Goal: Task Accomplishment & Management: Use online tool/utility

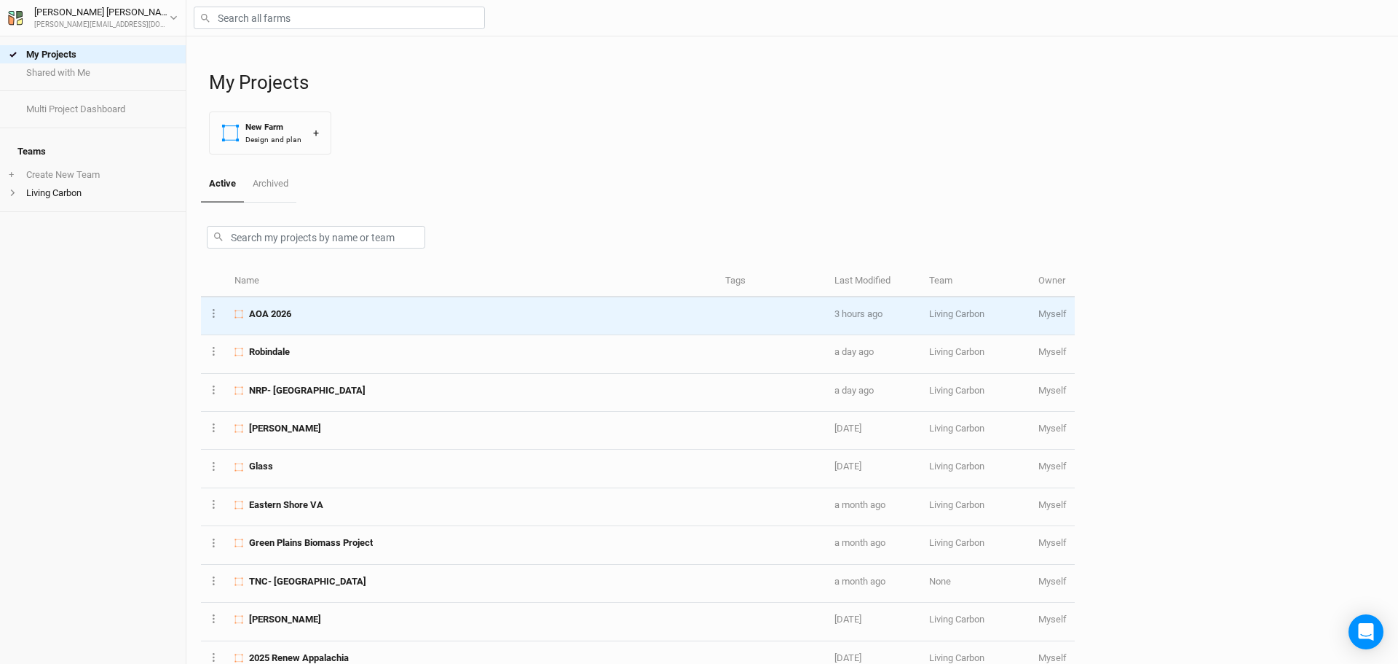
click at [310, 315] on div "AOA 2026" at bounding box center [472, 313] width 474 height 13
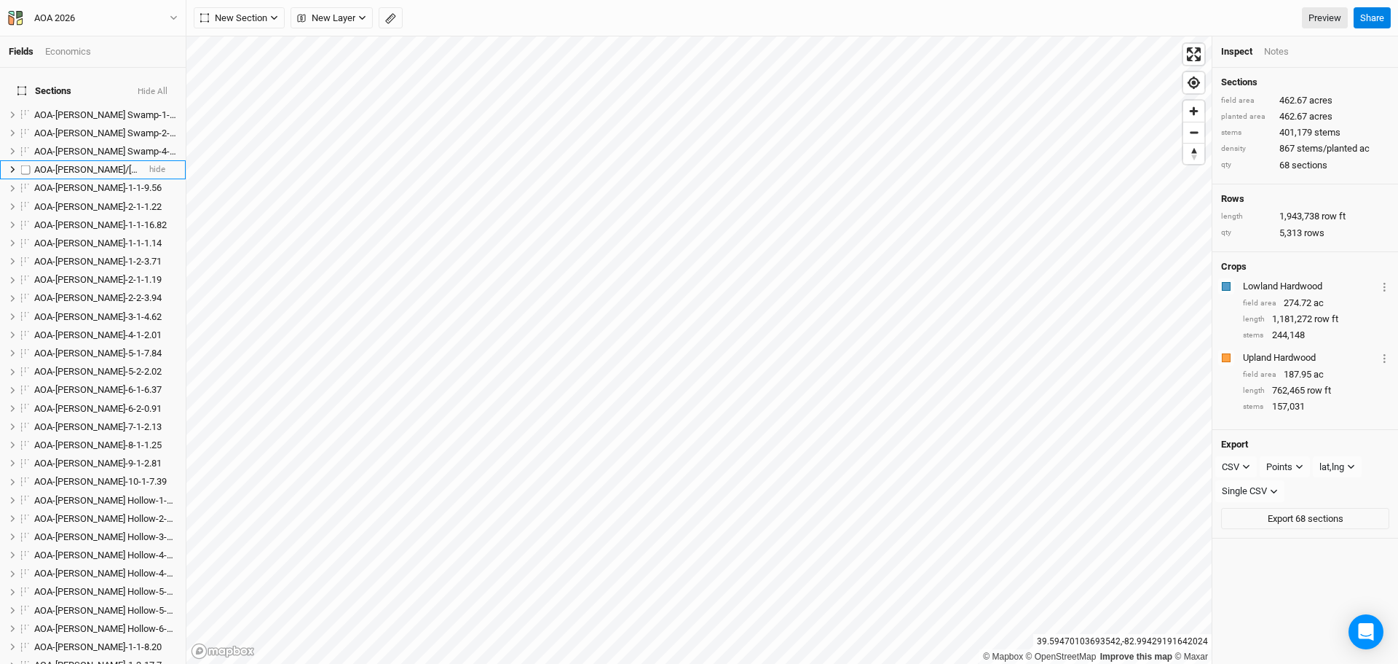
click at [95, 164] on span "AOA-[PERSON_NAME]/[PERSON_NAME]-2-1-8.83" at bounding box center [134, 169] width 201 height 11
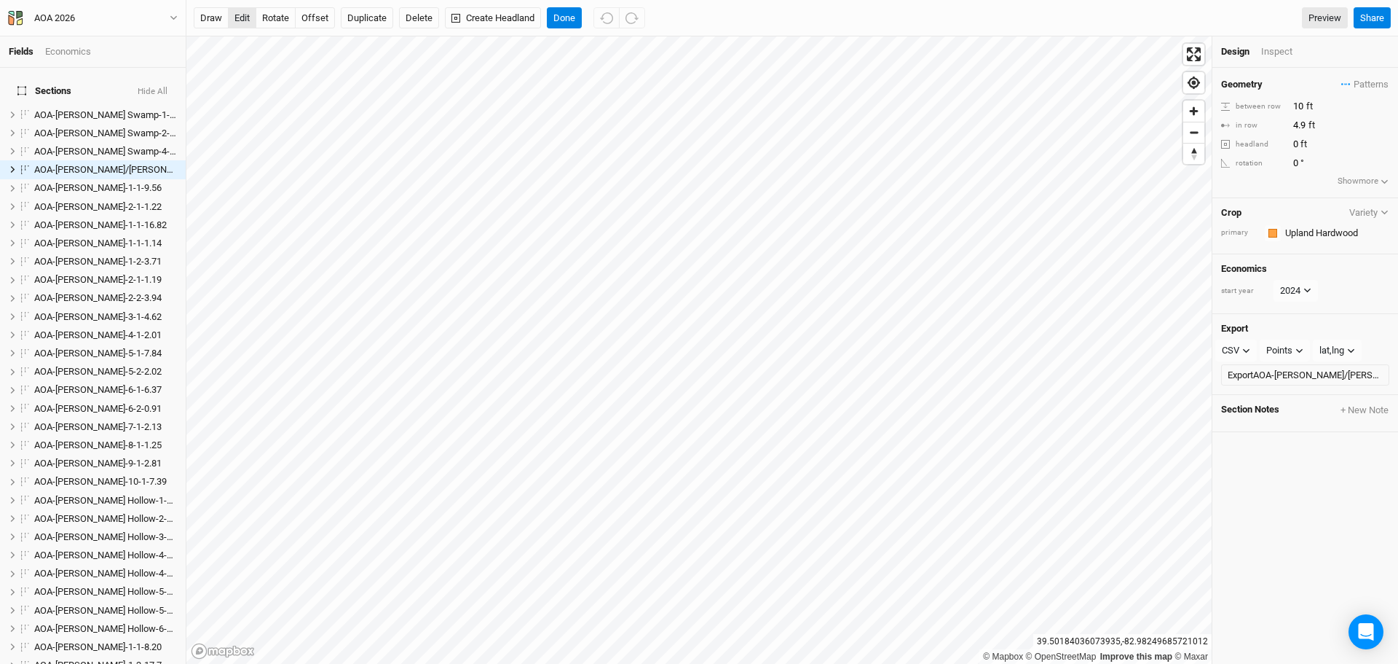
click at [237, 14] on button "edit" at bounding box center [242, 18] width 28 height 22
click at [749, 663] on html "Fields Economics Sections Hide All AOA-[PERSON_NAME][GEOGRAPHIC_DATA]-1-1-4.08 …" at bounding box center [699, 332] width 1398 height 664
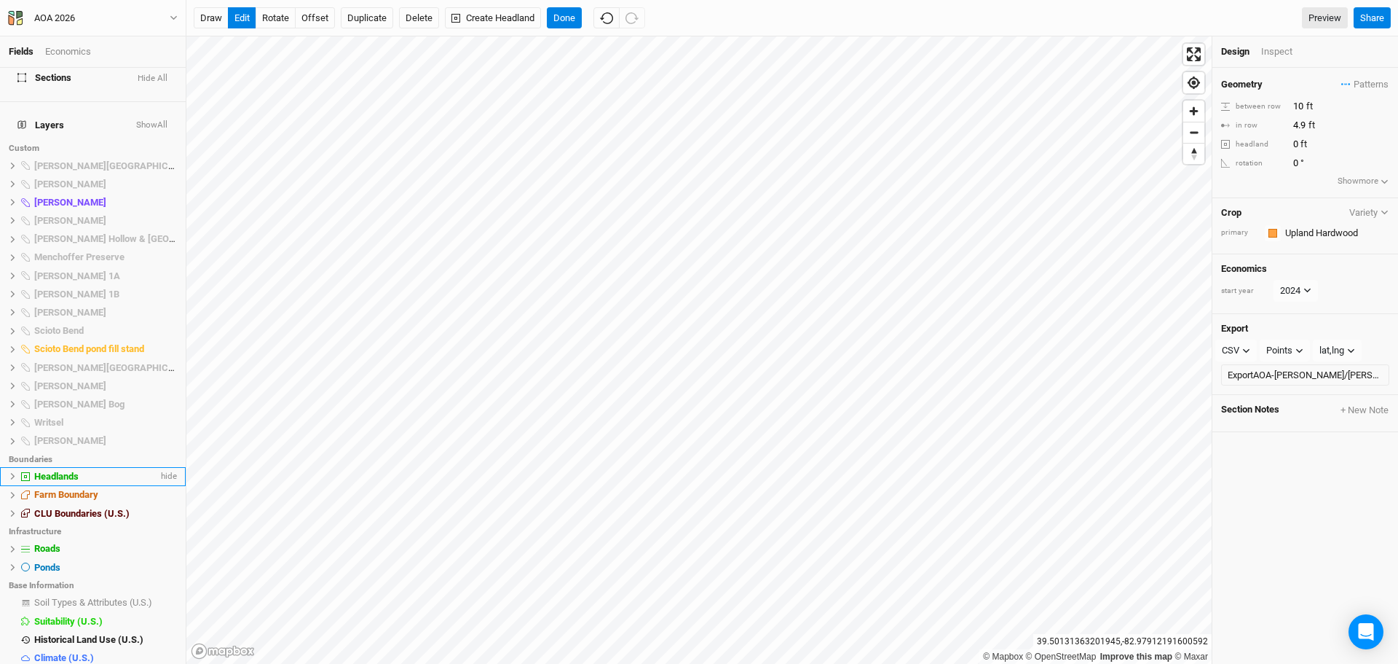
scroll to position [1274, 0]
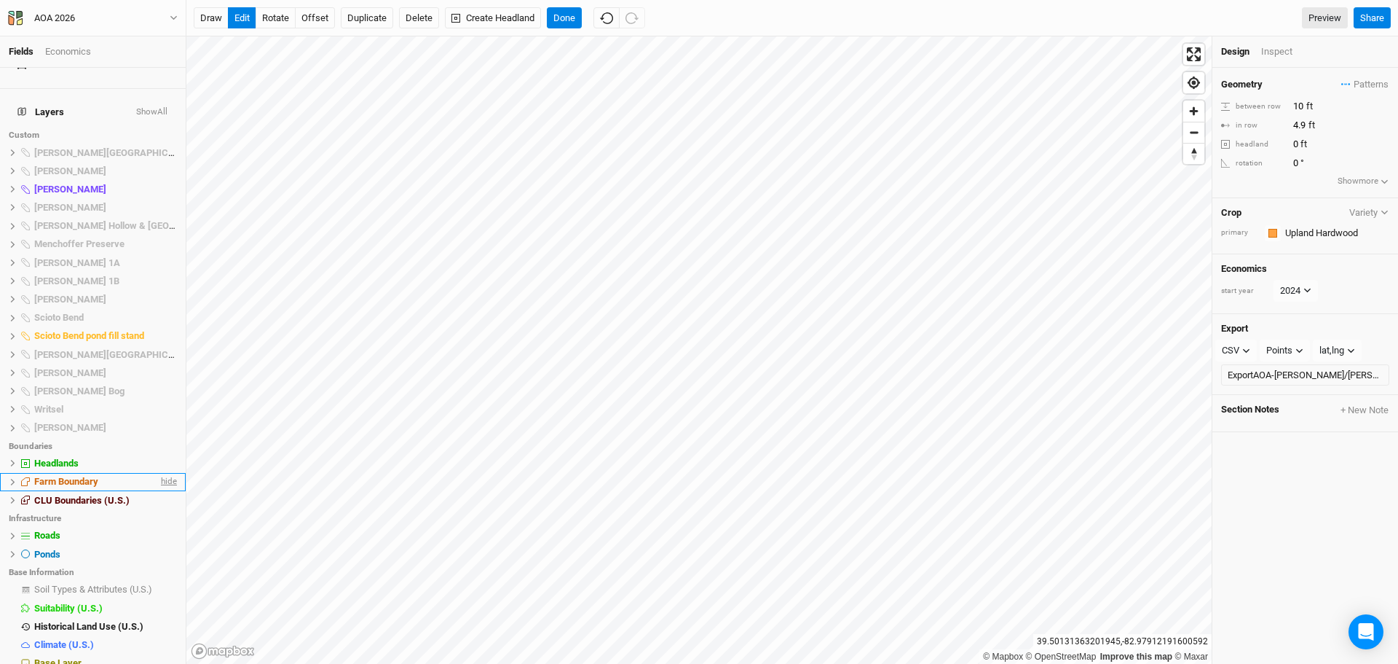
click at [162, 473] on span "hide" at bounding box center [167, 482] width 19 height 18
click at [564, 9] on button "Done" at bounding box center [564, 18] width 35 height 22
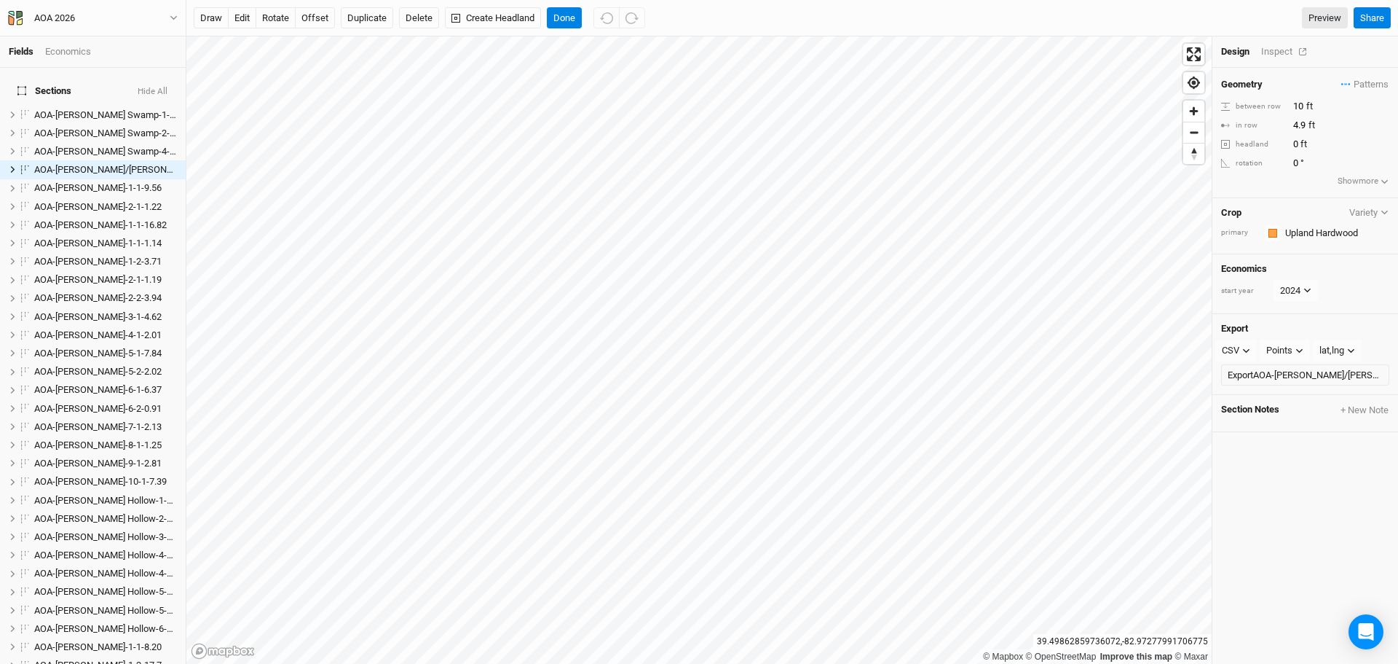
click at [1275, 50] on div "Inspect" at bounding box center [1287, 51] width 52 height 13
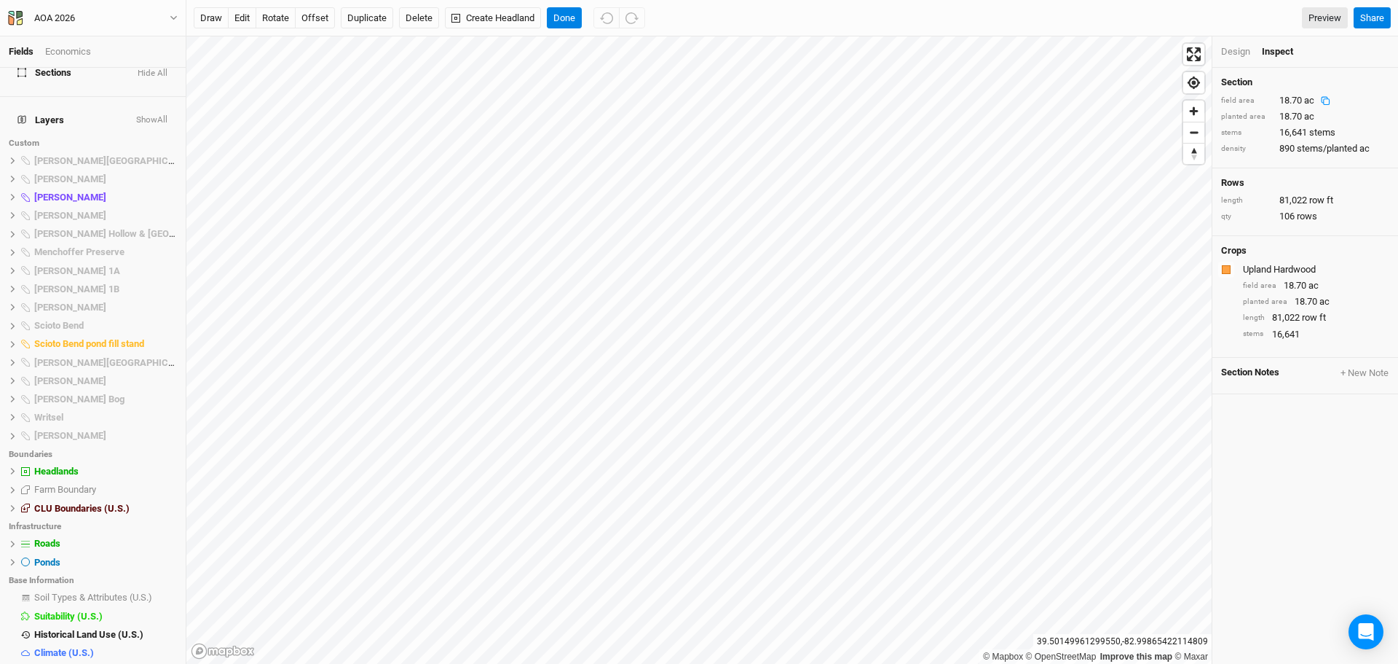
scroll to position [1274, 0]
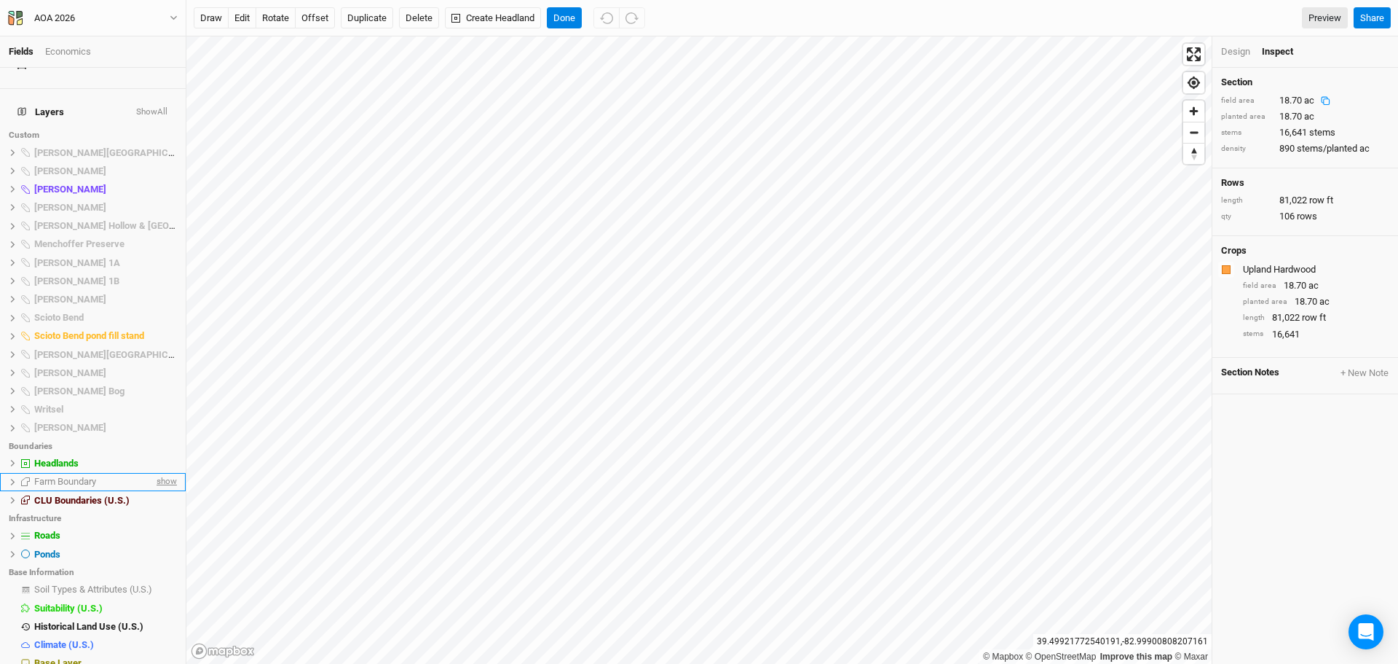
click at [161, 473] on span "show" at bounding box center [165, 482] width 23 height 18
click at [10, 478] on icon at bounding box center [13, 482] width 8 height 8
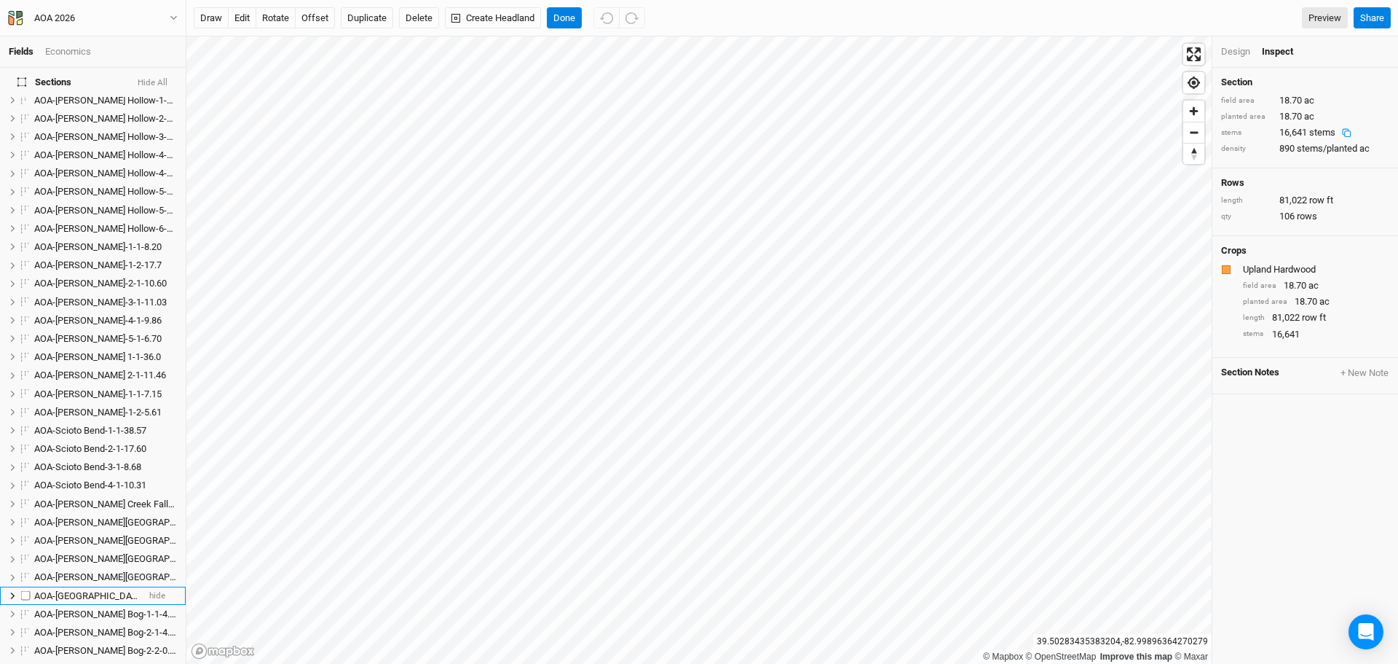
scroll to position [0, 0]
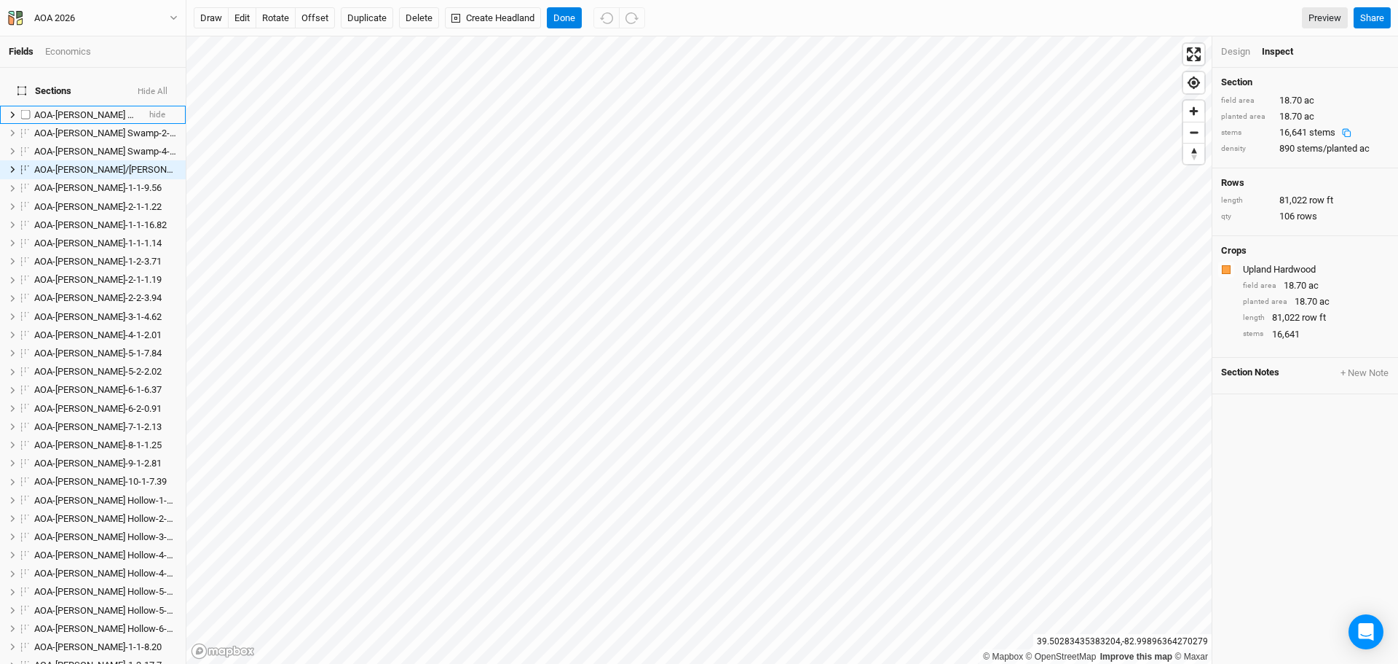
click at [28, 107] on label at bounding box center [26, 115] width 18 height 18
click at [28, 110] on input "checkbox" at bounding box center [25, 114] width 9 height 9
checkbox input "true"
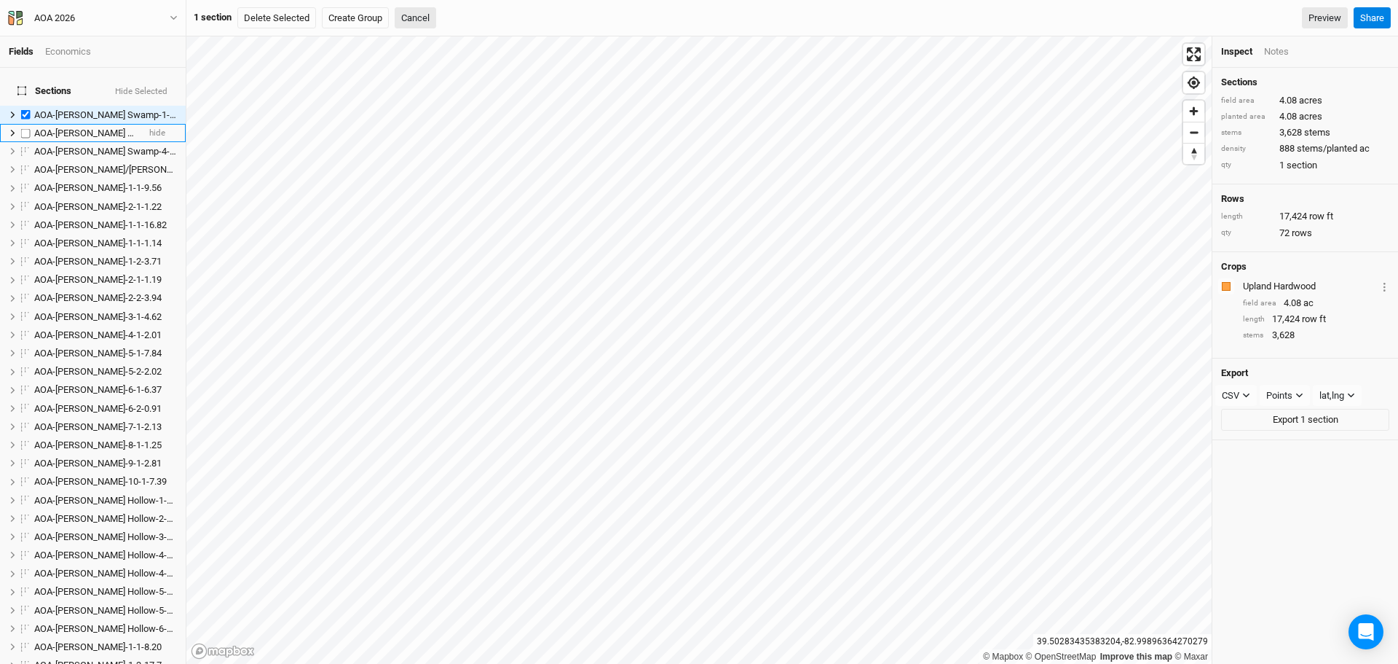
click at [23, 124] on label at bounding box center [26, 133] width 18 height 18
click at [23, 128] on input "checkbox" at bounding box center [25, 132] width 9 height 9
checkbox input "true"
click at [25, 142] on label at bounding box center [26, 151] width 18 height 18
click at [25, 146] on input "checkbox" at bounding box center [25, 150] width 9 height 9
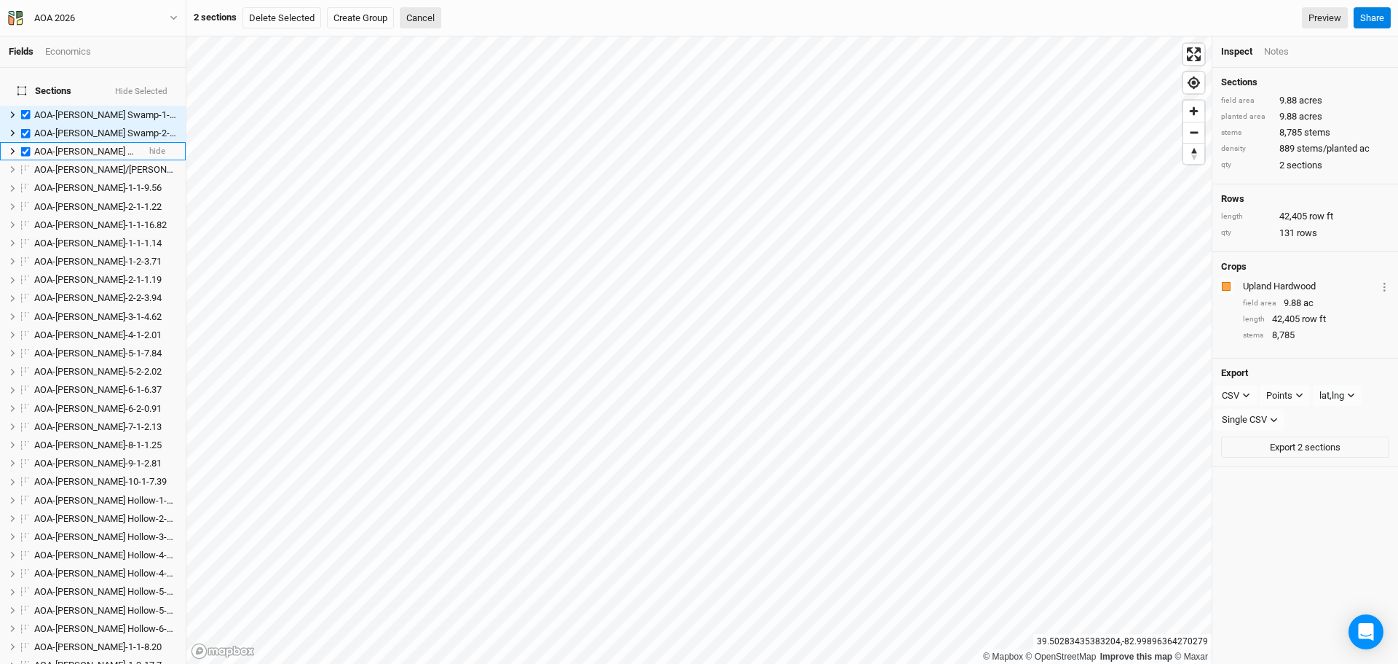
checkbox input "true"
click at [25, 160] on label at bounding box center [26, 169] width 18 height 18
click at [25, 165] on input "checkbox" at bounding box center [25, 169] width 9 height 9
click at [92, 164] on span "AOA-[PERSON_NAME]/[PERSON_NAME]-2-1-8.83" at bounding box center [134, 169] width 201 height 11
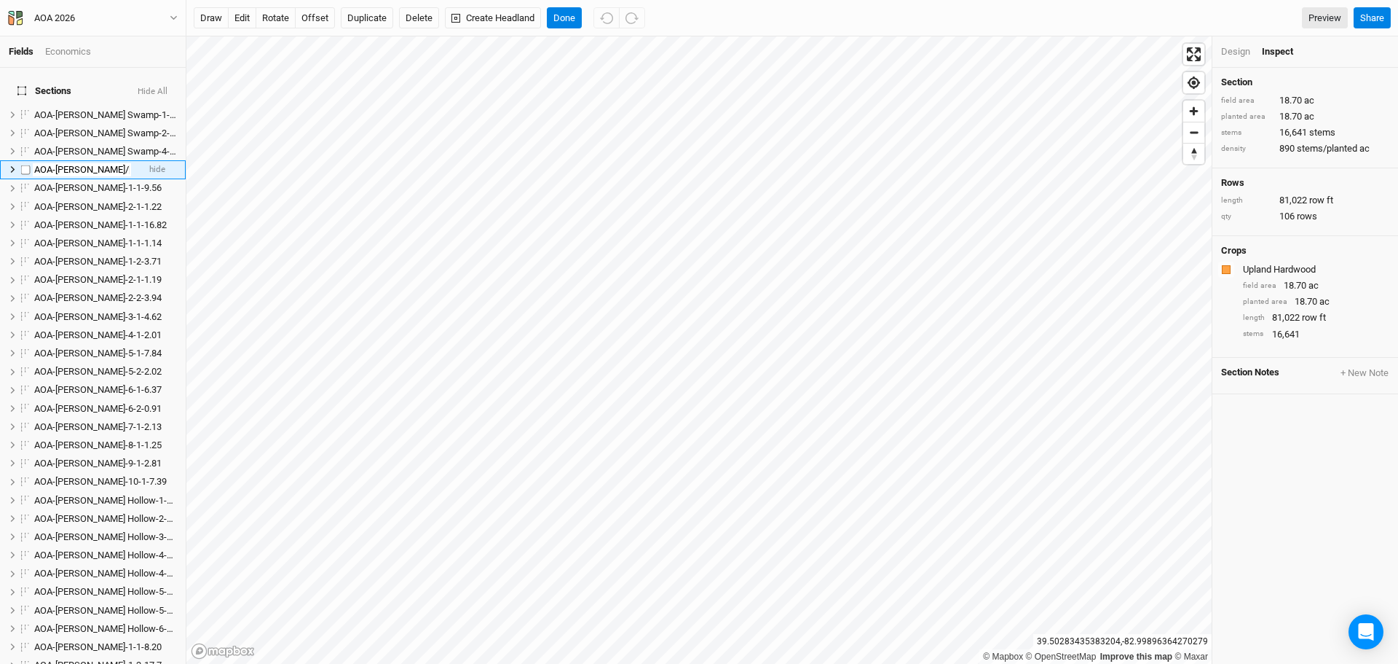
checkbox input "false"
click at [111, 163] on input "AOA-[PERSON_NAME]/[PERSON_NAME]-2-1-8.83" at bounding box center [82, 169] width 98 height 13
click at [108, 163] on input "AOA-[PERSON_NAME]/[PERSON_NAME]-2-1-8.83" at bounding box center [82, 169] width 98 height 13
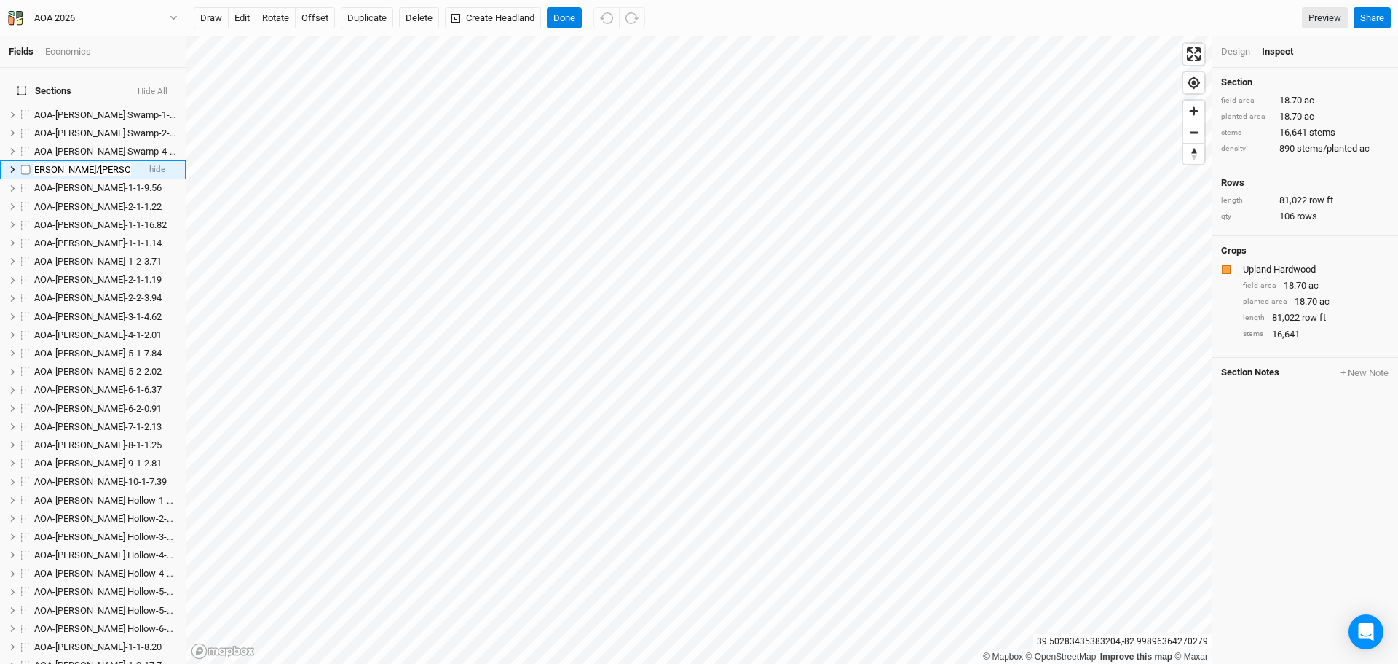
click at [95, 163] on input "AOA-[PERSON_NAME]/[PERSON_NAME]-2-1-18.70" at bounding box center [82, 169] width 98 height 13
type input "AOA-[PERSON_NAME]/[PERSON_NAME]-1-1-18.70"
click at [25, 160] on label at bounding box center [26, 169] width 18 height 18
click at [25, 165] on input "checkbox" at bounding box center [25, 169] width 9 height 9
checkbox input "true"
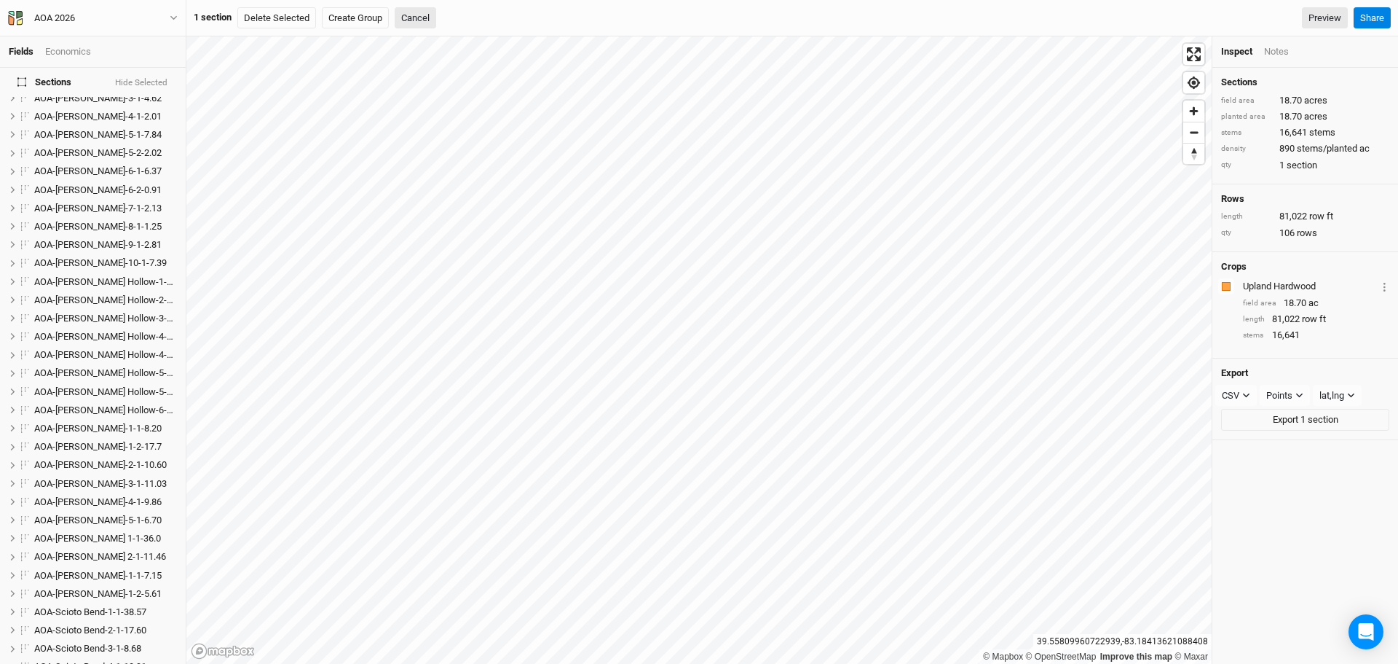
scroll to position [0, 0]
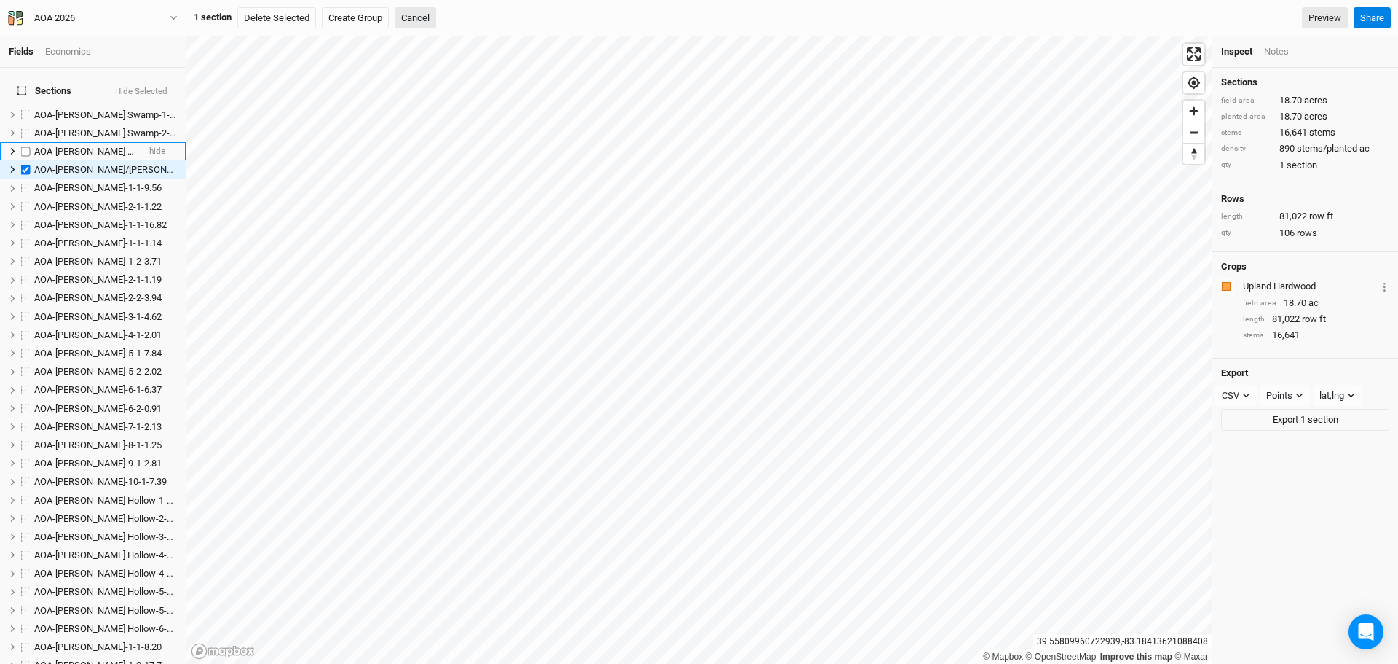
click at [25, 142] on label at bounding box center [26, 151] width 18 height 18
click at [25, 146] on input "checkbox" at bounding box center [25, 150] width 9 height 9
checkbox input "true"
click at [26, 124] on label at bounding box center [26, 133] width 18 height 18
click at [26, 128] on input "checkbox" at bounding box center [25, 132] width 9 height 9
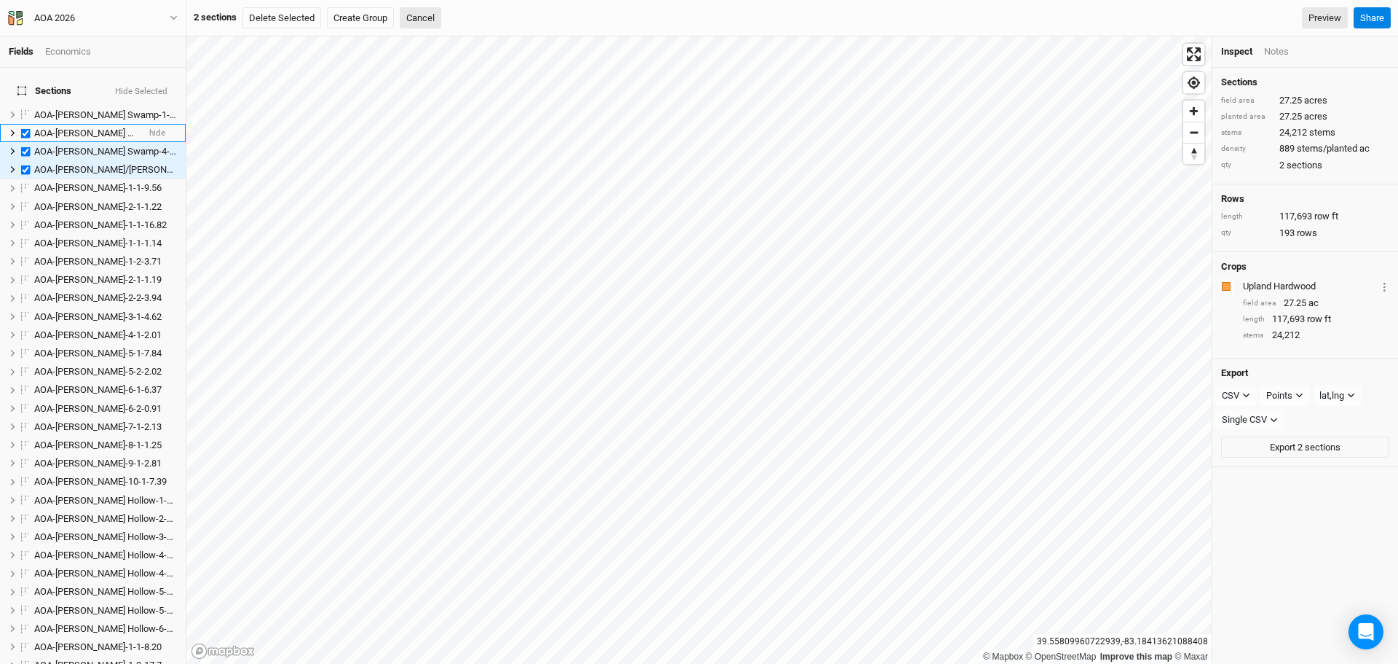
checkbox input "true"
click at [24, 106] on label at bounding box center [26, 115] width 18 height 18
click at [24, 110] on input "checkbox" at bounding box center [25, 114] width 9 height 9
checkbox input "true"
click at [24, 216] on label at bounding box center [26, 225] width 18 height 18
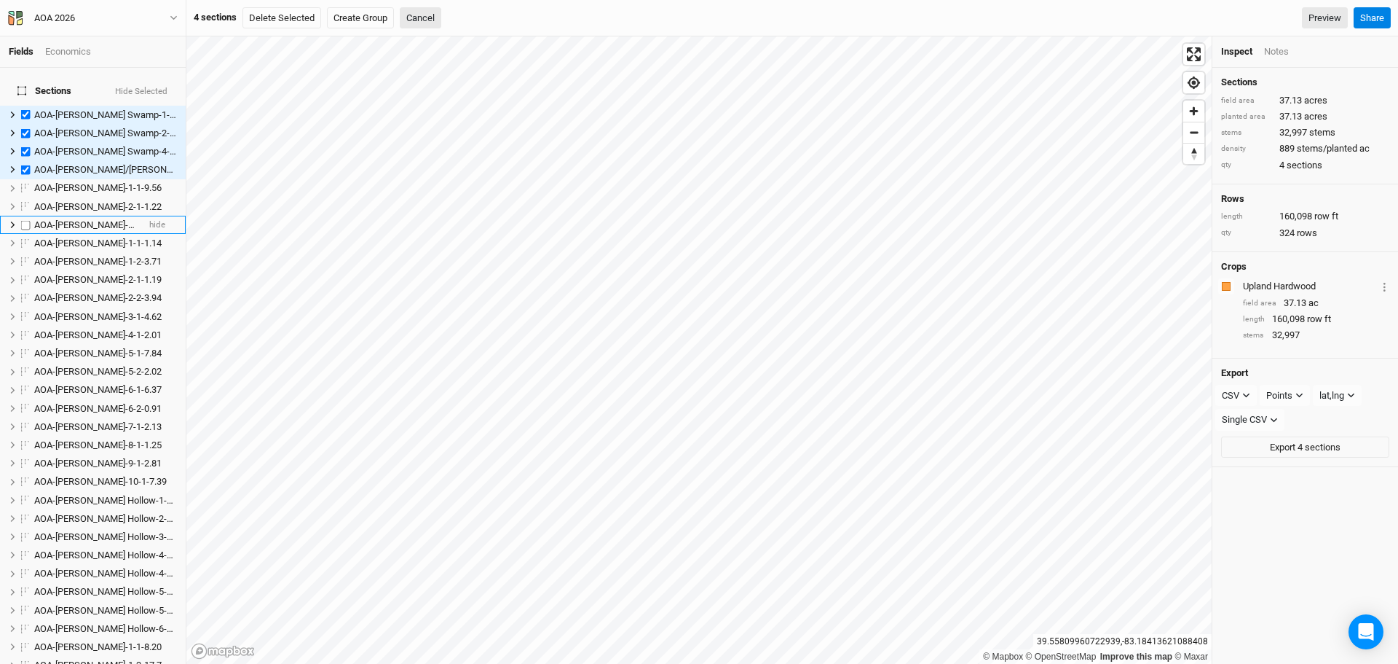
click at [24, 220] on input "checkbox" at bounding box center [25, 224] width 9 height 9
checkbox input "true"
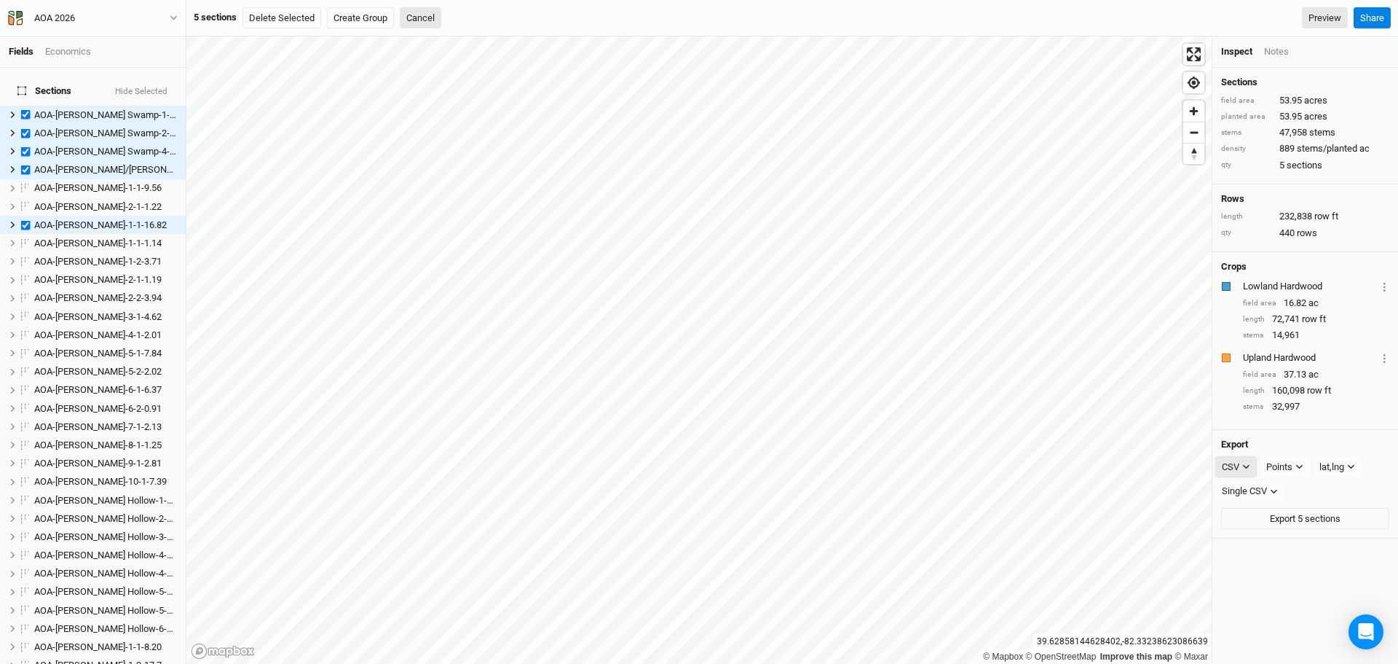
click at [1249, 469] on icon "button" at bounding box center [1246, 467] width 7 height 4
click at [1247, 528] on span "JSON" at bounding box center [1249, 532] width 31 height 17
click at [1299, 474] on div "Points" at bounding box center [1286, 467] width 26 height 15
click at [1312, 548] on span "Boundary" at bounding box center [1310, 555] width 50 height 17
click at [1284, 500] on button "Export 5 sections" at bounding box center [1305, 491] width 168 height 22
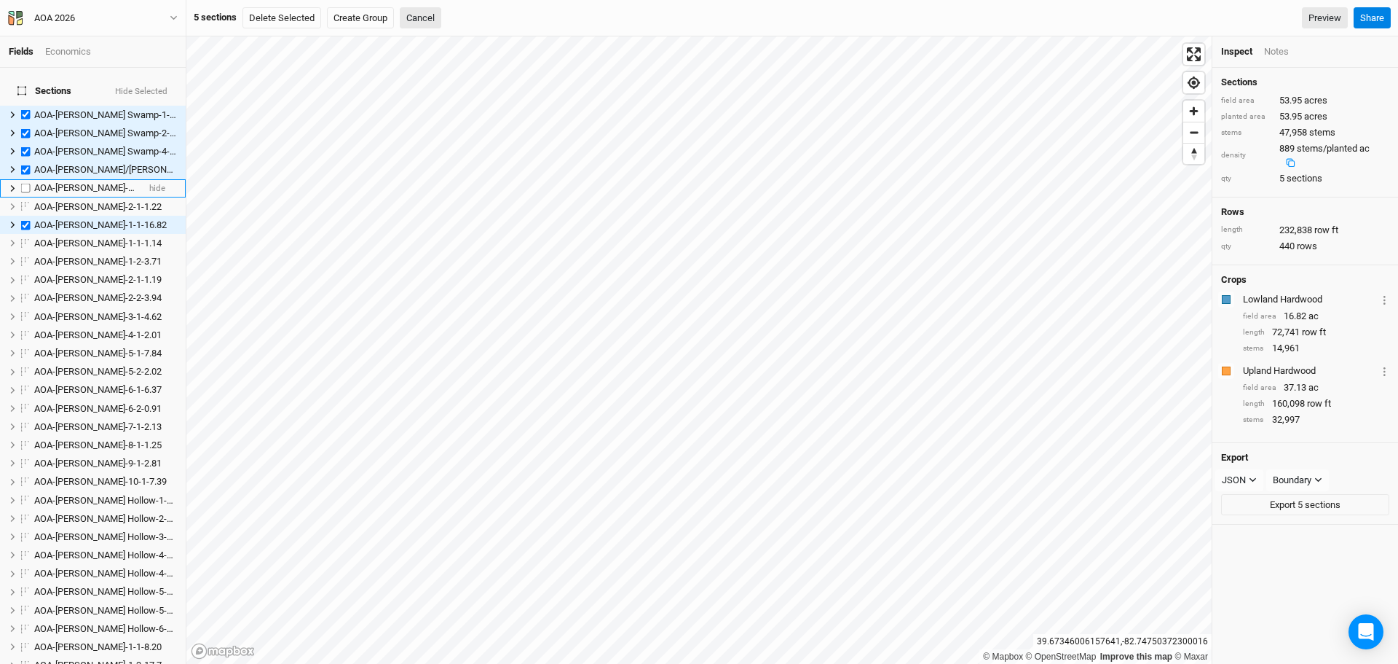
click at [96, 182] on span "AOA-[PERSON_NAME]-1-1-9.56" at bounding box center [97, 187] width 127 height 11
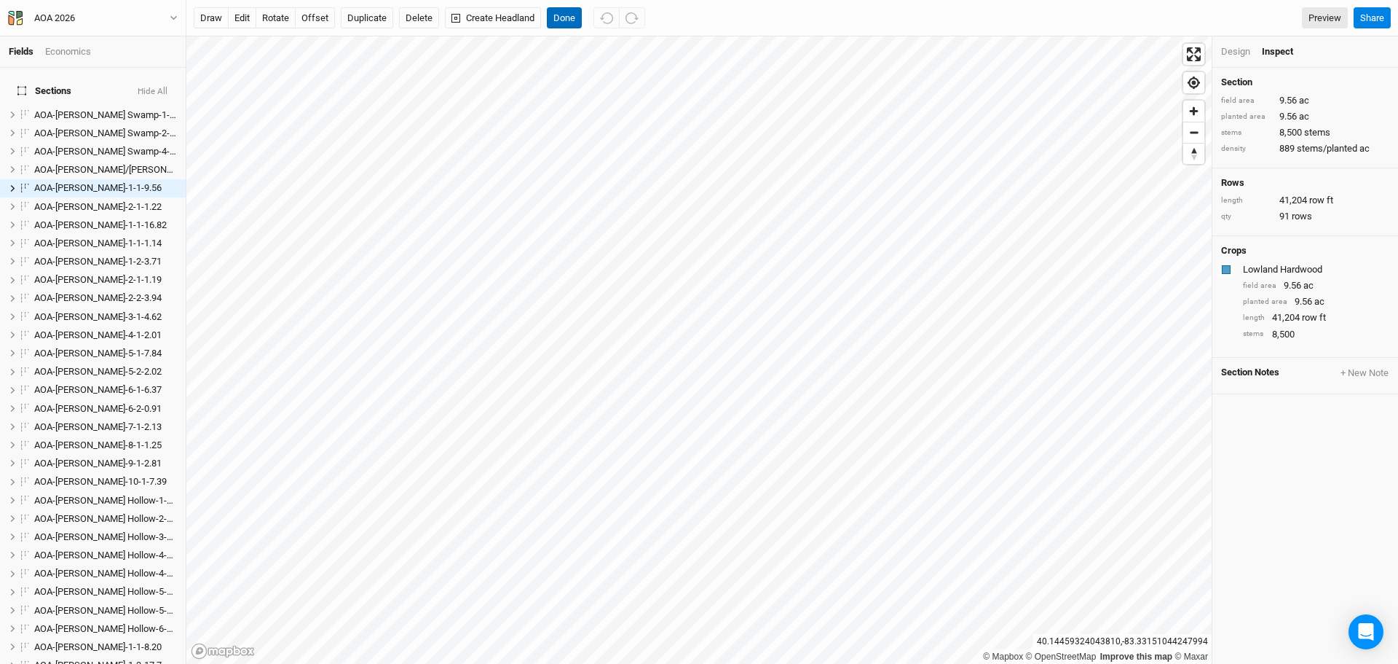
click at [569, 20] on button "Done" at bounding box center [564, 18] width 35 height 22
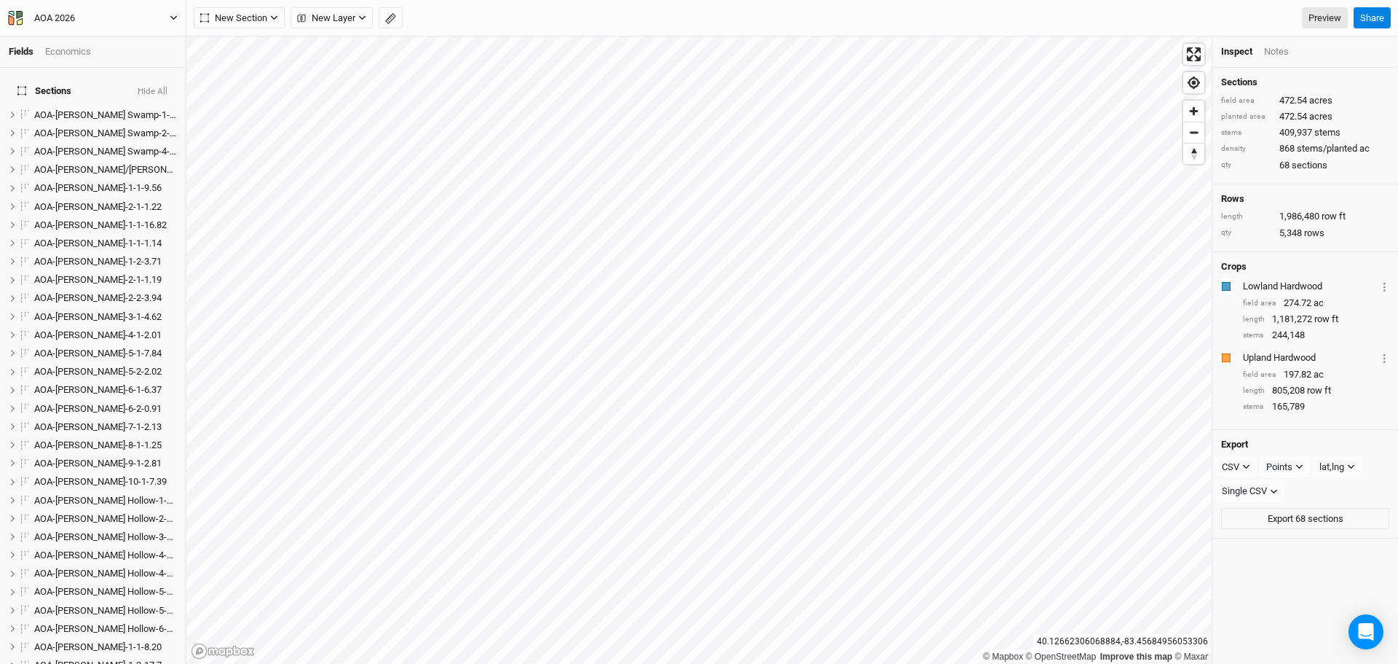
click at [170, 15] on icon "button" at bounding box center [174, 18] width 8 height 8
click at [97, 41] on button "Back" at bounding box center [120, 40] width 115 height 19
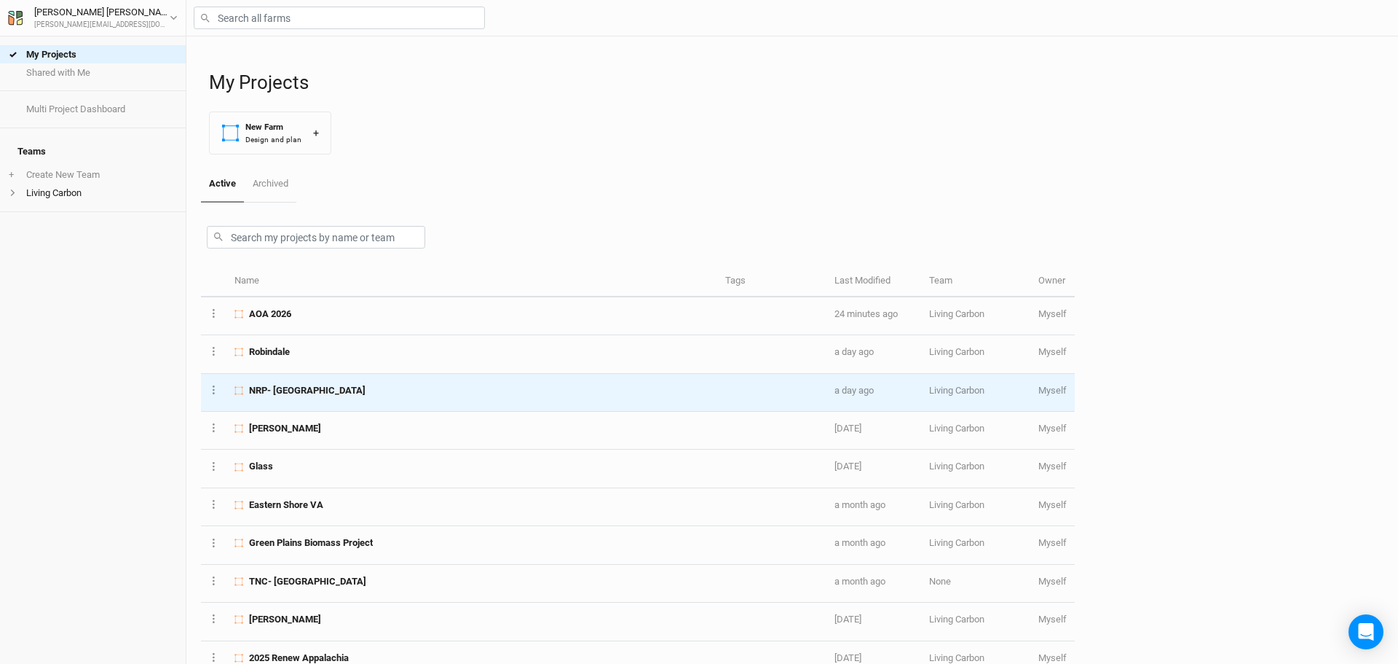
click at [319, 394] on span "NRP- [GEOGRAPHIC_DATA]" at bounding box center [307, 390] width 117 height 13
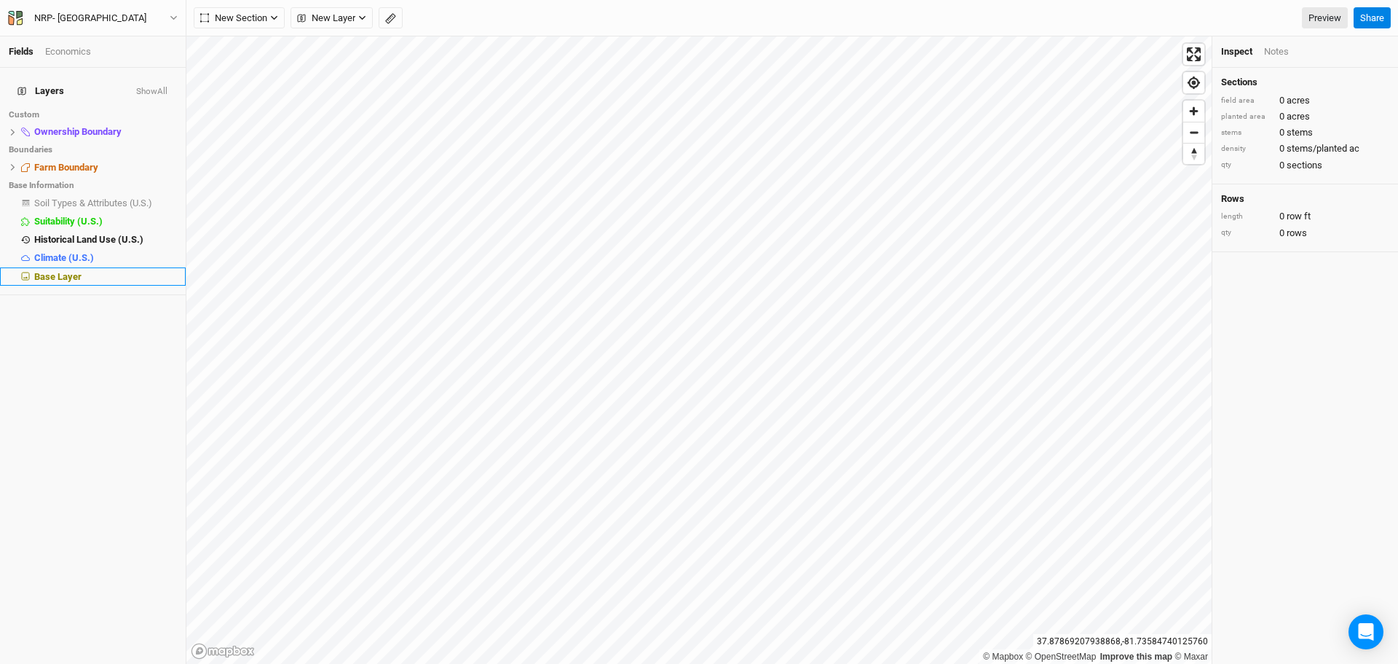
click at [51, 271] on span "Base Layer" at bounding box center [57, 276] width 47 height 11
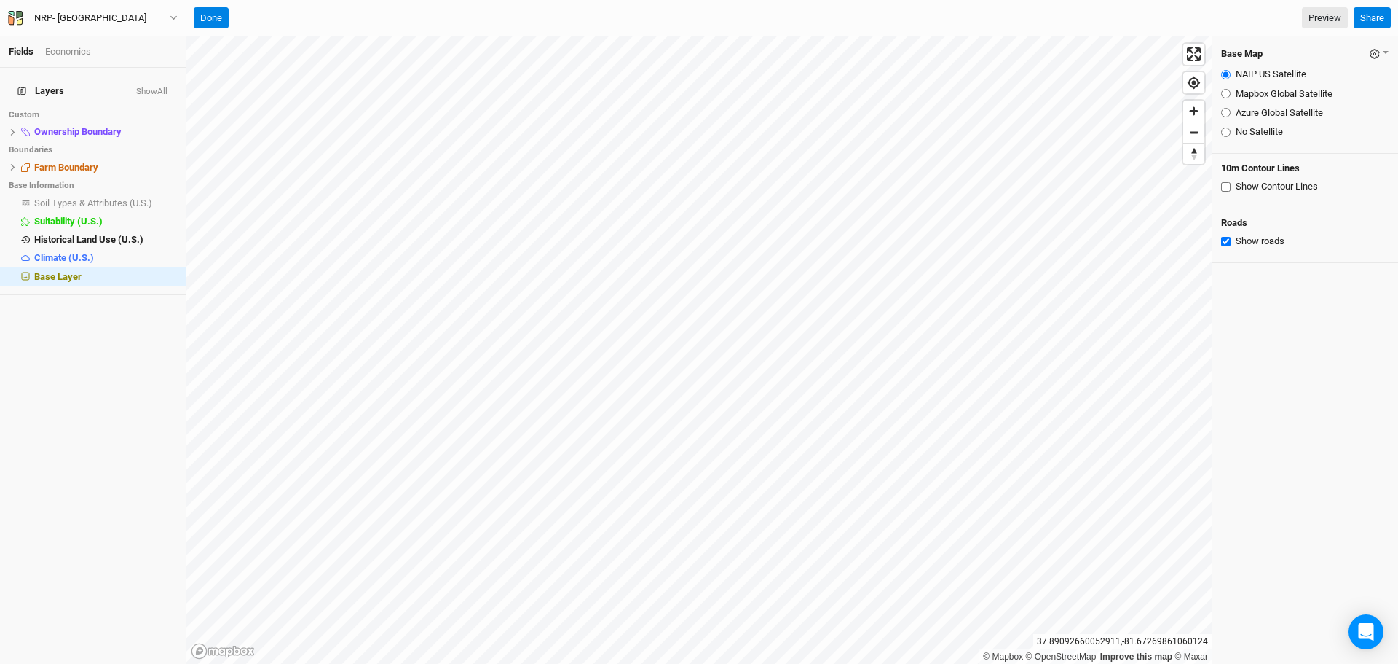
click at [1224, 111] on input "Azure Global Satellite" at bounding box center [1225, 112] width 9 height 9
radio input "true"
click at [158, 123] on span "hide" at bounding box center [167, 132] width 19 height 18
click at [159, 123] on span "show" at bounding box center [165, 132] width 23 height 18
click at [210, 17] on button "Done" at bounding box center [211, 18] width 35 height 22
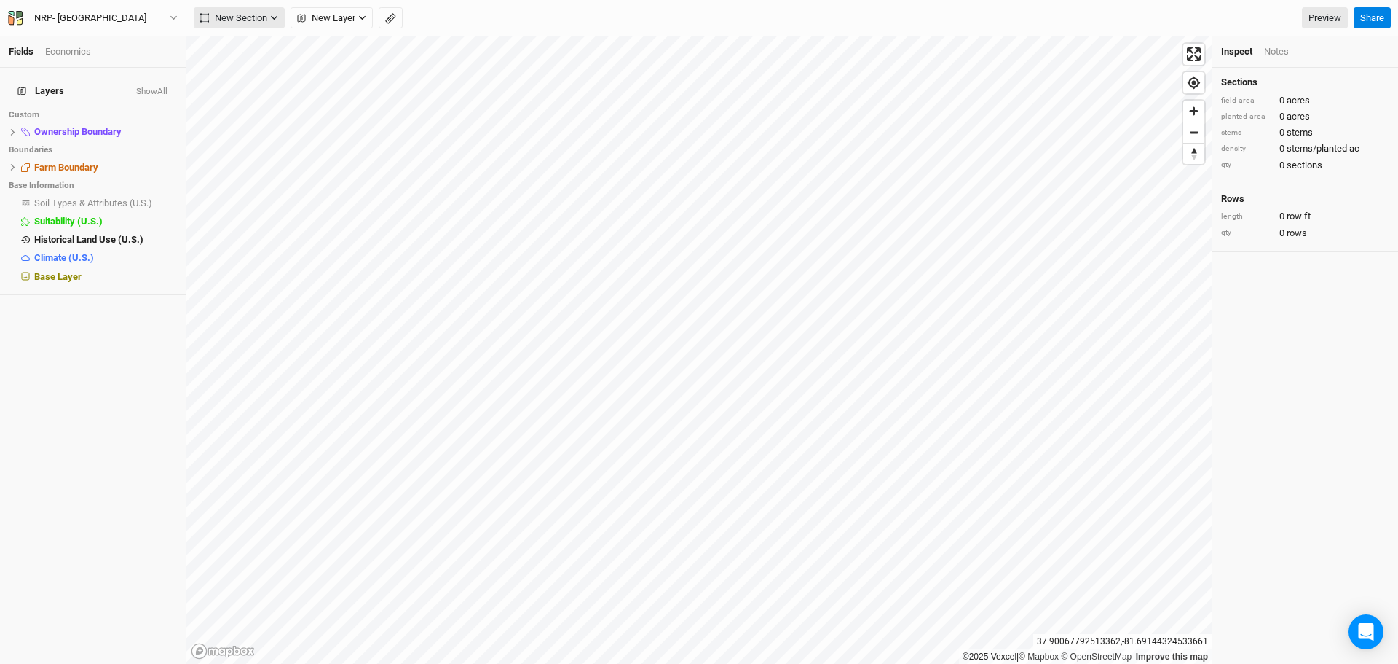
click at [256, 25] on span "New Section" at bounding box center [233, 18] width 67 height 15
click at [235, 48] on div "Grid" at bounding box center [236, 47] width 22 height 17
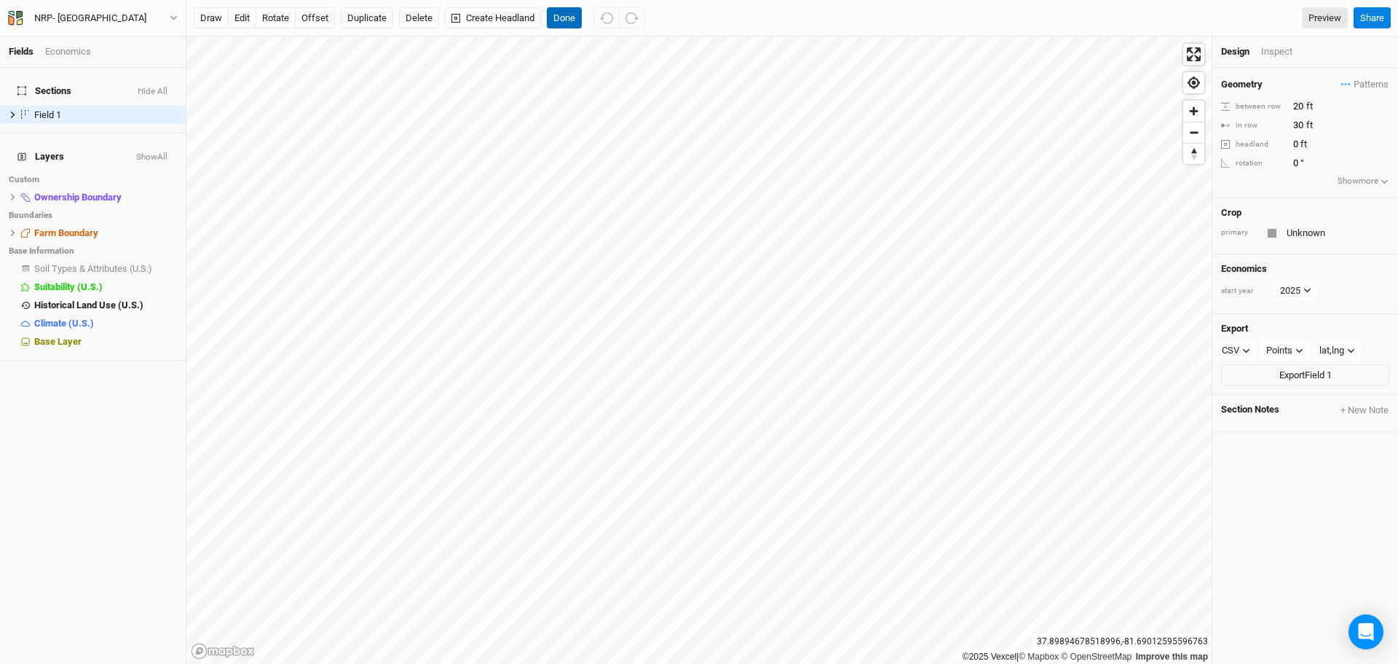
click at [564, 8] on button "Done" at bounding box center [564, 18] width 35 height 22
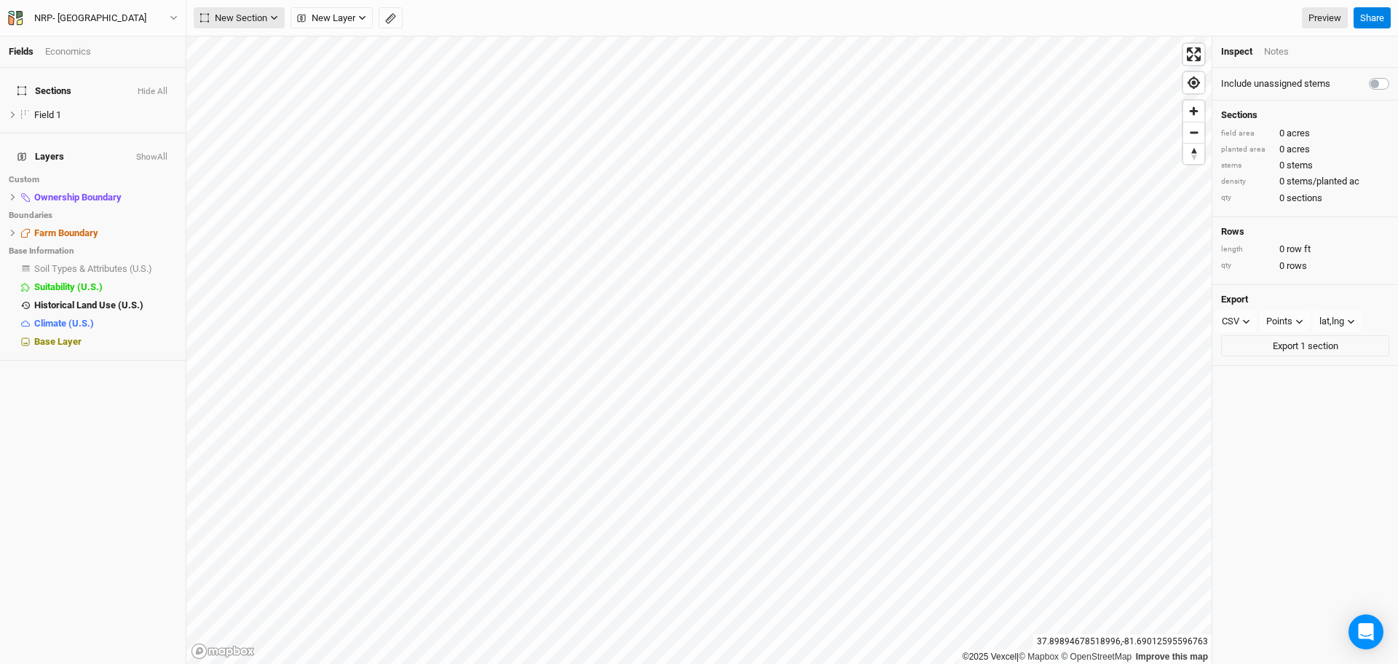
click at [239, 14] on span "New Section" at bounding box center [233, 18] width 67 height 15
click at [230, 48] on div "Grid" at bounding box center [236, 47] width 22 height 17
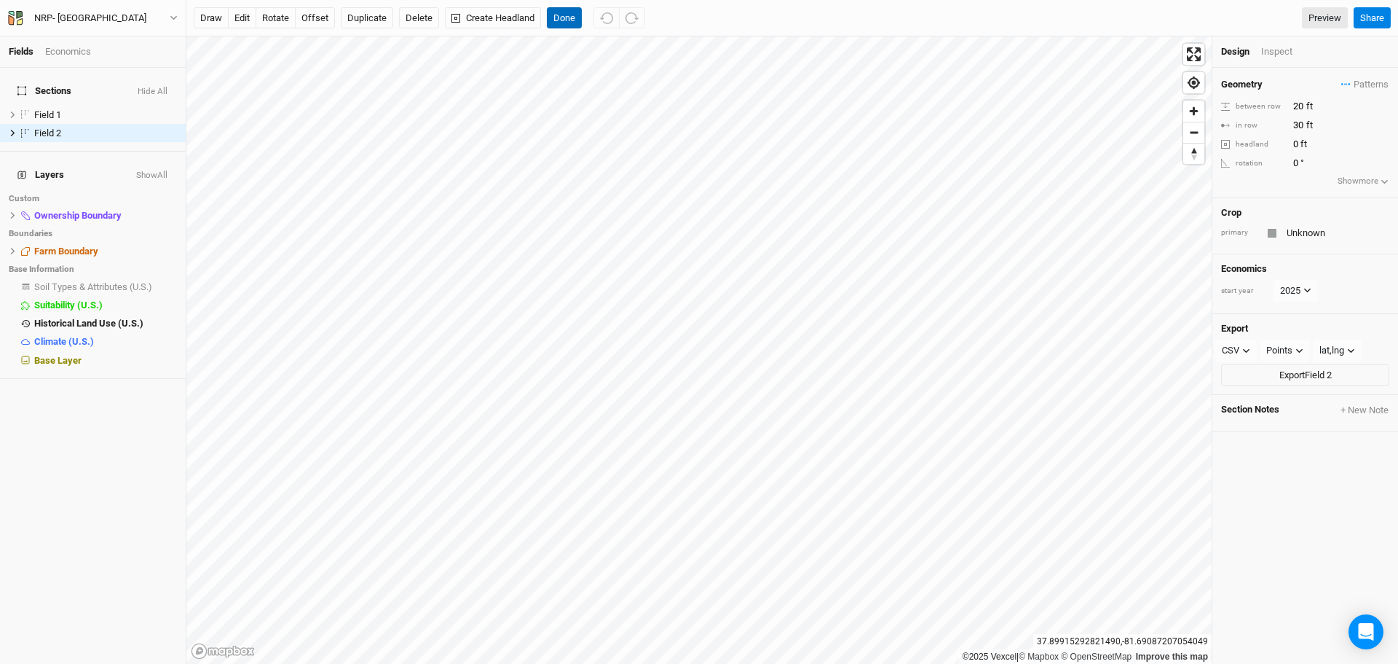
click at [567, 20] on button "Done" at bounding box center [564, 18] width 35 height 22
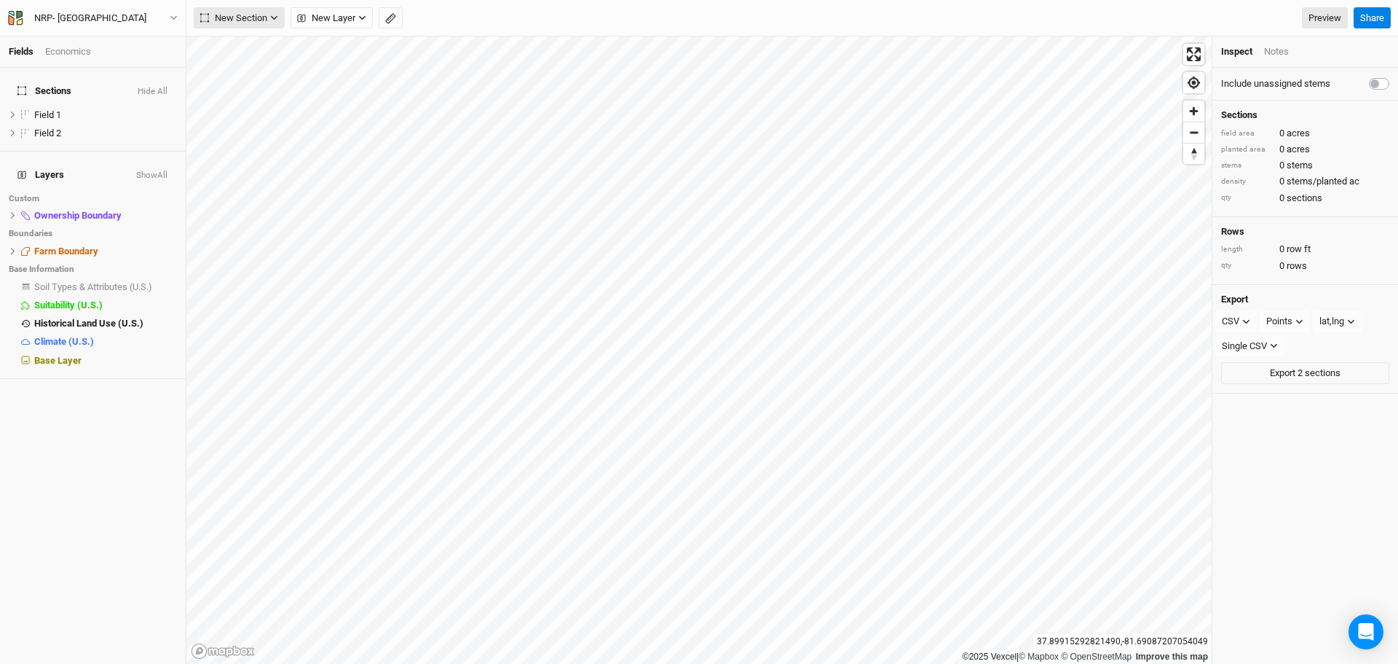
click at [258, 12] on span "New Section" at bounding box center [233, 18] width 67 height 15
click at [235, 48] on div "Grid" at bounding box center [236, 47] width 22 height 17
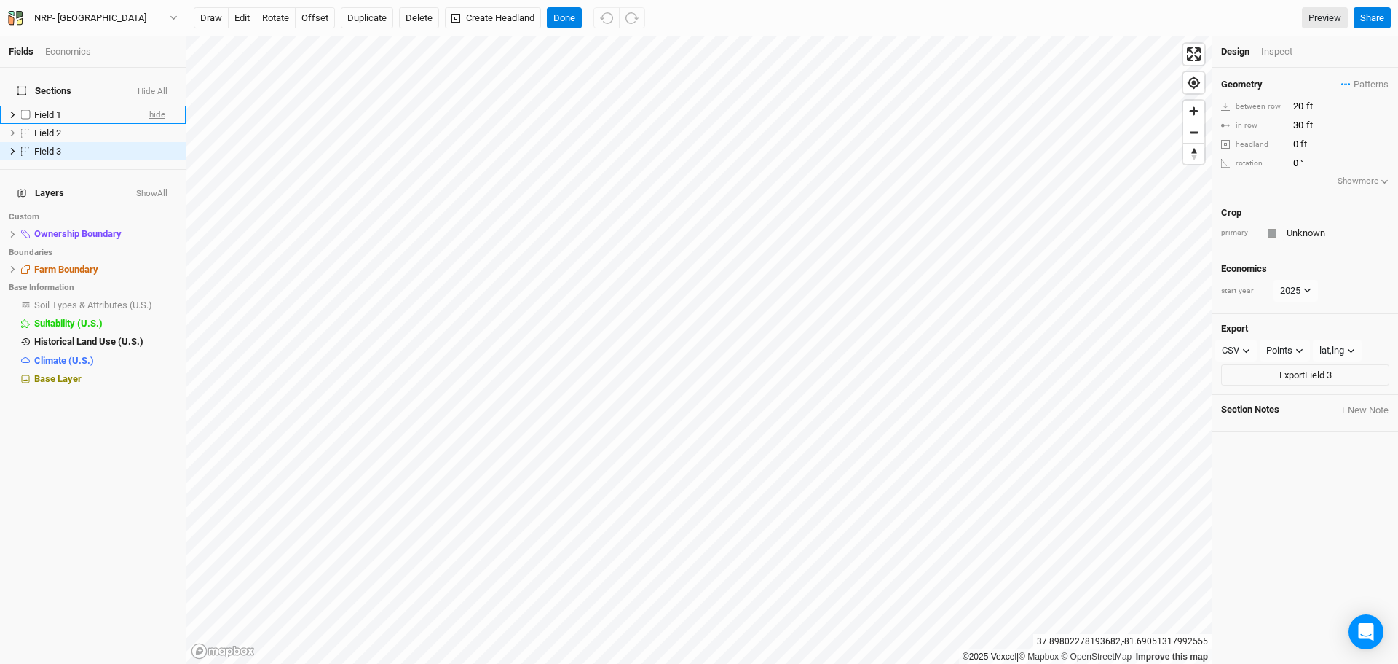
click at [149, 106] on span "hide" at bounding box center [157, 115] width 16 height 18
click at [74, 109] on div "Field 1" at bounding box center [83, 115] width 99 height 12
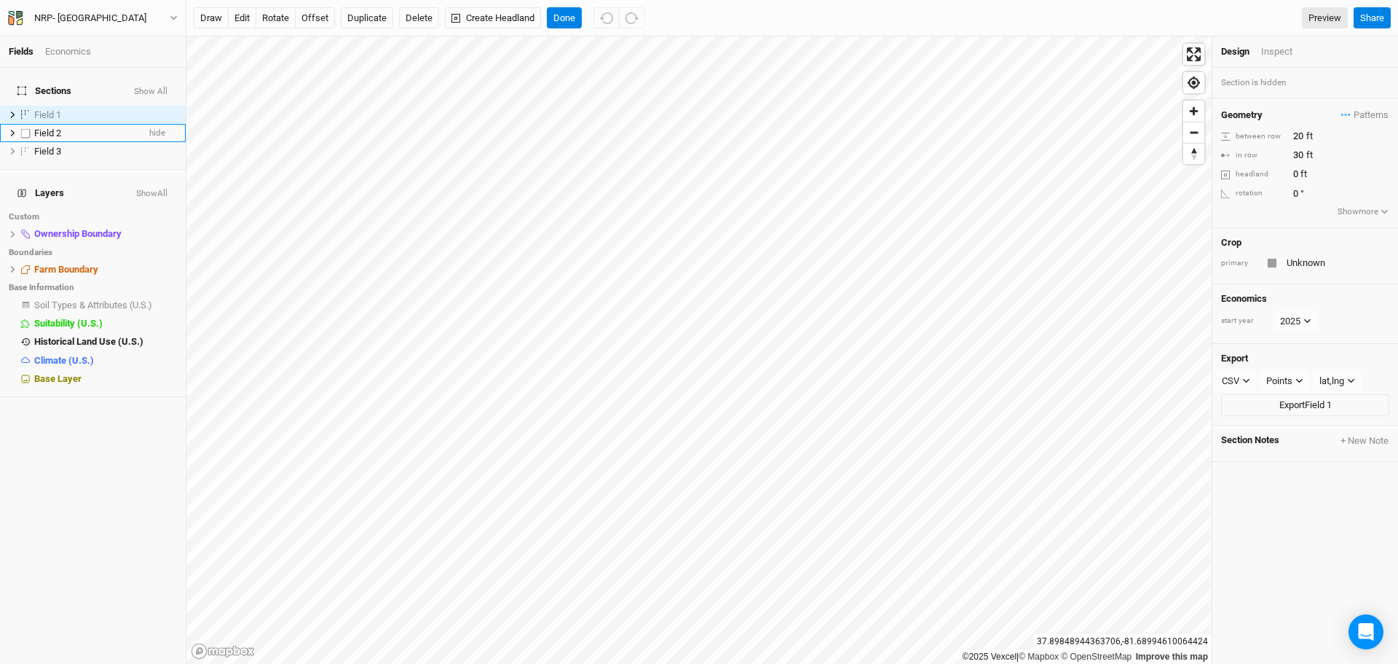
click at [55, 127] on span "Field 2" at bounding box center [47, 132] width 27 height 11
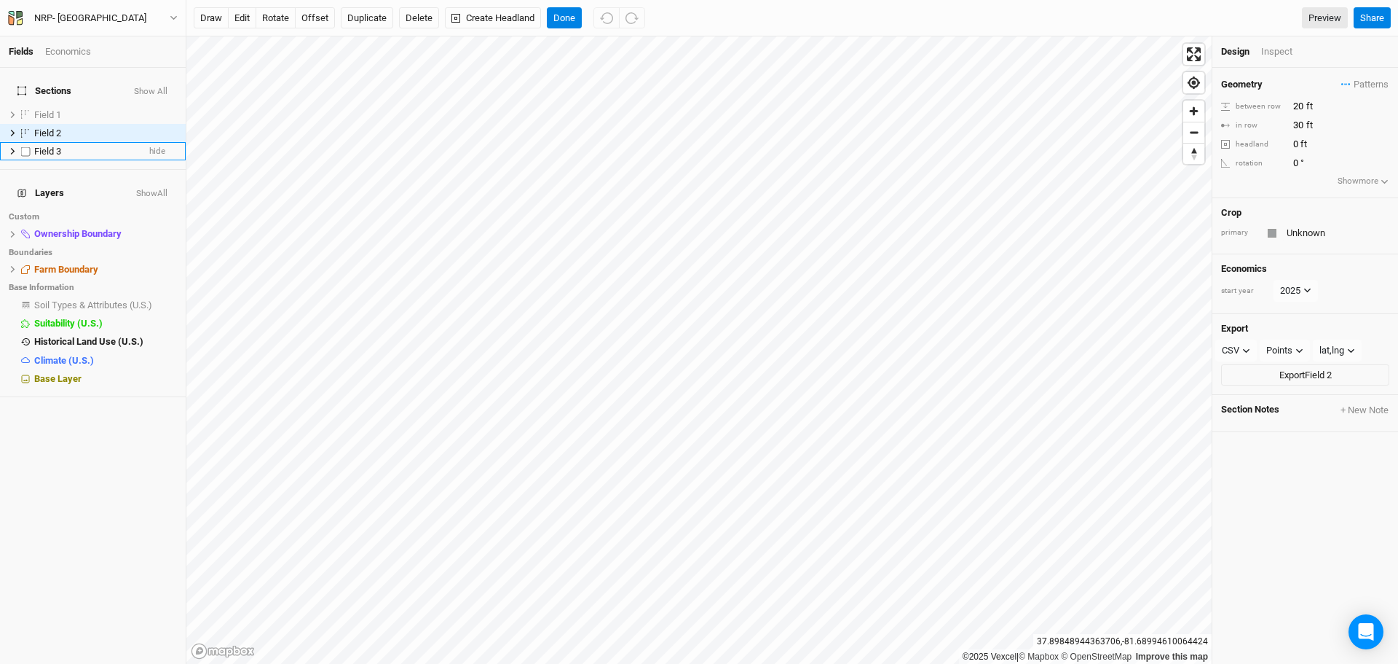
click at [58, 146] on span "Field 3" at bounding box center [47, 151] width 27 height 11
click at [52, 106] on li "Field 1 show" at bounding box center [93, 115] width 186 height 18
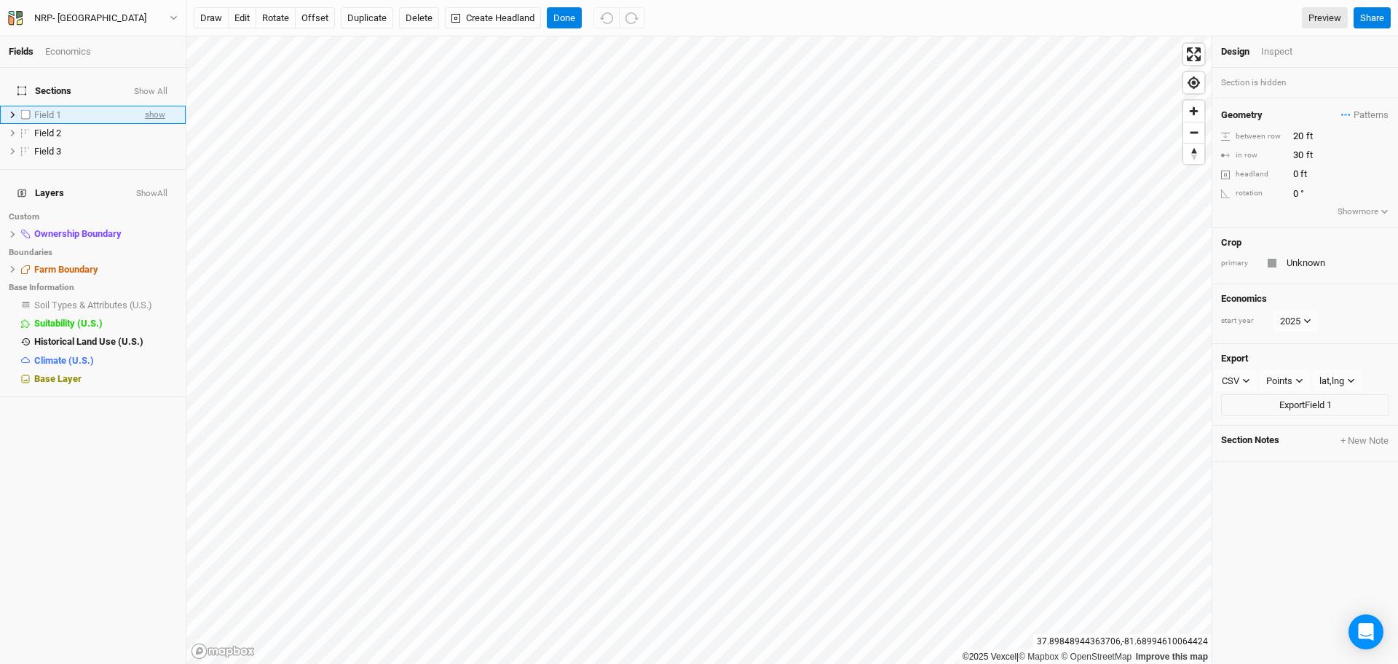
click at [145, 106] on span "show" at bounding box center [155, 115] width 20 height 18
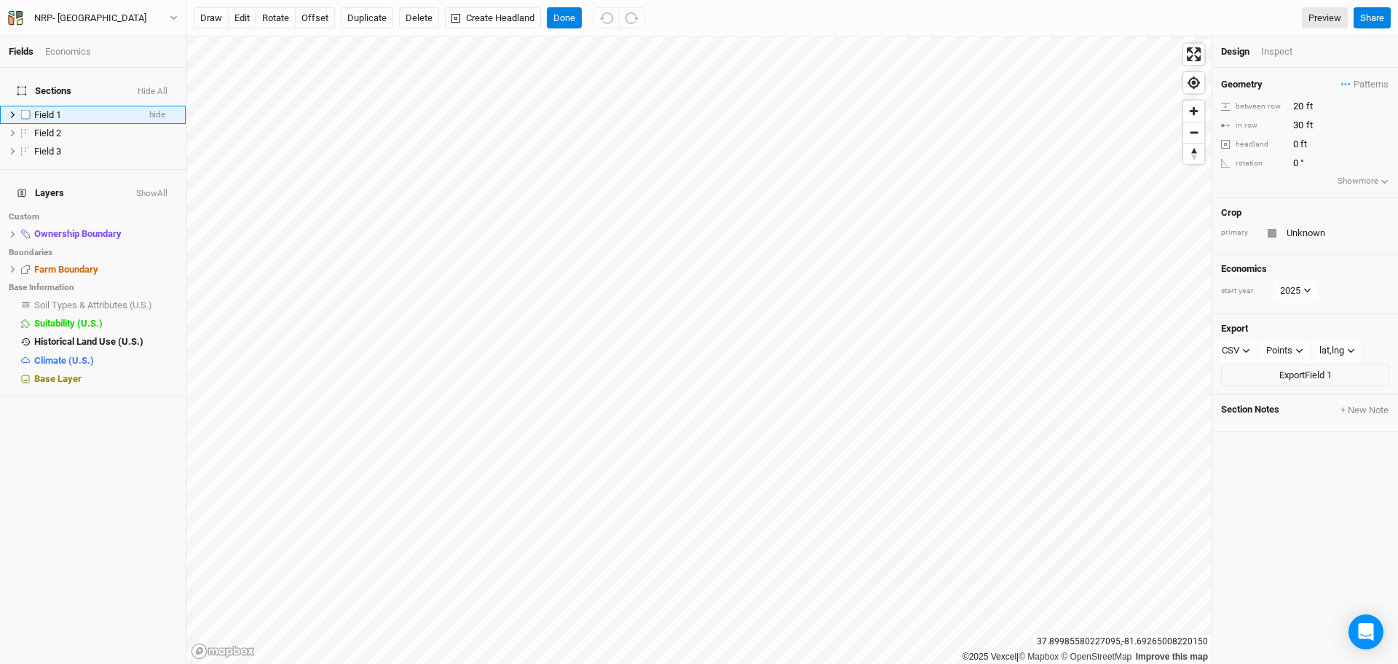
click at [42, 109] on span "Field 1" at bounding box center [47, 114] width 27 height 11
click at [417, 15] on button "Delete" at bounding box center [419, 18] width 40 height 22
click at [444, 15] on button "Confirm" at bounding box center [428, 18] width 45 height 22
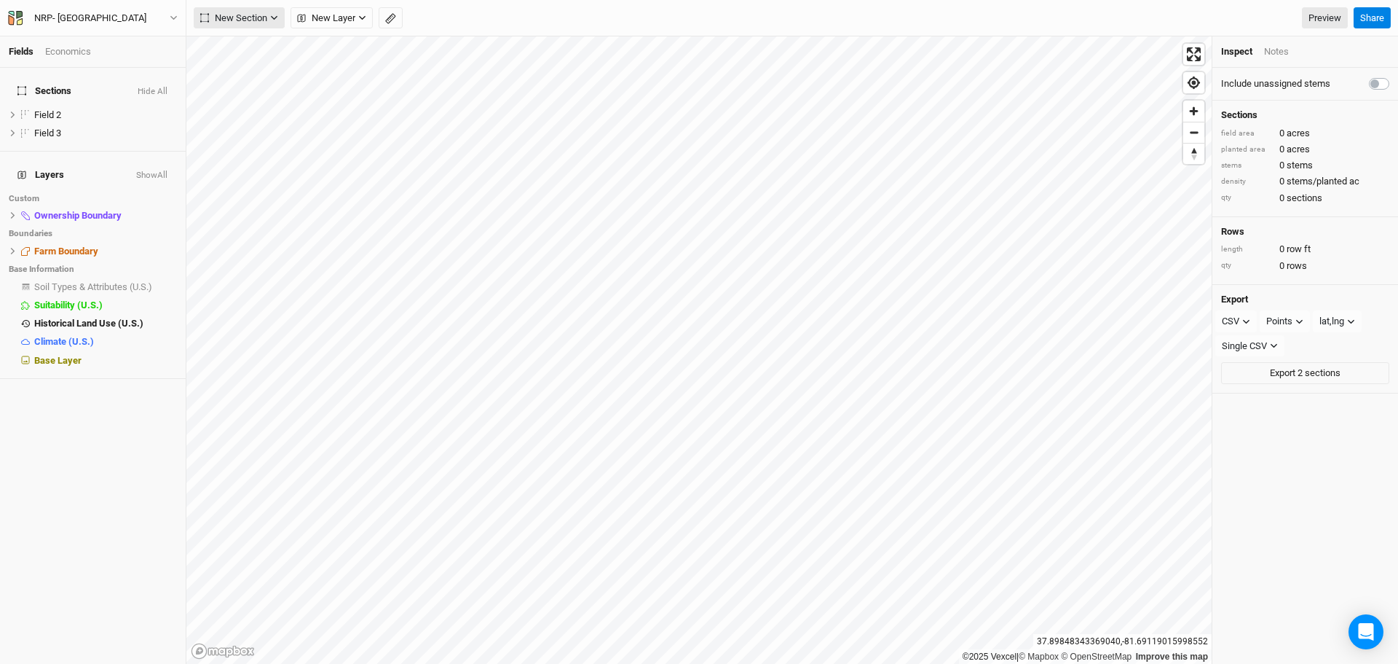
click at [242, 16] on span "New Section" at bounding box center [233, 18] width 67 height 15
click at [234, 49] on div "Grid" at bounding box center [236, 47] width 22 height 17
click at [240, 20] on span "New Section" at bounding box center [233, 18] width 67 height 15
click at [240, 49] on div "Grid" at bounding box center [236, 47] width 22 height 17
click at [247, 12] on span "New Section" at bounding box center [233, 18] width 67 height 15
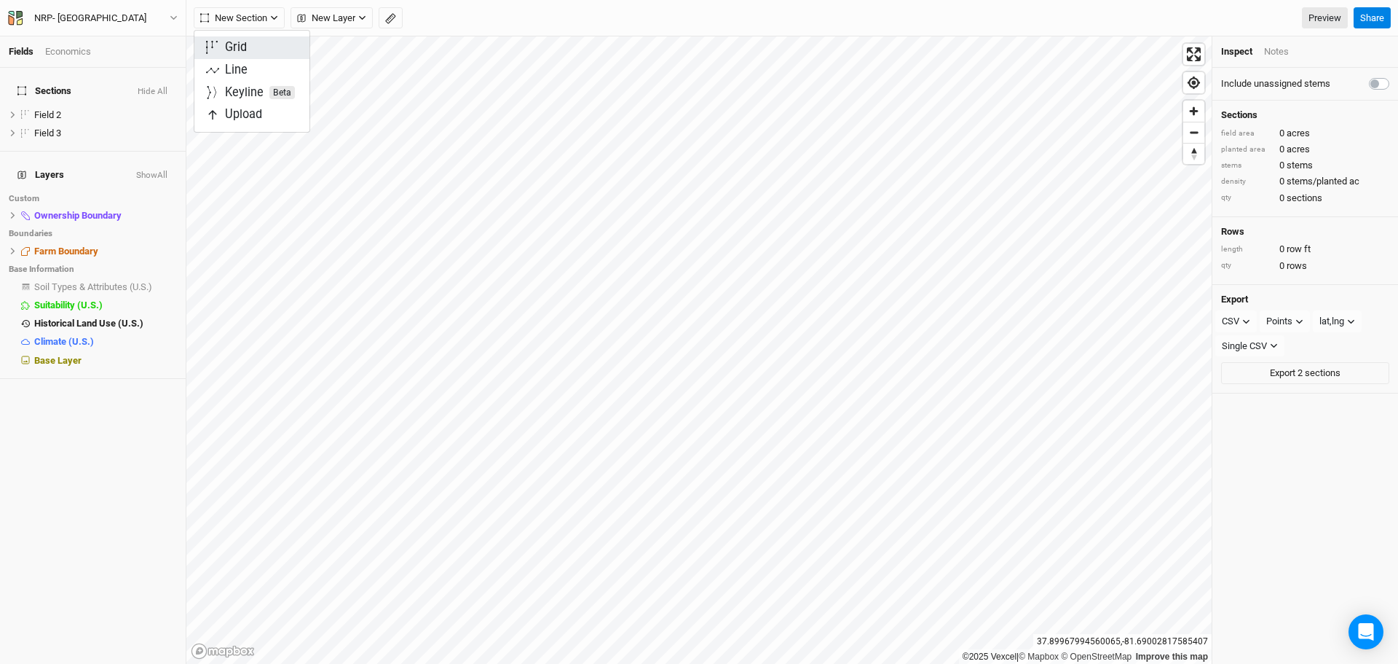
click at [245, 44] on div "Grid" at bounding box center [236, 47] width 22 height 17
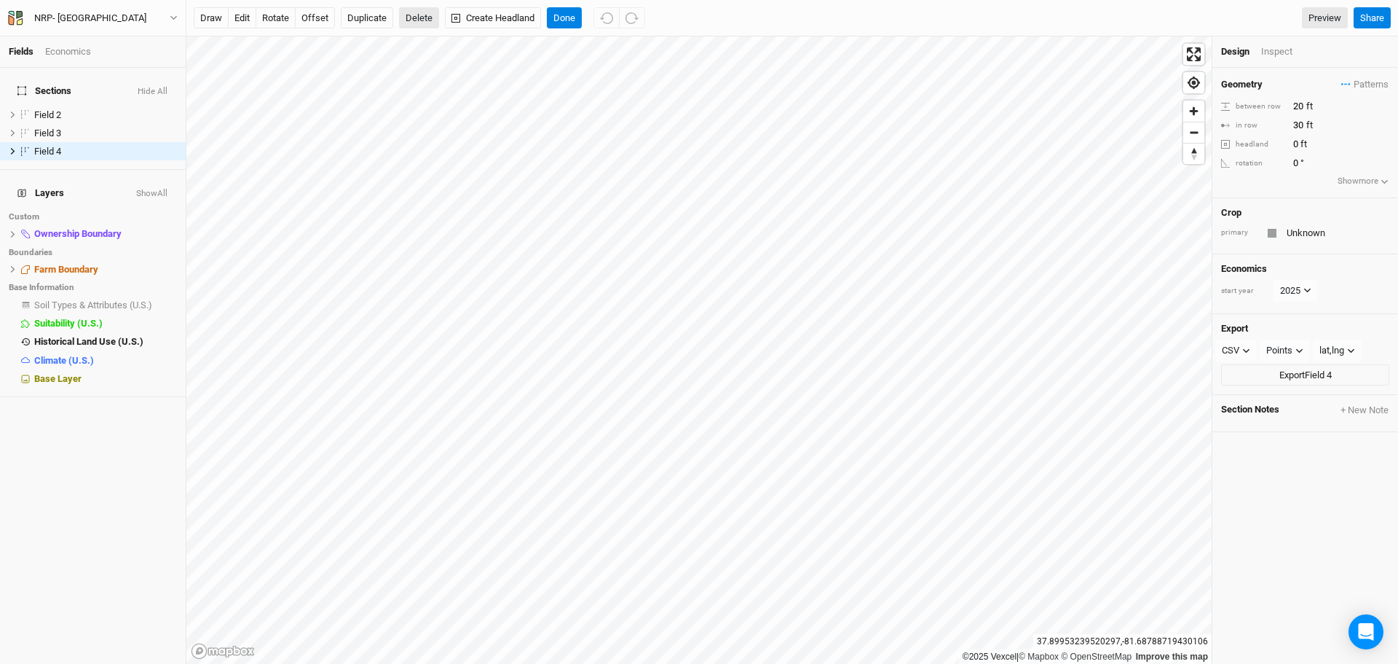
click at [424, 15] on button "Delete" at bounding box center [419, 18] width 40 height 22
click at [442, 15] on button "Confirm" at bounding box center [428, 18] width 45 height 22
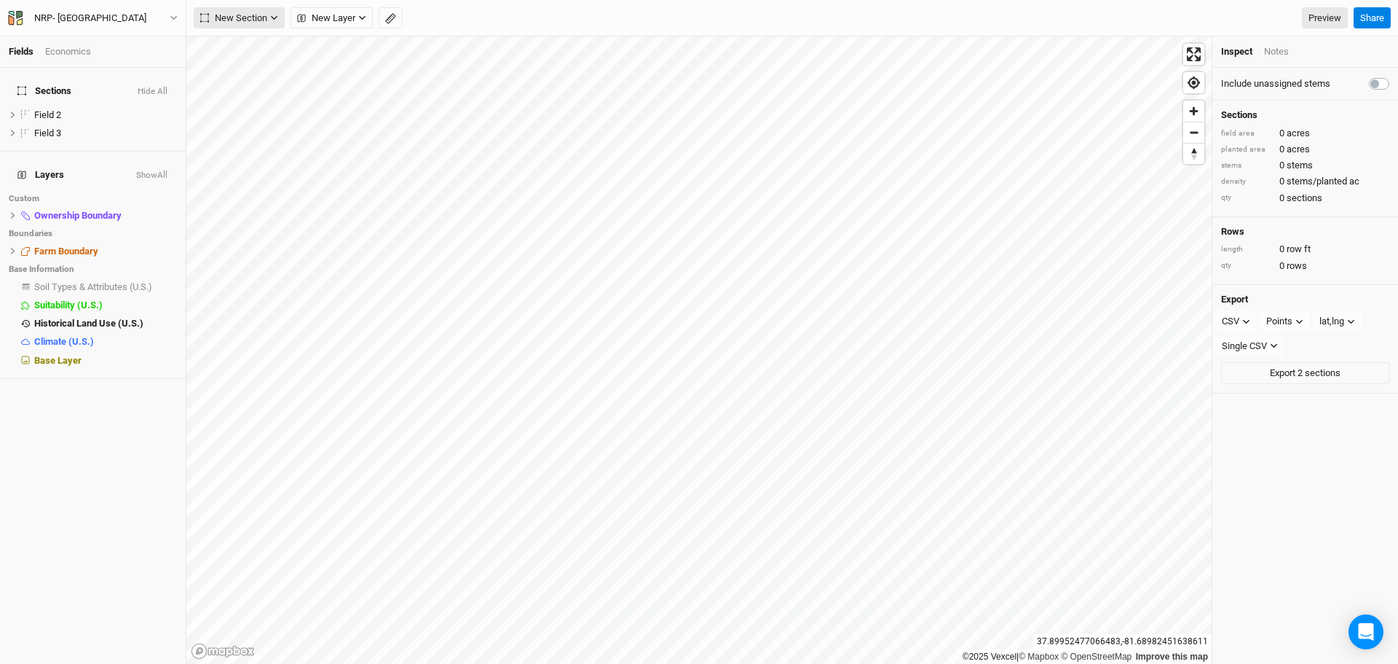
click at [255, 12] on span "New Section" at bounding box center [233, 18] width 67 height 15
click at [235, 48] on div "Grid" at bounding box center [236, 47] width 22 height 17
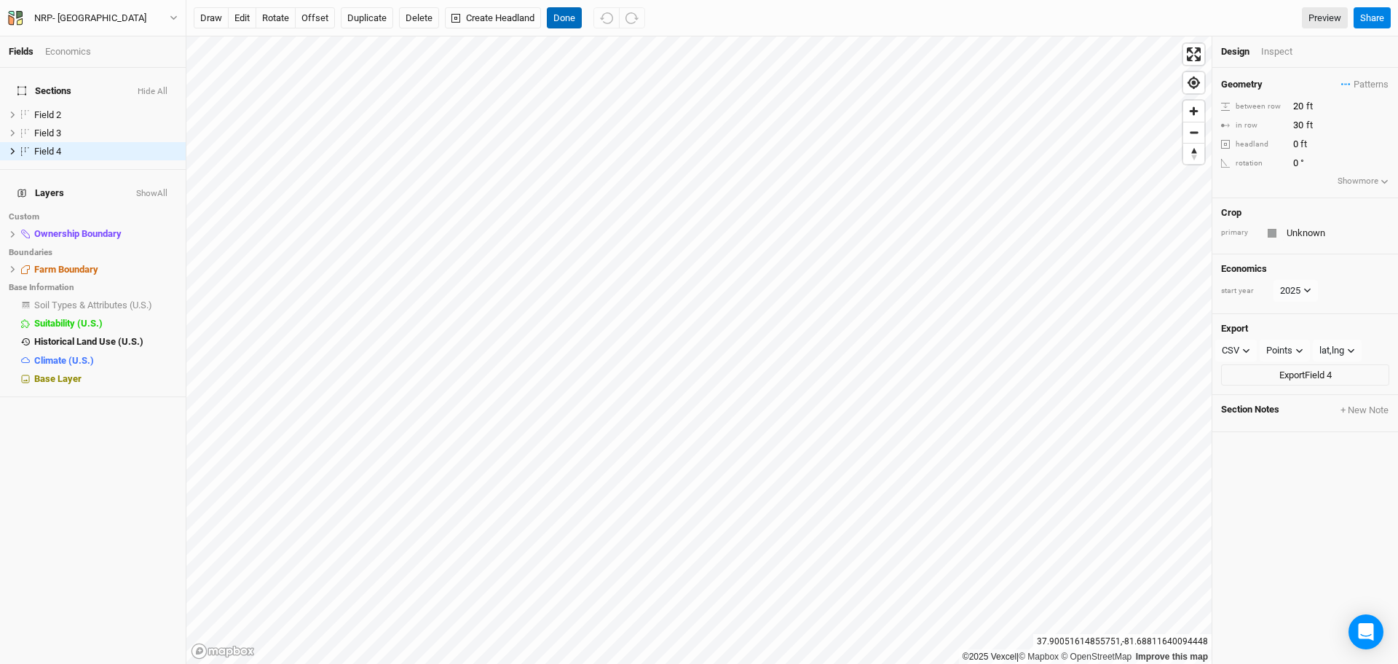
click at [568, 9] on button "Done" at bounding box center [564, 18] width 35 height 22
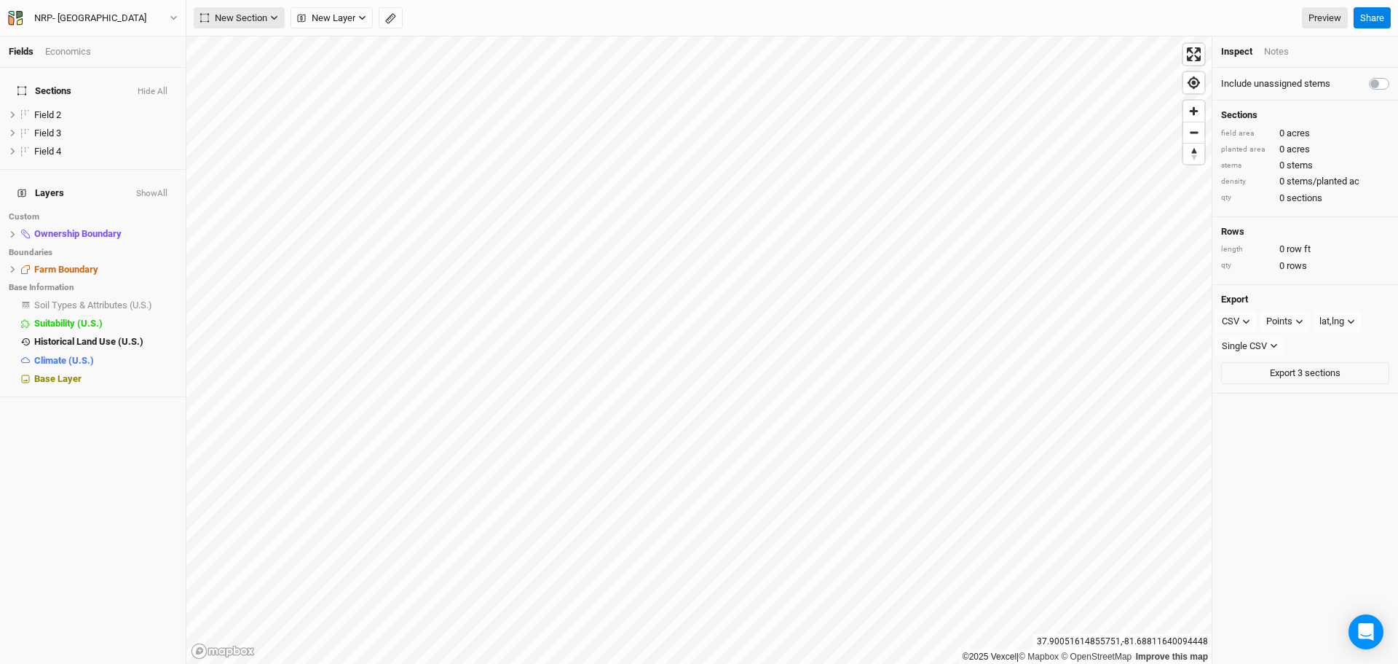
click at [248, 13] on span "New Section" at bounding box center [233, 18] width 67 height 15
click at [229, 43] on div "Grid" at bounding box center [236, 47] width 22 height 17
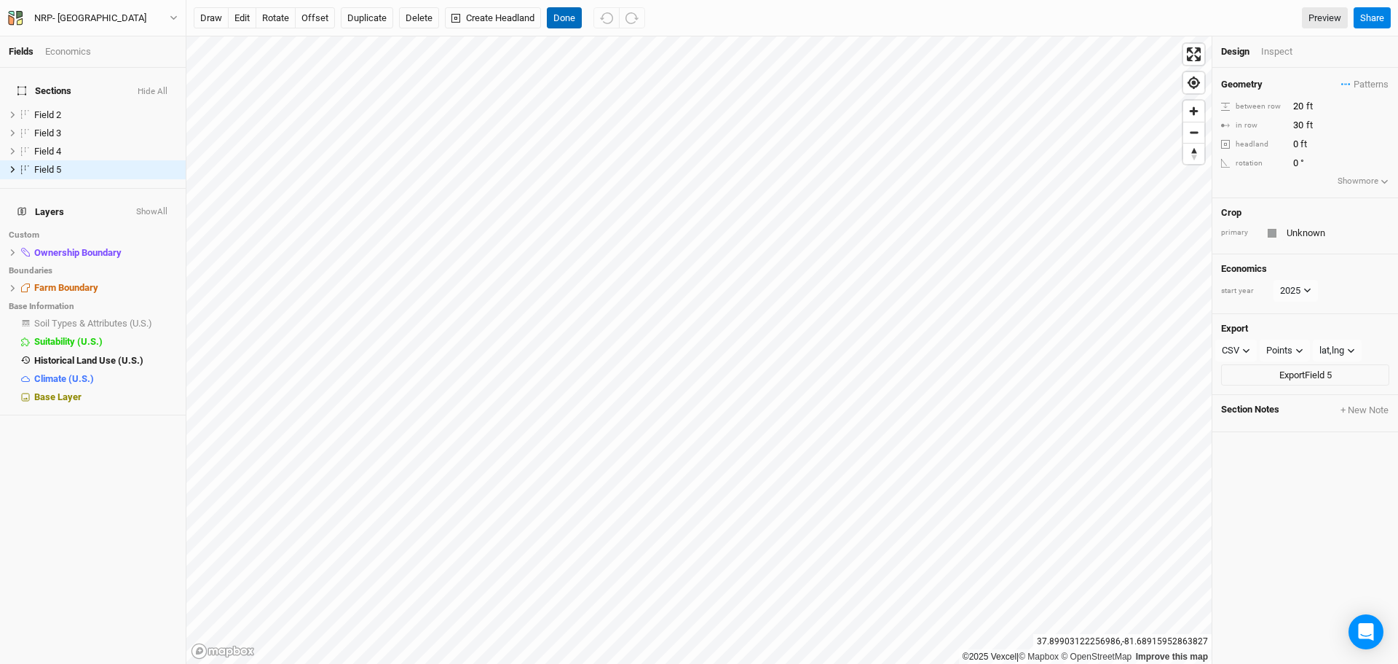
drag, startPoint x: 572, startPoint y: 19, endPoint x: 508, endPoint y: 17, distance: 63.4
click at [571, 17] on button "Done" at bounding box center [564, 18] width 35 height 22
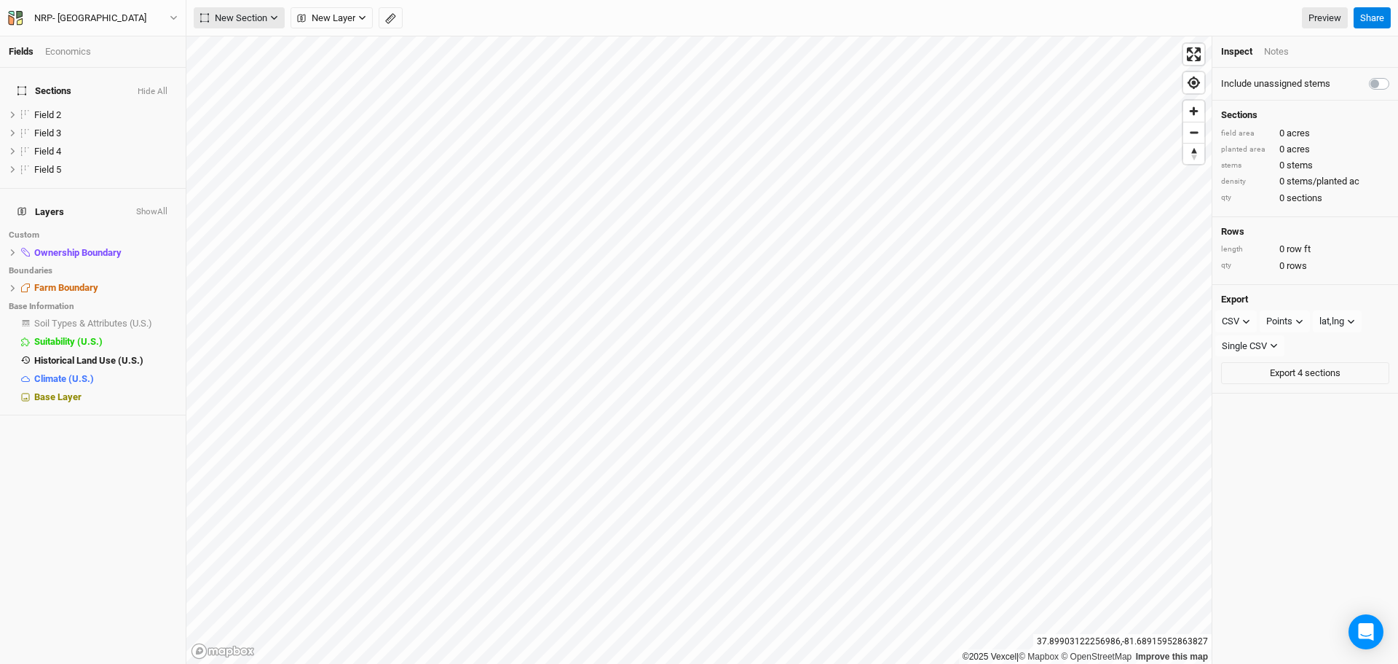
click at [256, 11] on span "New Section" at bounding box center [233, 18] width 67 height 15
click at [232, 44] on div "Grid" at bounding box center [236, 47] width 22 height 17
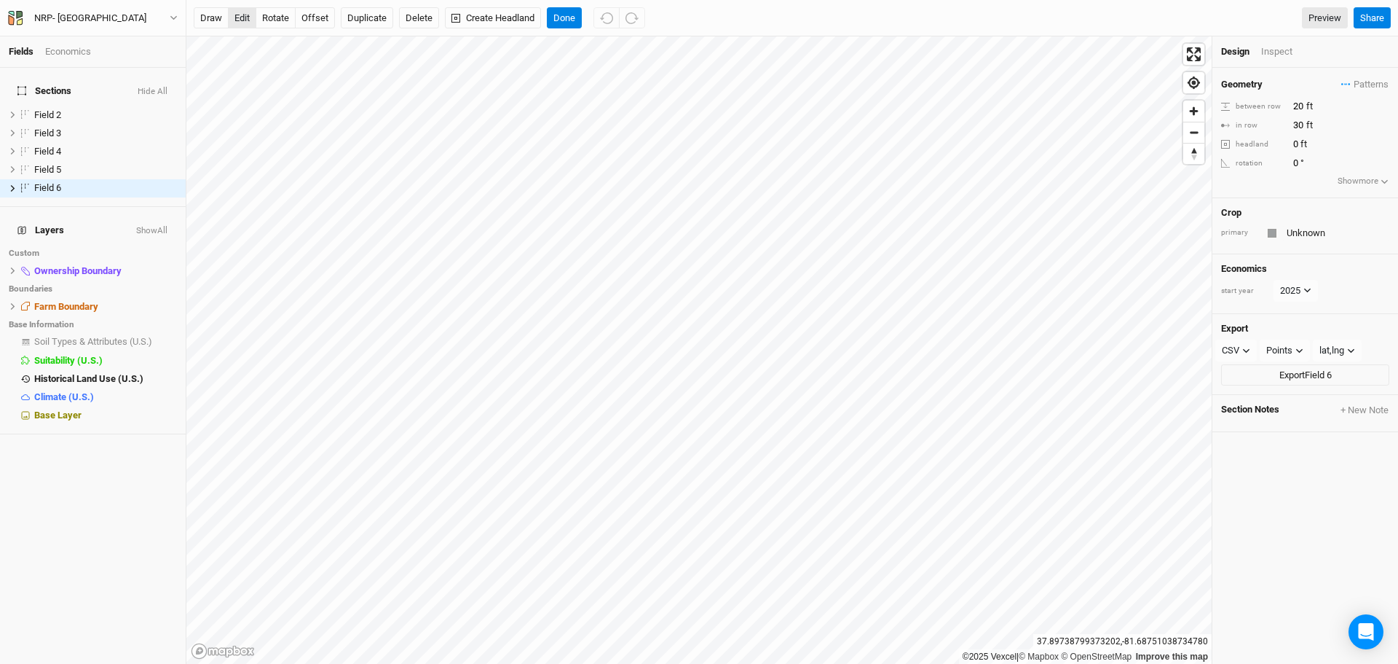
click at [248, 12] on button "edit" at bounding box center [242, 18] width 28 height 22
click at [564, 11] on button "Done" at bounding box center [564, 18] width 35 height 22
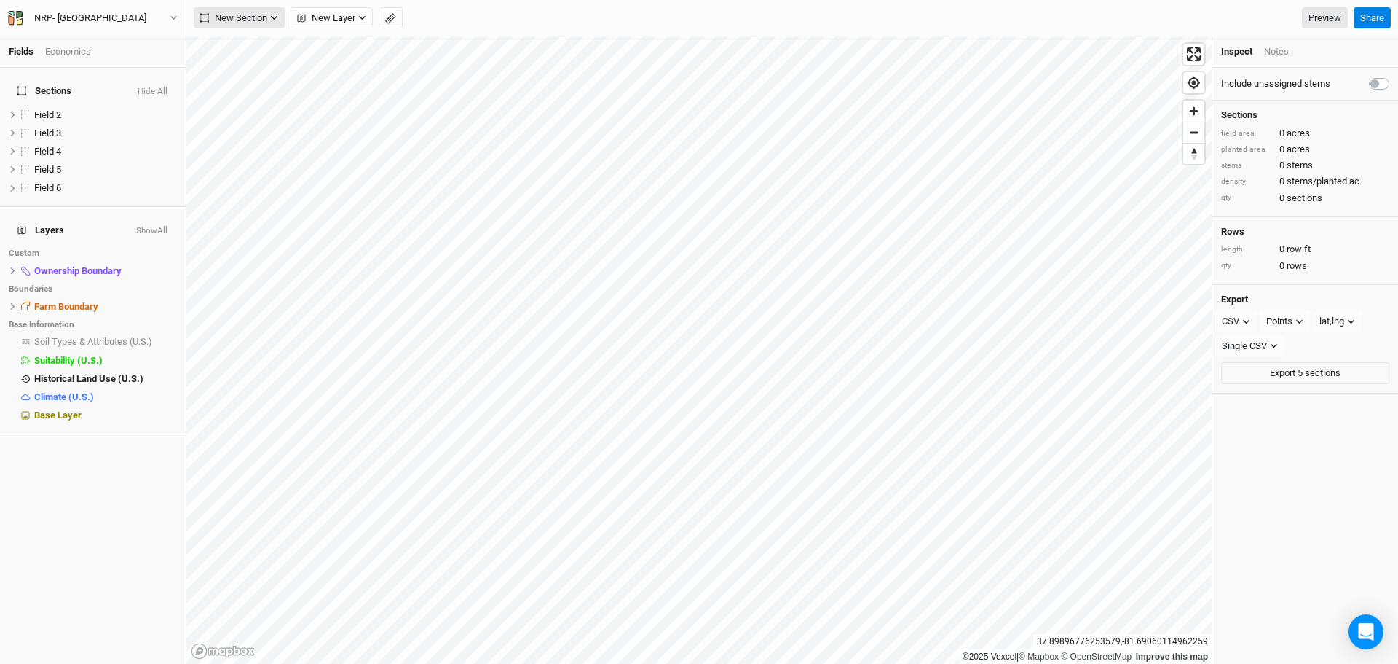
click at [241, 17] on span "New Section" at bounding box center [233, 18] width 67 height 15
click at [242, 49] on div "Grid" at bounding box center [236, 47] width 22 height 17
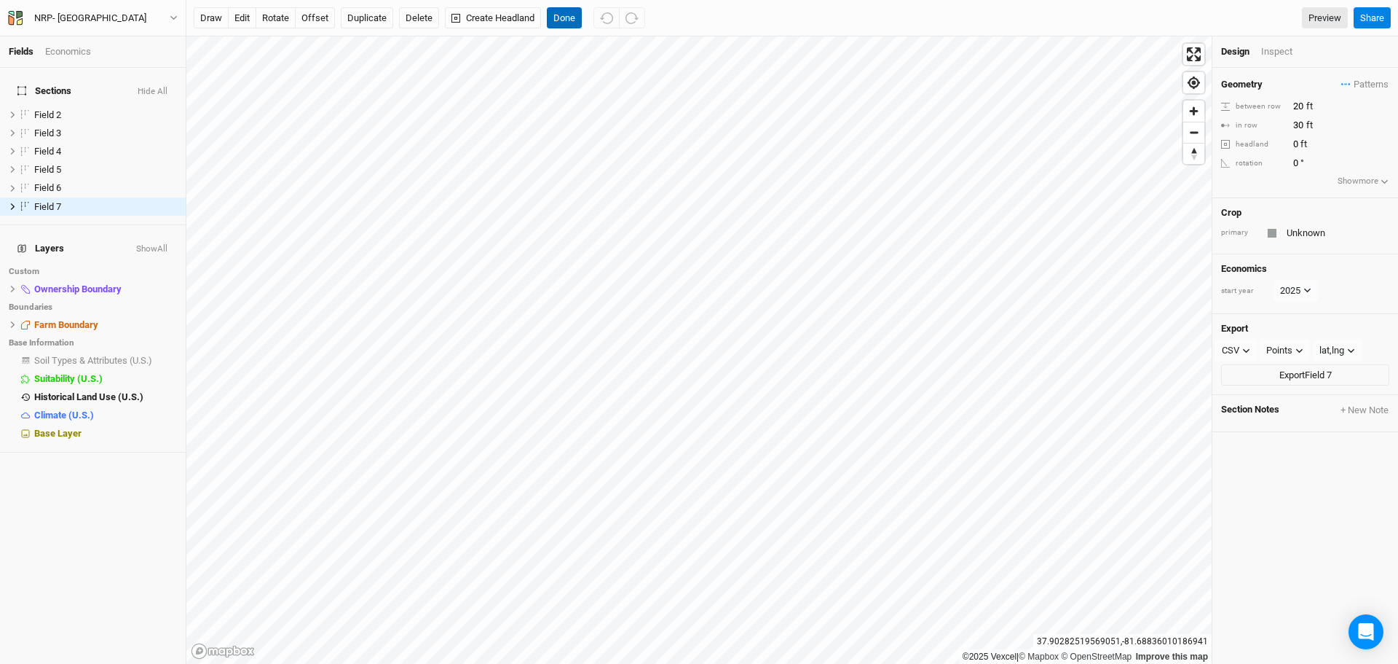
click at [562, 15] on button "Done" at bounding box center [564, 18] width 35 height 22
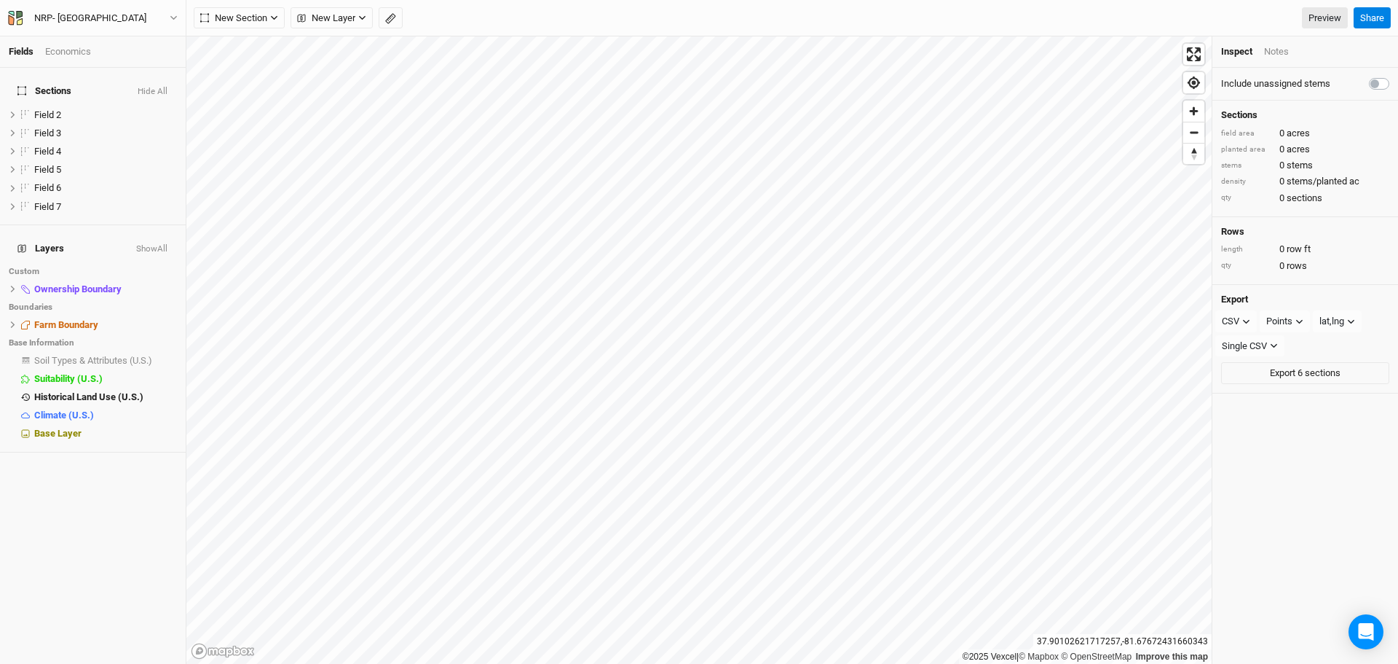
click at [1395, 75] on label at bounding box center [1395, 75] width 0 height 0
click at [1369, 84] on input "checkbox" at bounding box center [1375, 82] width 12 height 15
checkbox input "true"
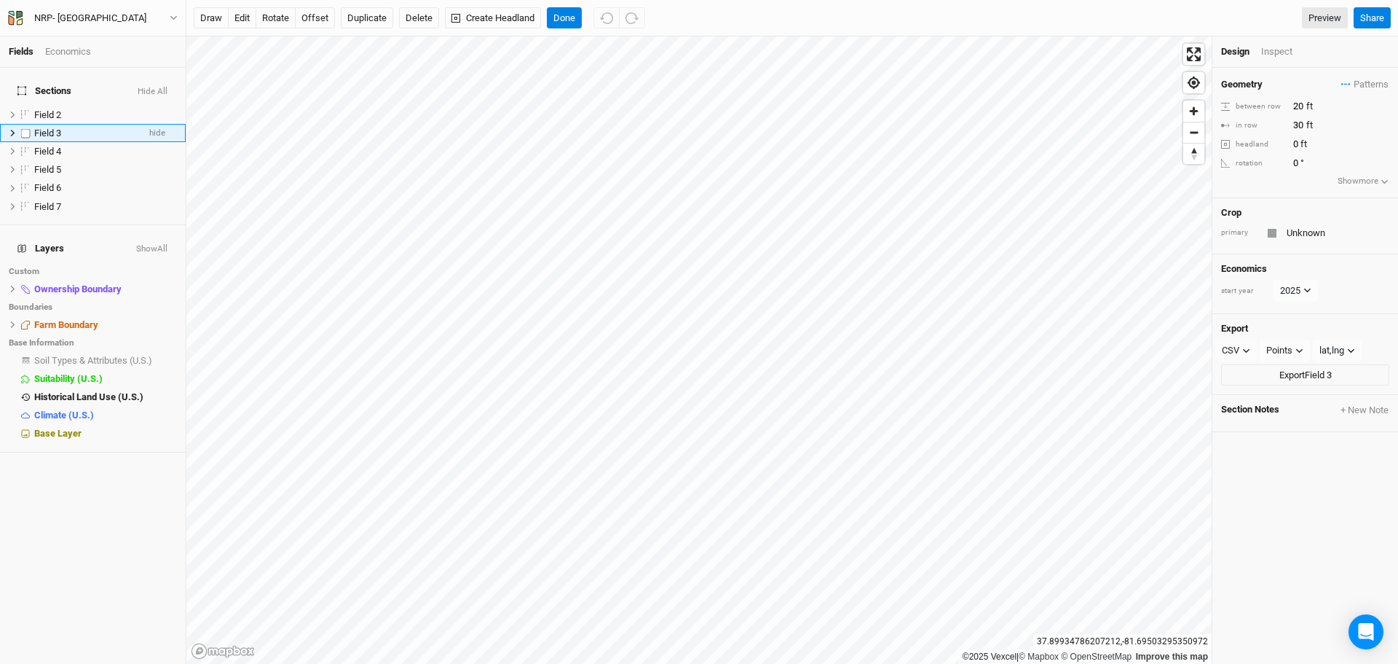
click at [49, 127] on span "Field 3" at bounding box center [47, 132] width 27 height 11
type input "Blackhawk-1-1-0.2"
click at [119, 182] on div "Field 6" at bounding box center [85, 188] width 103 height 12
click at [1278, 48] on div "Inspect" at bounding box center [1287, 51] width 52 height 13
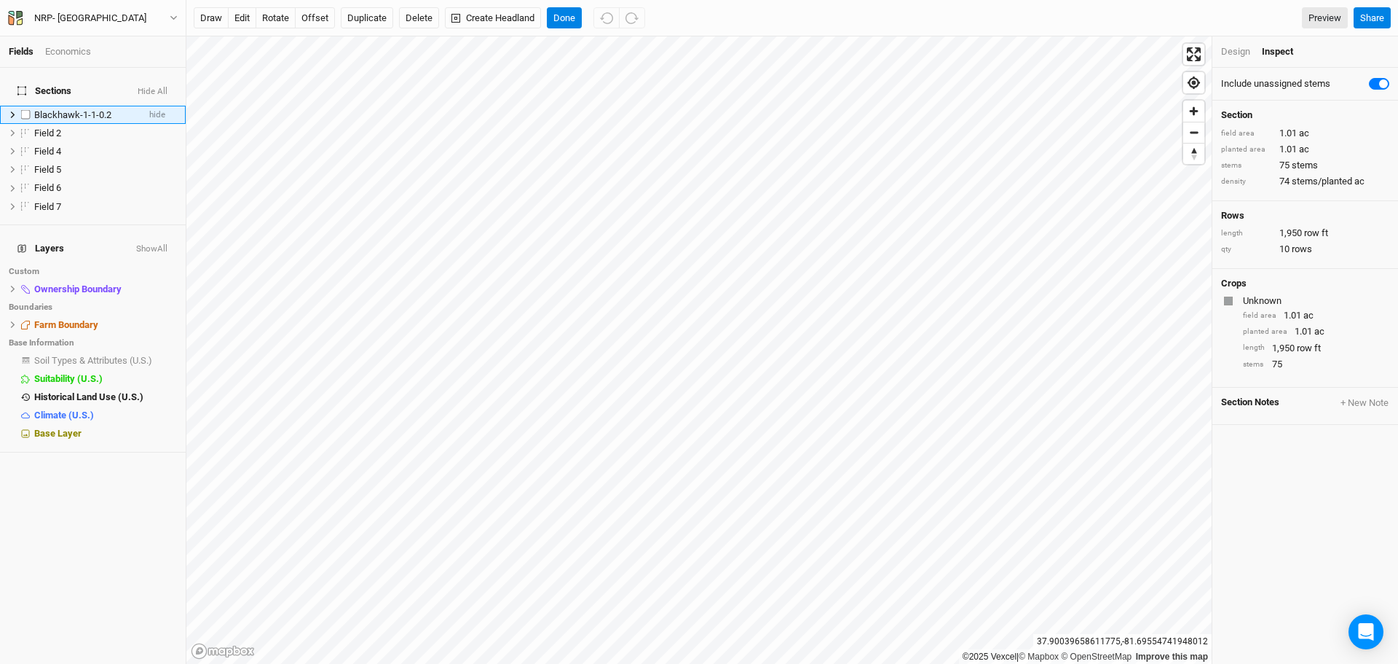
click at [57, 109] on span "Blackhawk-1-1-0.2" at bounding box center [72, 114] width 77 height 11
click at [58, 109] on span "Blackhawk-1-1-0.2" at bounding box center [72, 114] width 77 height 11
click at [109, 109] on input "Blackhawk-1-1-0.2" at bounding box center [82, 115] width 98 height 13
drag, startPoint x: 101, startPoint y: 105, endPoint x: 117, endPoint y: 106, distance: 16.1
click at [117, 109] on input "Blackhawk-1-1-0.2" at bounding box center [82, 115] width 98 height 13
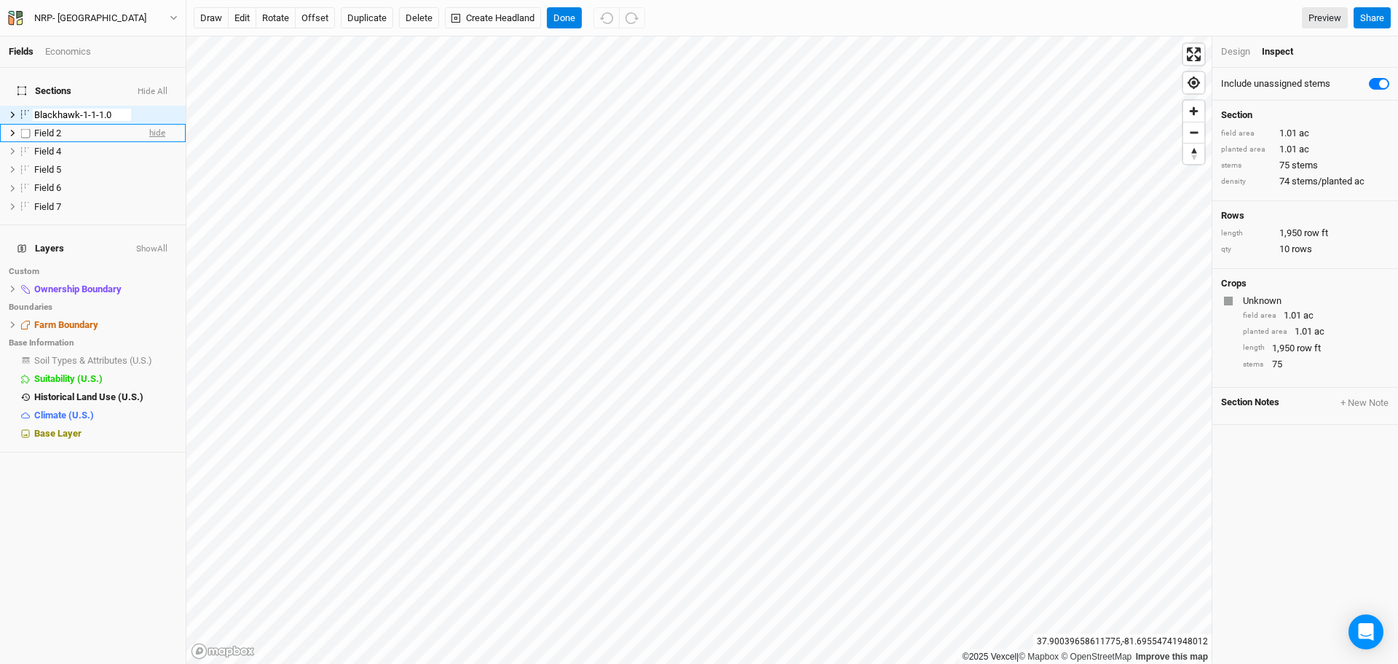
type input "Blackhawk-1-1-1.01"
click at [114, 164] on div "Field 5" at bounding box center [85, 170] width 103 height 12
click at [57, 127] on span "Field 2" at bounding box center [47, 132] width 27 height 11
type input "Blackhawk-2-1-1.72"
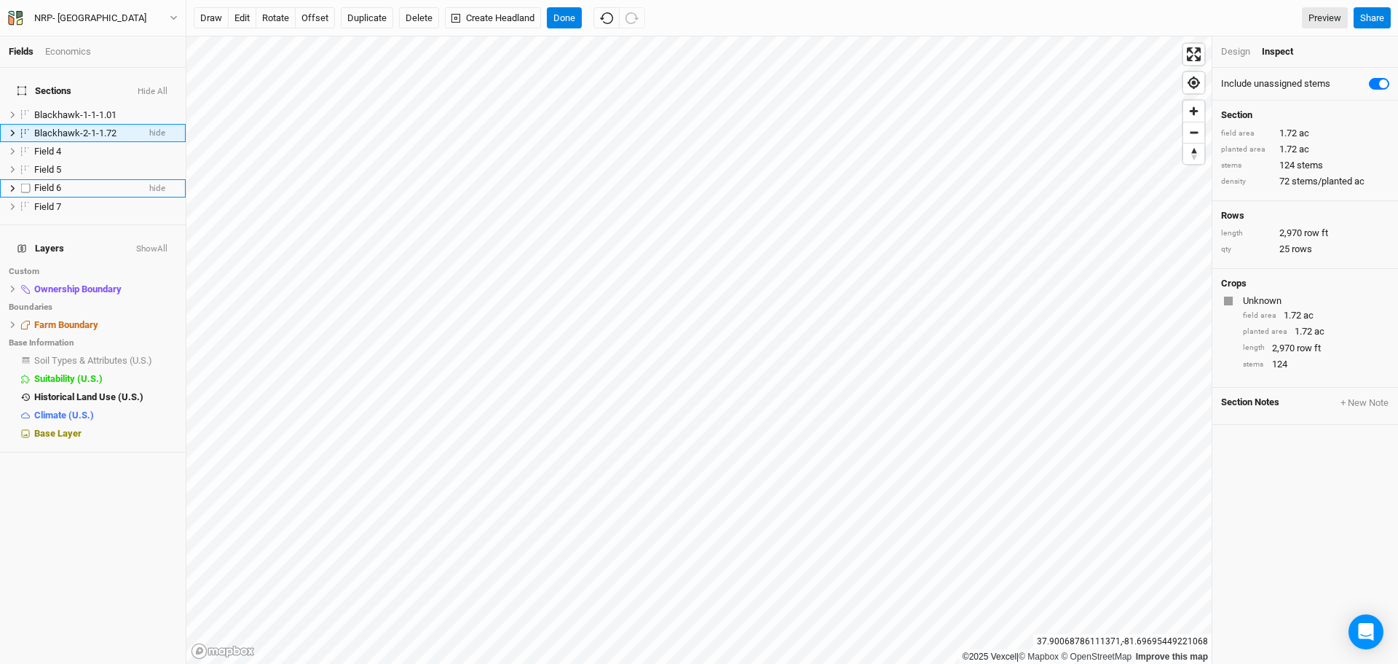
click at [76, 179] on li "Field 6 hide" at bounding box center [93, 188] width 186 height 18
click at [55, 146] on span "Field 4" at bounding box center [47, 151] width 27 height 11
type input "Blackhawk-3-1-3.74"
click at [46, 164] on span "Field 5" at bounding box center [47, 169] width 27 height 11
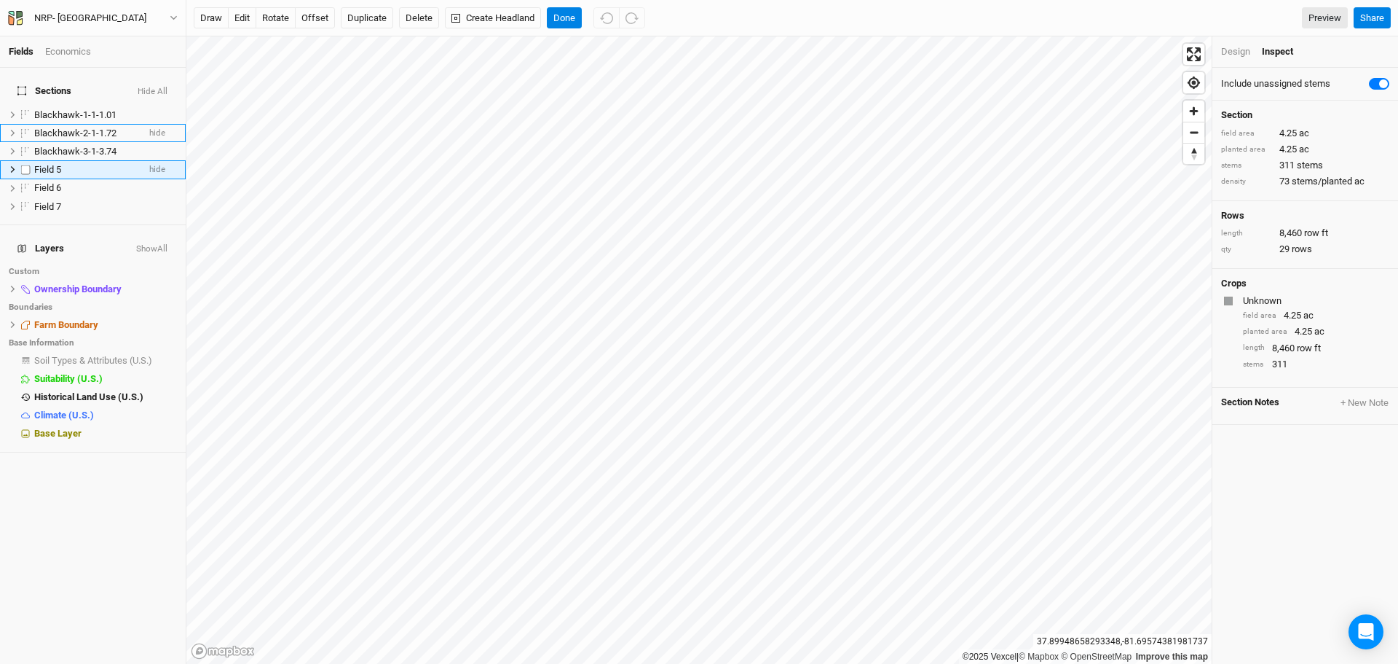
click at [46, 164] on span "Field 5" at bounding box center [47, 169] width 27 height 11
type input "Blackhawk-4-1-4.25"
click at [53, 182] on span "Field 6" at bounding box center [47, 187] width 27 height 11
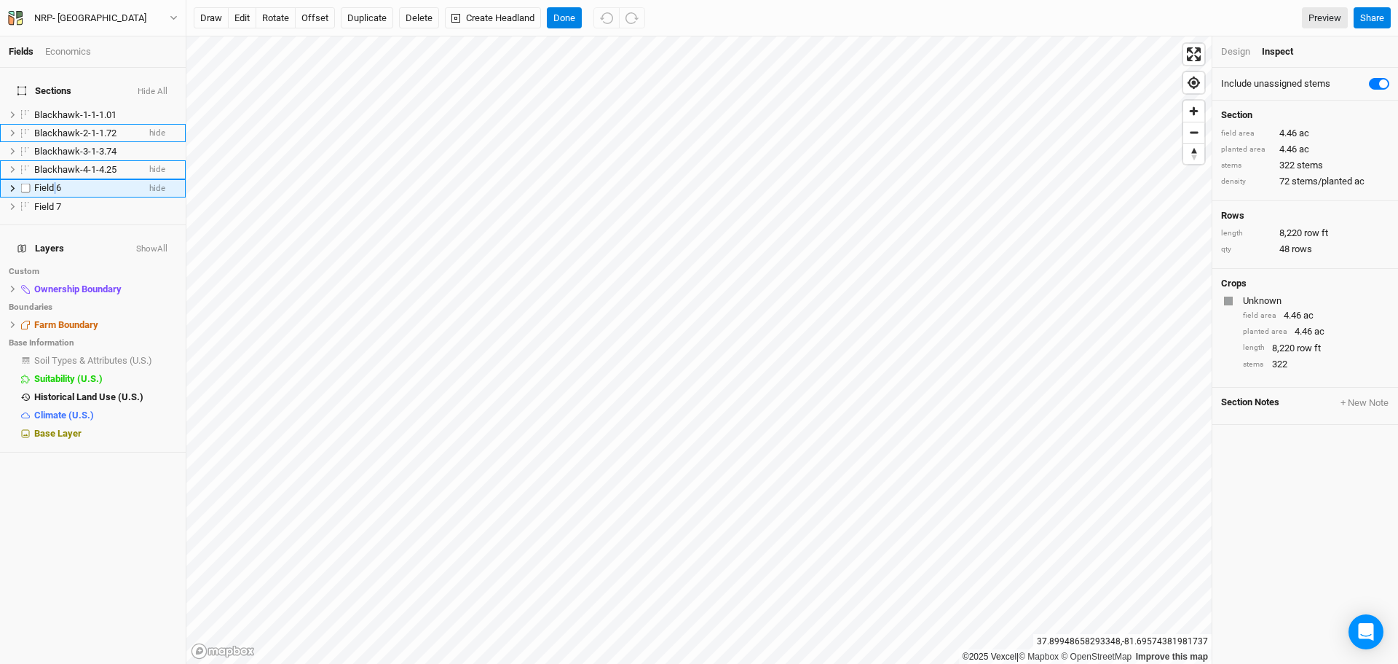
click at [53, 182] on span "Field 6" at bounding box center [47, 187] width 27 height 11
type input "Blackhawk-5-1-4.46"
click at [50, 201] on span "Field 7" at bounding box center [47, 206] width 27 height 11
click at [51, 201] on span "Field 7" at bounding box center [47, 206] width 27 height 11
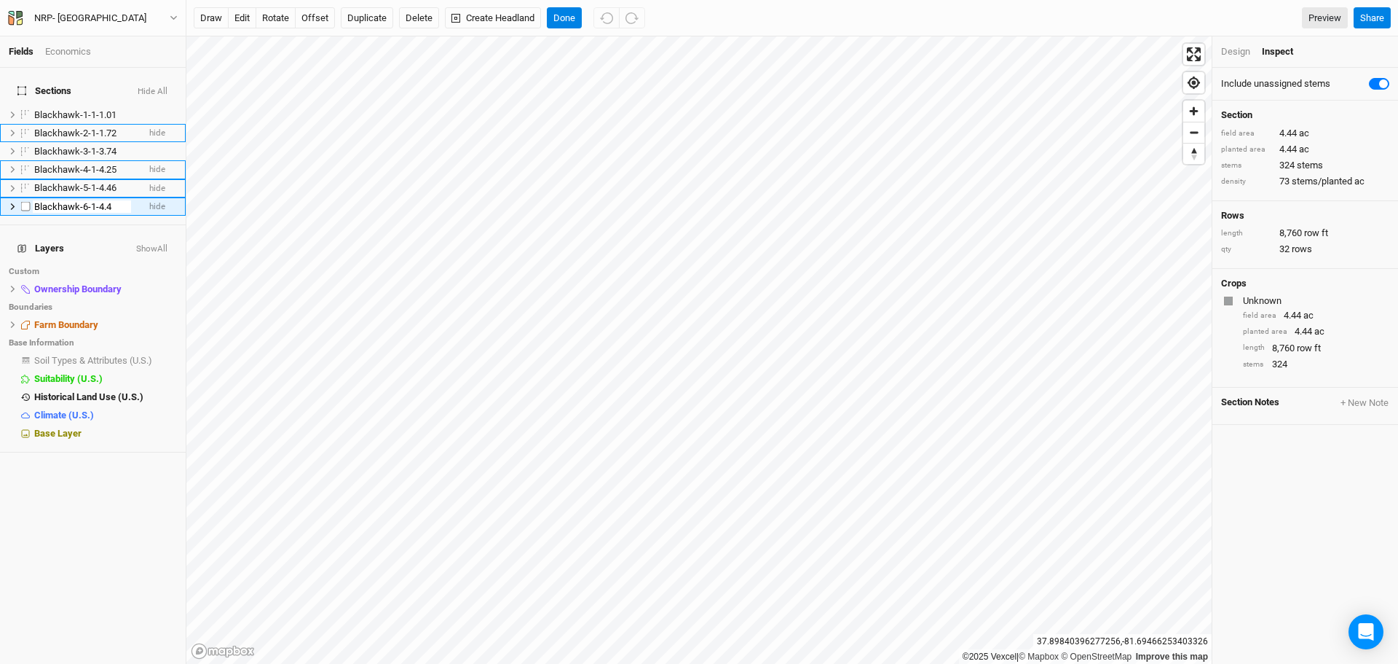
type input "Blackhawk-6-1-4.44"
click at [87, 263] on li "Custom" at bounding box center [93, 271] width 186 height 17
click at [572, 15] on button "Done" at bounding box center [564, 18] width 35 height 22
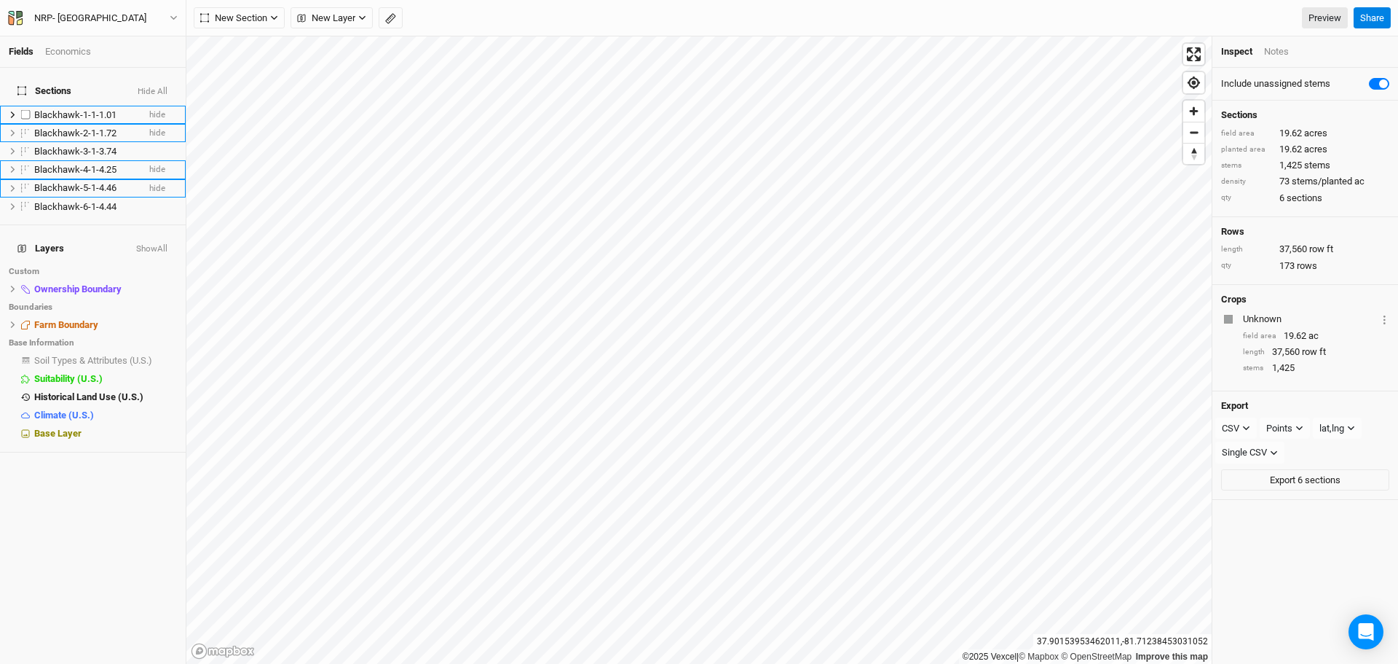
click at [61, 111] on div "Blackhawk-1-1-1.01" at bounding box center [85, 115] width 103 height 12
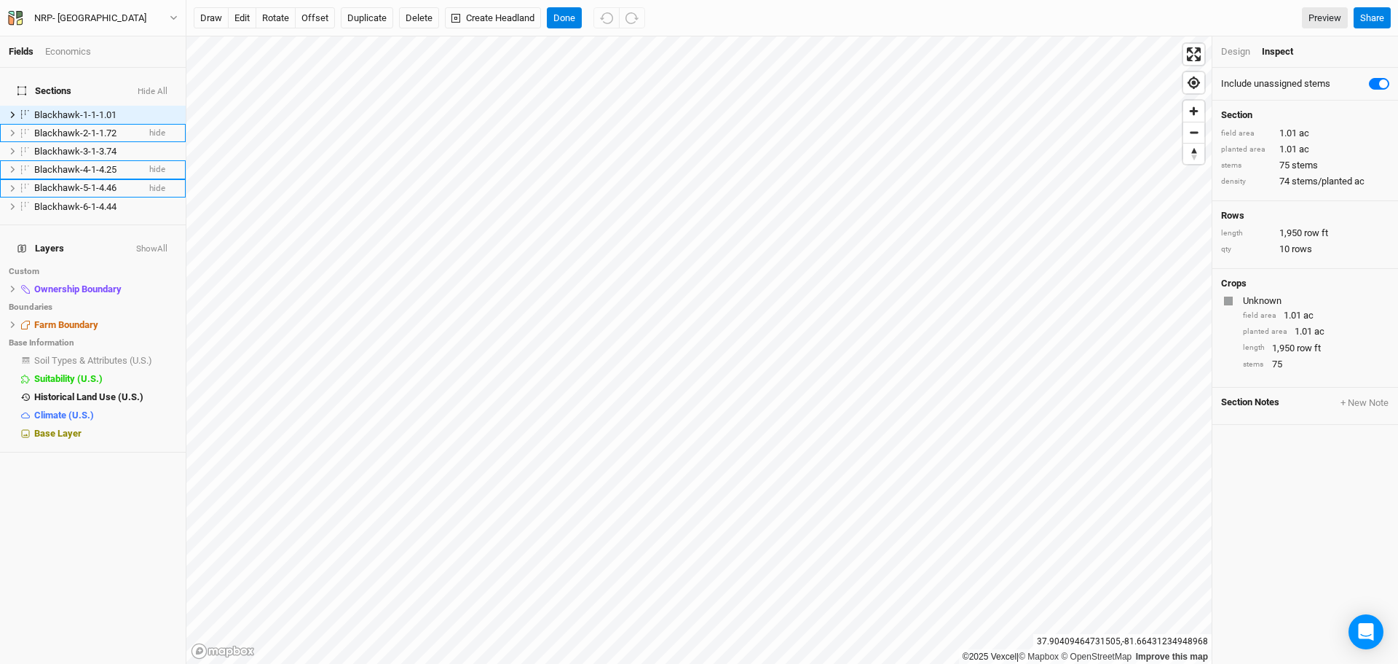
click at [1236, 47] on div "Design" at bounding box center [1235, 51] width 29 height 13
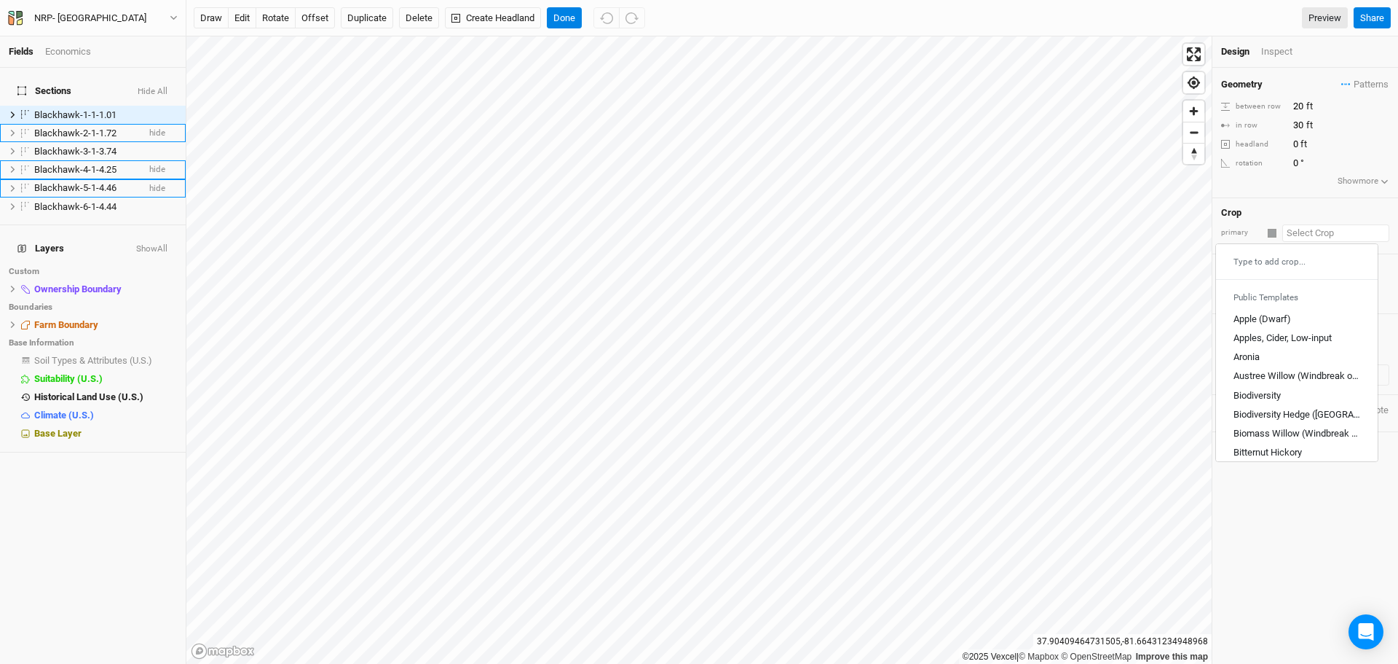
click at [1306, 235] on input "text" at bounding box center [1336, 232] width 107 height 17
click at [1259, 266] on div "Type to add crop..." at bounding box center [1297, 261] width 162 height 23
type input "Unknown"
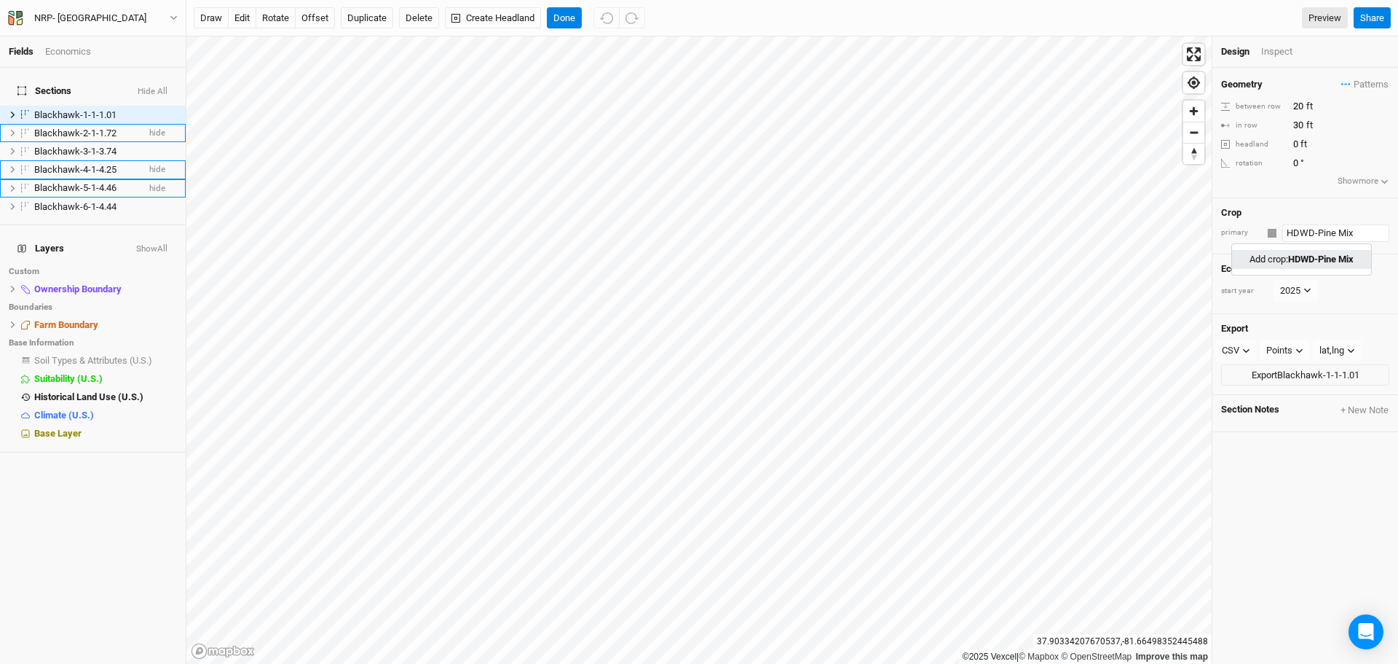
click at [1322, 261] on mark "HDWD-Pine Mix" at bounding box center [1321, 258] width 66 height 11
type input "HDWD-Pine Mix"
click at [1294, 232] on input "text" at bounding box center [1336, 232] width 107 height 17
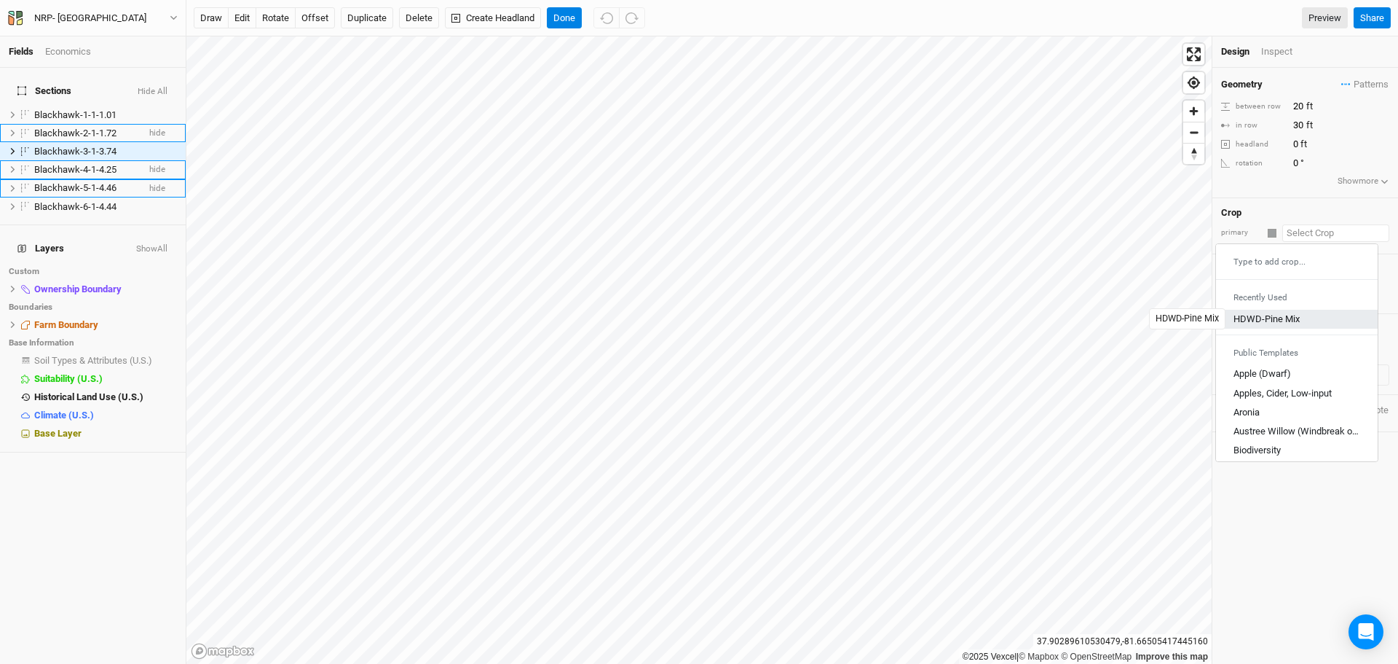
click at [1261, 323] on div "HDWD-Pine Mix" at bounding box center [1267, 318] width 66 height 13
type input "HDWD-Pine Mix"
click at [1306, 227] on input "text" at bounding box center [1336, 232] width 107 height 17
click at [1259, 318] on div "HDWD-Pine Mix" at bounding box center [1267, 318] width 66 height 13
type input "HDWD-Pine Mix"
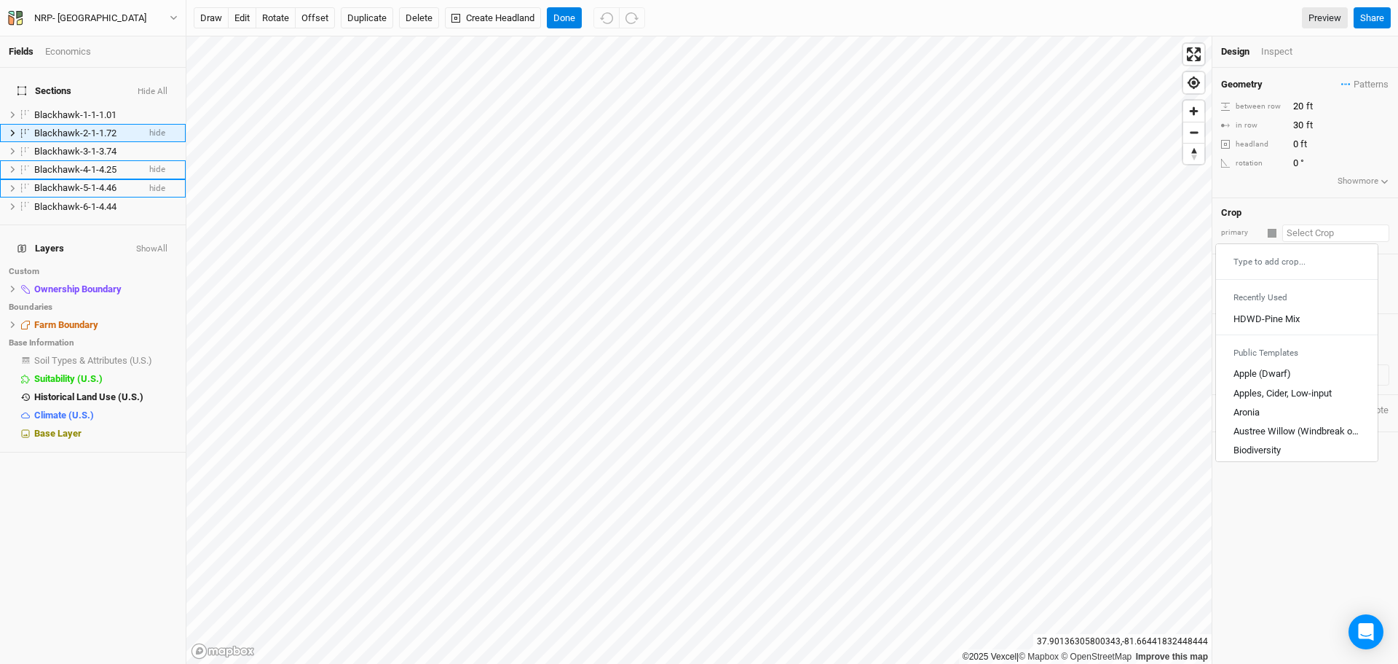
click at [1308, 235] on input "text" at bounding box center [1336, 232] width 107 height 17
click at [1267, 319] on div "HDWD-Pine Mix" at bounding box center [1267, 318] width 66 height 13
type input "HDWD-Pine Mix"
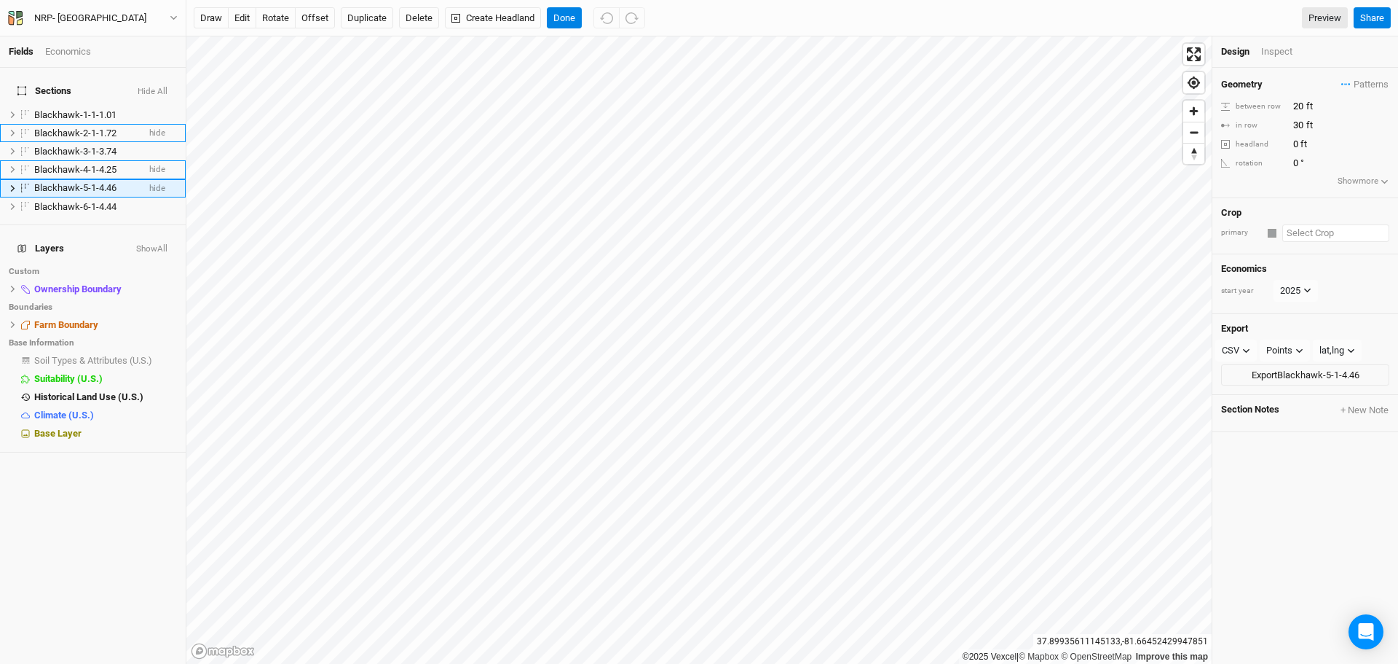
click at [1314, 236] on input "text" at bounding box center [1336, 232] width 107 height 17
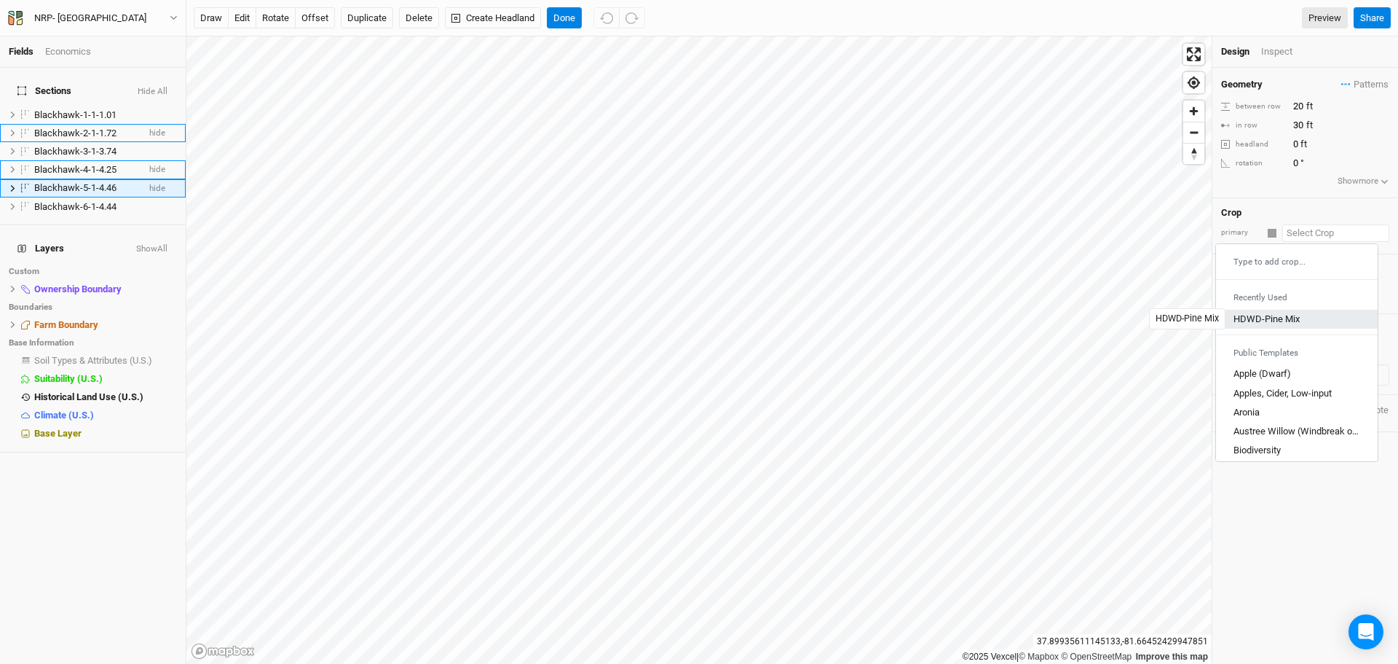
click at [1268, 318] on div "HDWD-Pine Mix" at bounding box center [1267, 318] width 66 height 13
type input "HDWD-Pine Mix"
click at [1317, 237] on input "text" at bounding box center [1336, 232] width 107 height 17
click at [1269, 318] on div "HDWD-Pine Mix" at bounding box center [1267, 318] width 66 height 13
type input "HDWD-Pine Mix"
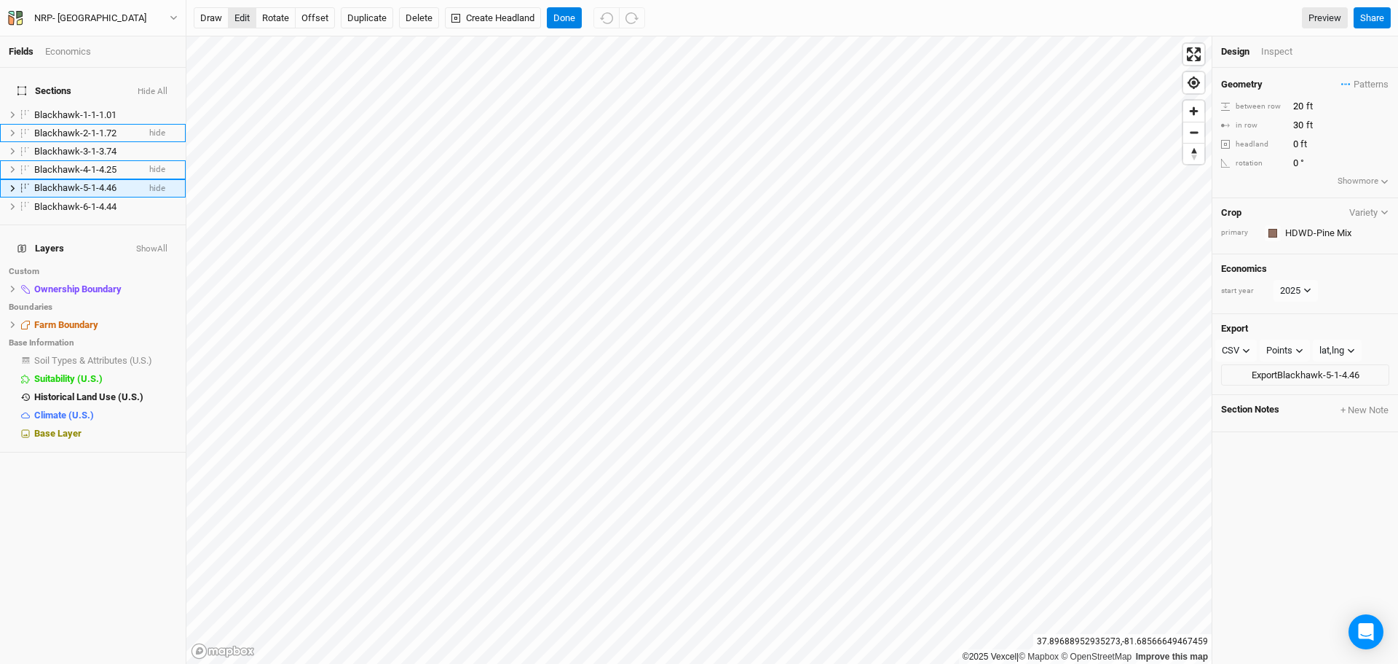
click at [236, 17] on button "edit" at bounding box center [242, 18] width 28 height 22
click at [566, 21] on button "Done" at bounding box center [564, 18] width 35 height 22
click at [241, 11] on button "edit" at bounding box center [242, 18] width 28 height 22
click at [560, 19] on button "Done" at bounding box center [564, 18] width 35 height 22
click at [240, 12] on button "edit" at bounding box center [242, 18] width 28 height 22
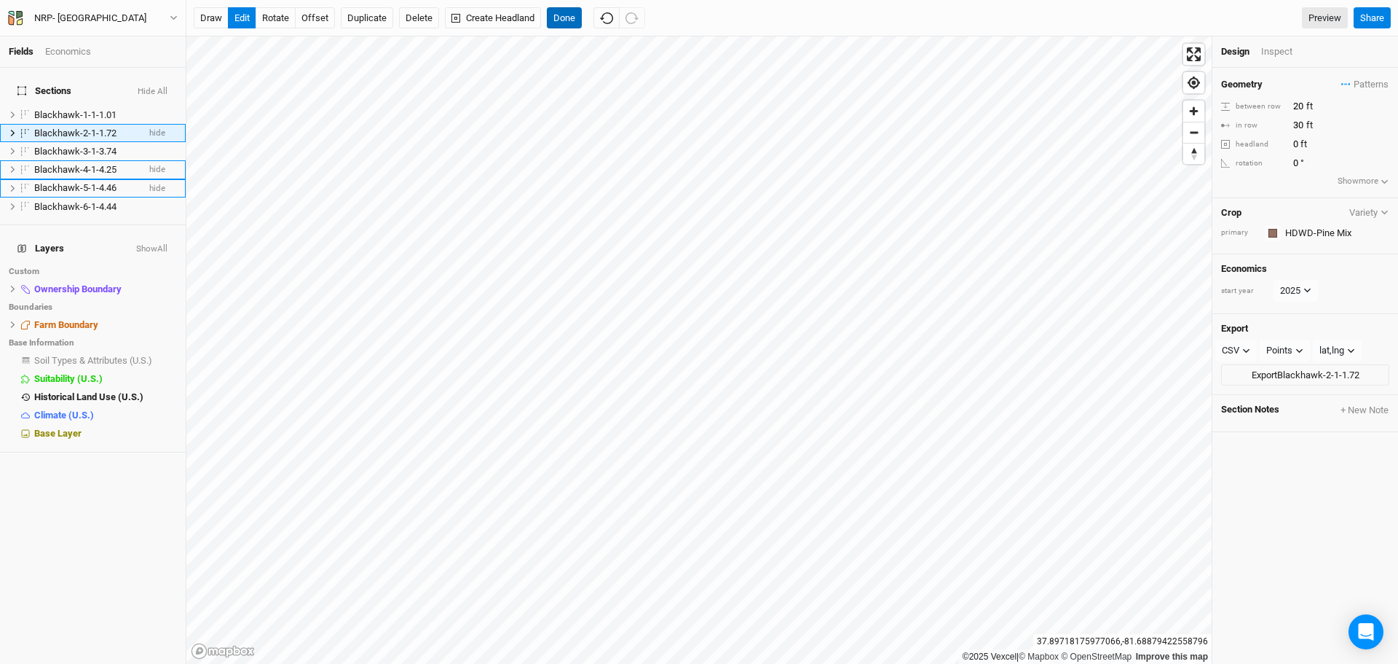
click at [567, 15] on button "Done" at bounding box center [564, 18] width 35 height 22
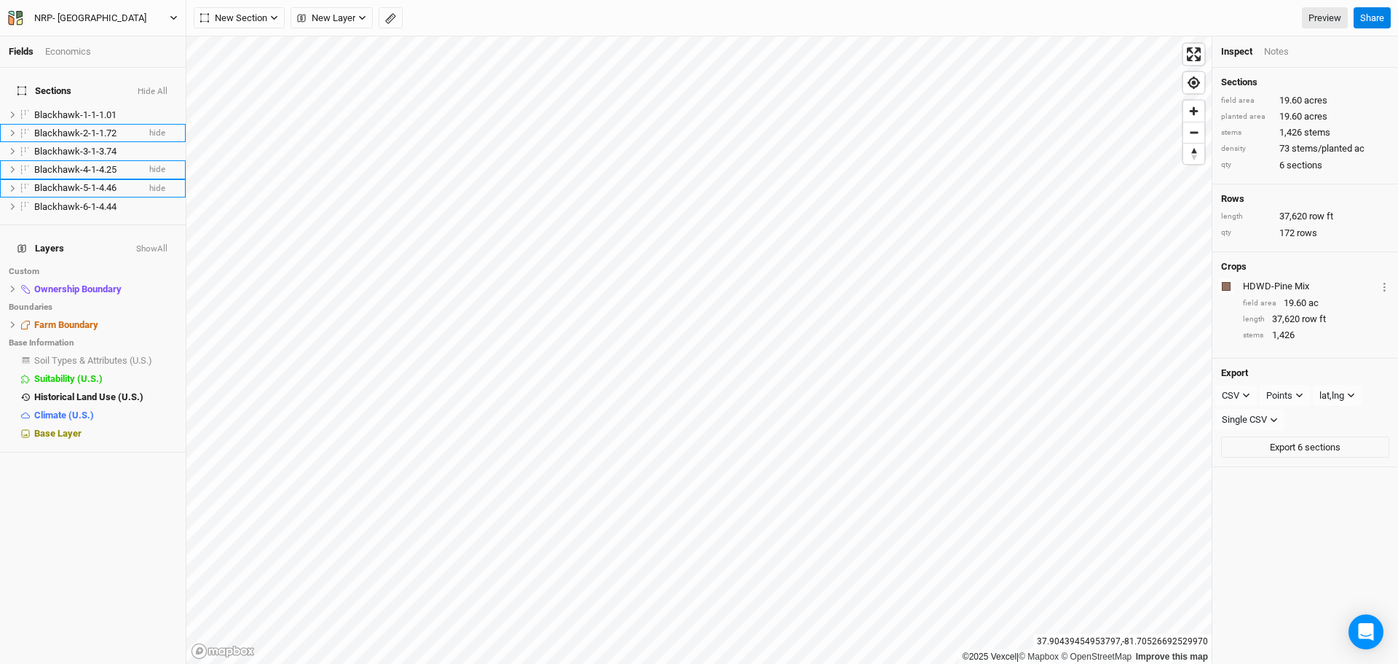
click at [170, 14] on icon "button" at bounding box center [174, 18] width 8 height 8
click at [93, 40] on button "Back" at bounding box center [120, 40] width 115 height 19
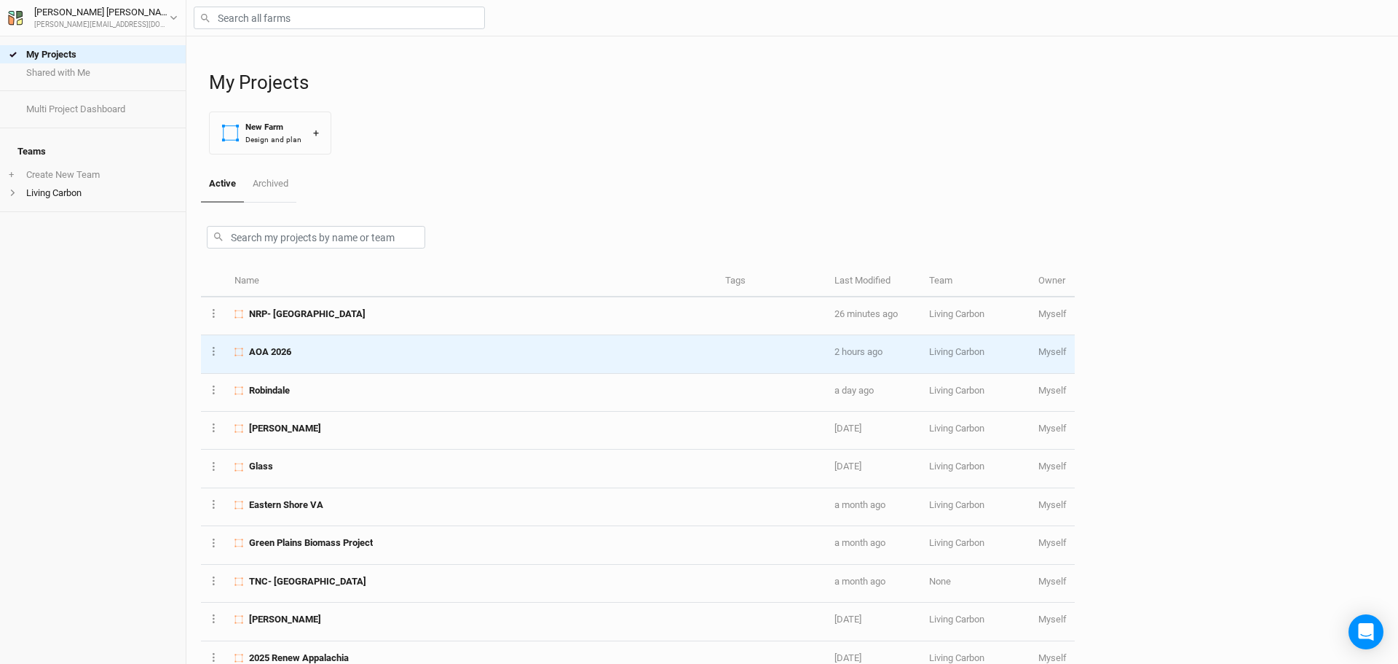
click at [291, 350] on span "AOA 2026" at bounding box center [270, 351] width 42 height 13
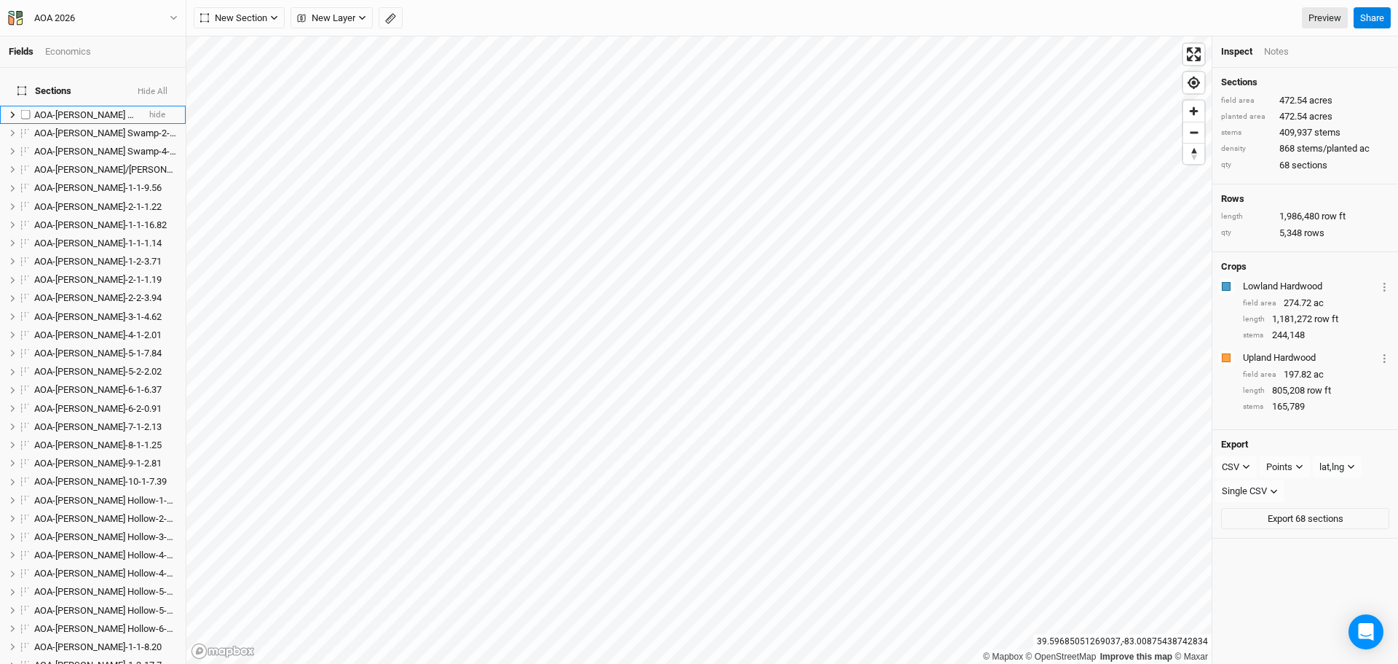
click at [106, 109] on span "AOA-[PERSON_NAME] Swamp-1-1-4.08" at bounding box center [114, 114] width 161 height 11
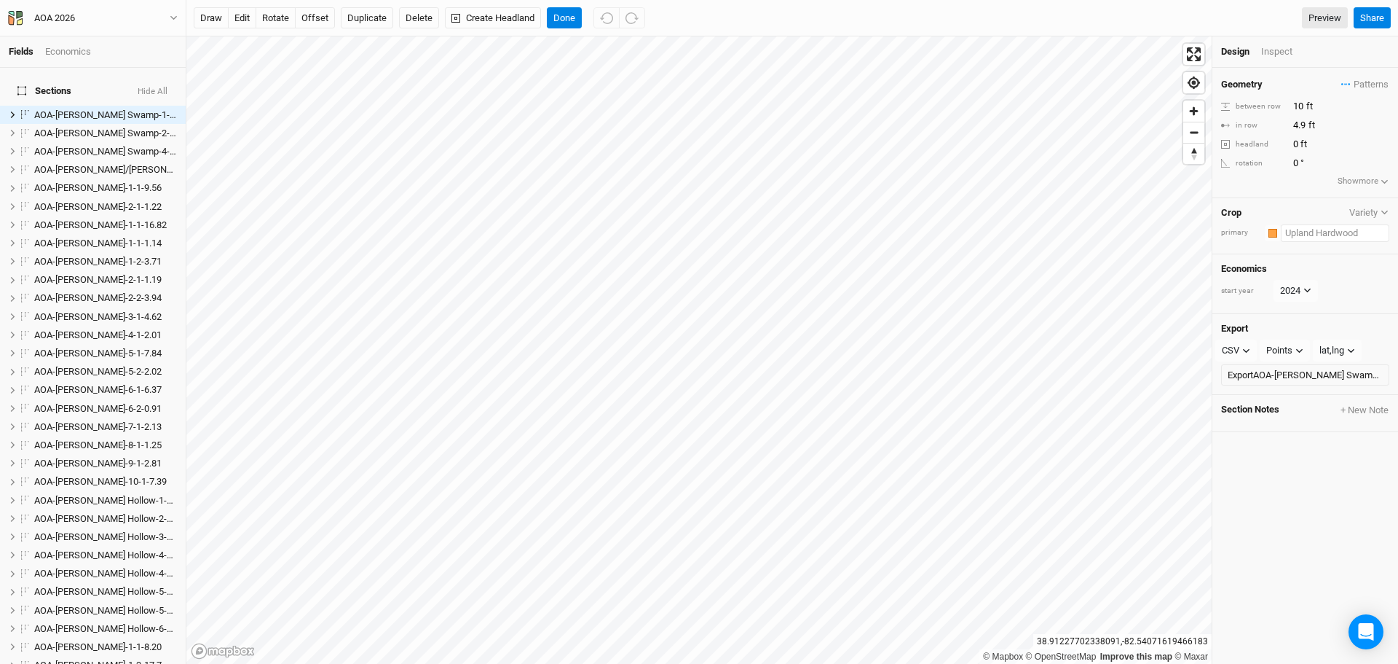
click at [1332, 235] on input "text" at bounding box center [1335, 232] width 109 height 17
click at [1259, 260] on div "Type to add crop..." at bounding box center [1297, 261] width 162 height 23
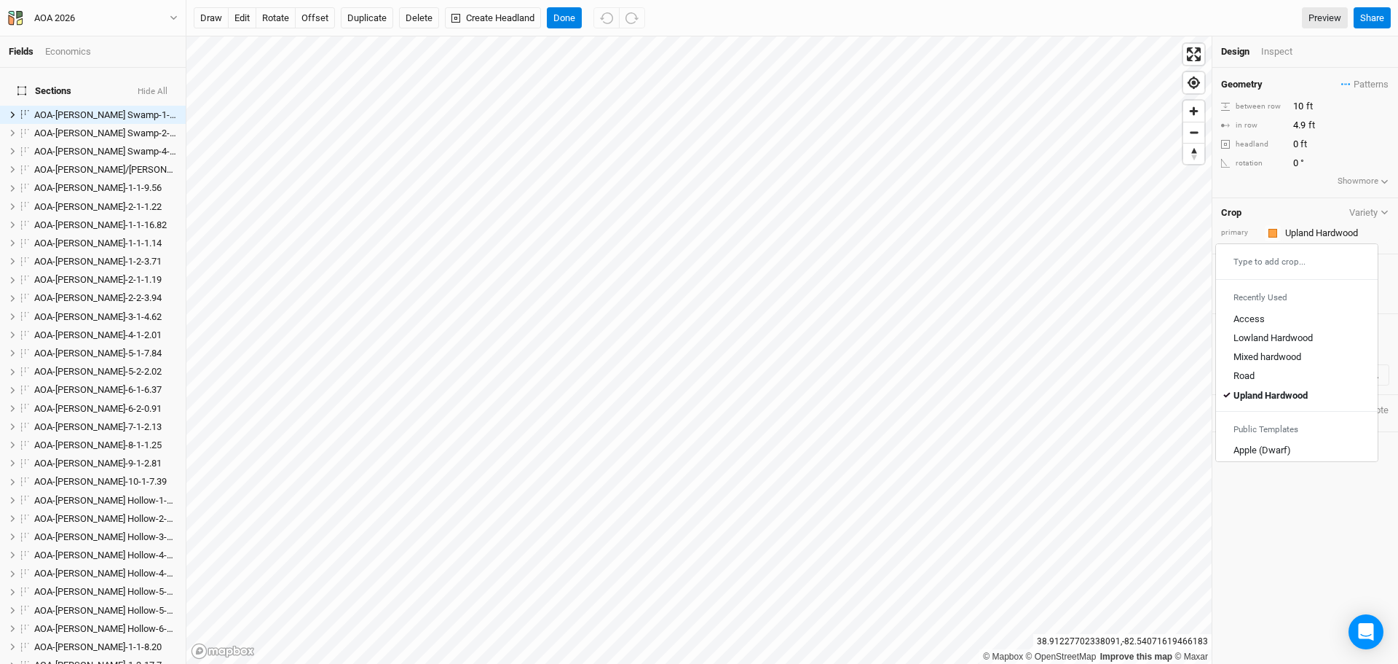
type input "Upland Hardwood"
click at [1364, 213] on button "Variety" at bounding box center [1369, 212] width 41 height 11
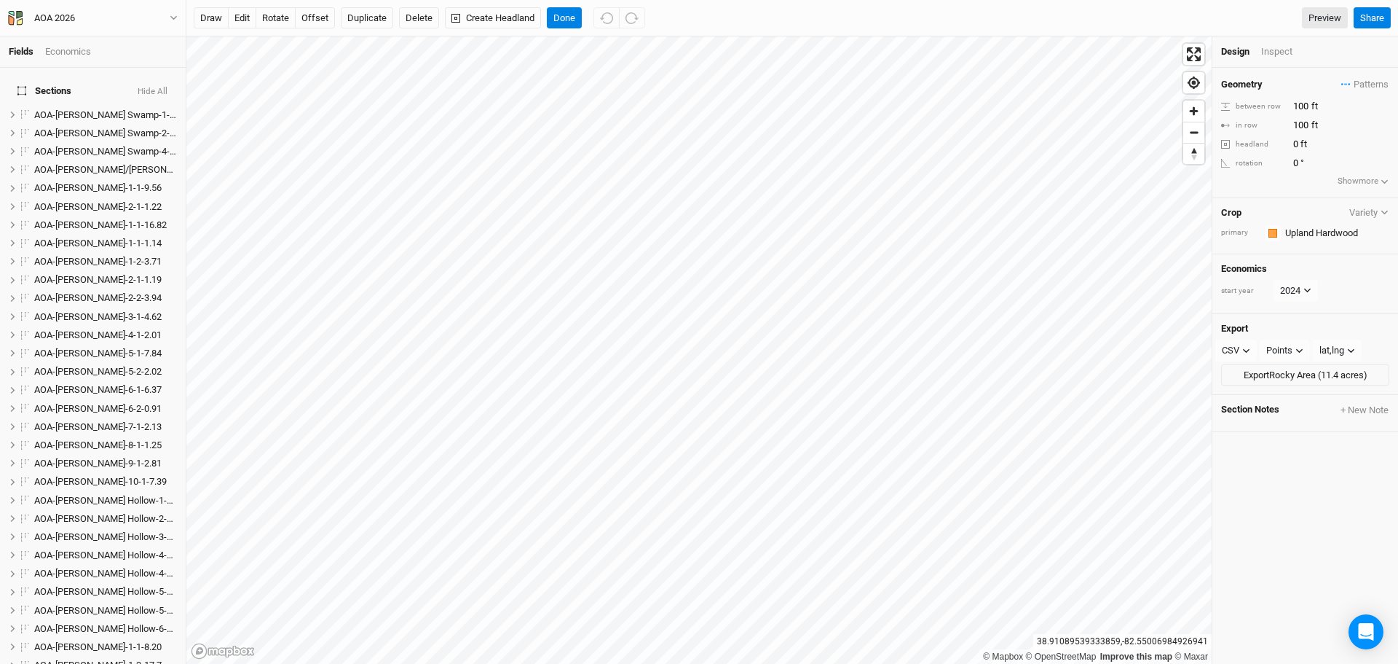
scroll to position [969, 0]
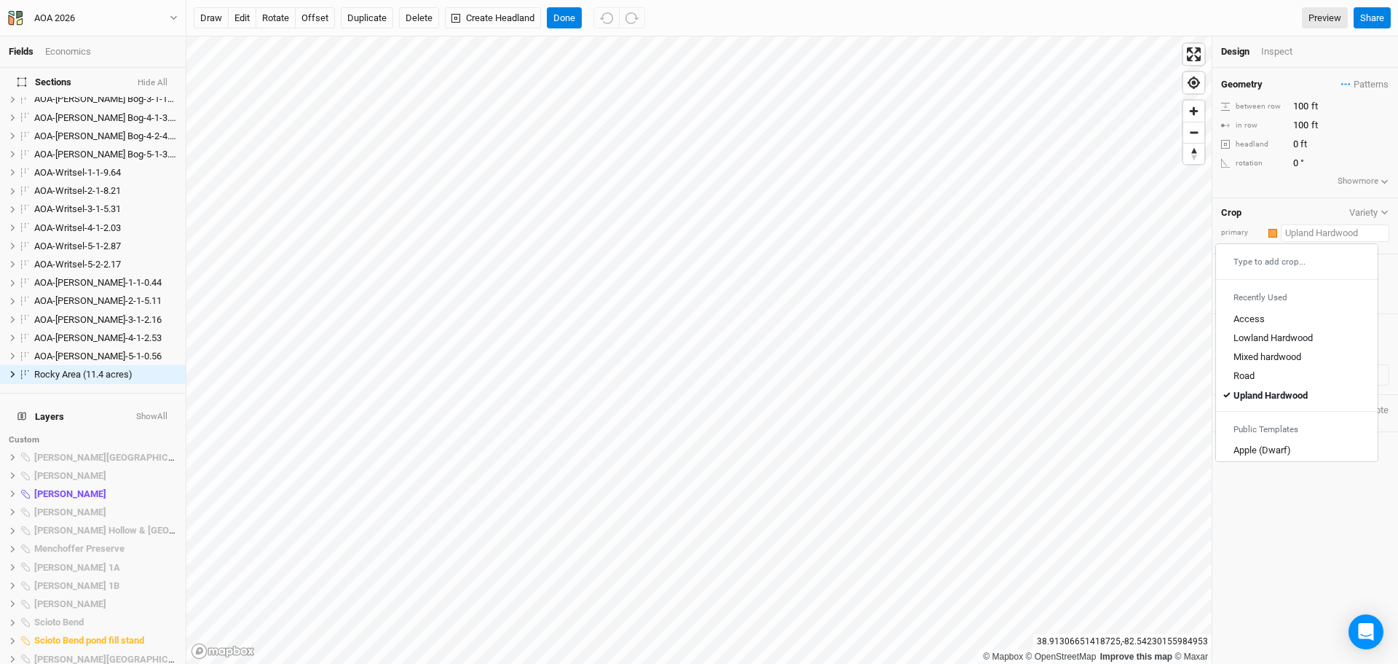
click at [1326, 234] on input "text" at bounding box center [1335, 232] width 109 height 17
type input "Upland Hardwood"
click at [1361, 213] on button "Variety" at bounding box center [1369, 212] width 41 height 11
click at [1355, 214] on button "Variety" at bounding box center [1369, 212] width 41 height 11
click at [1315, 235] on input "text" at bounding box center [1335, 232] width 109 height 17
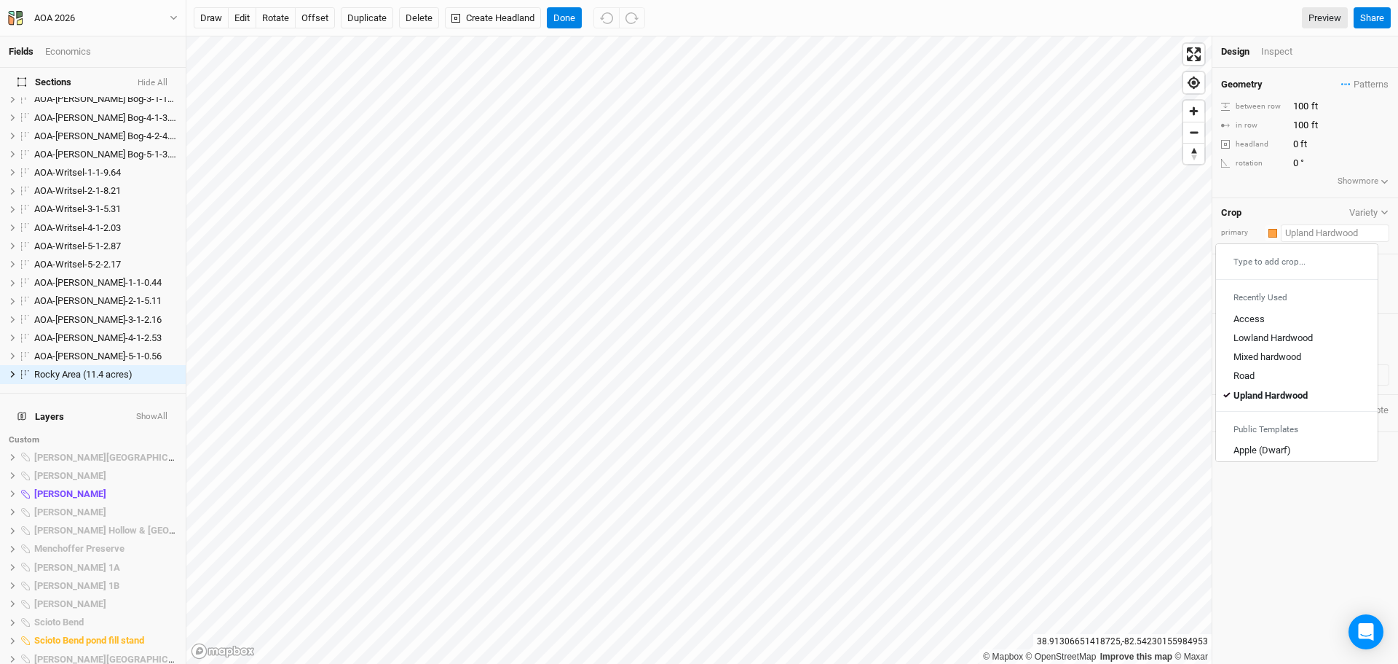
click at [1271, 263] on div "Type to add crop..." at bounding box center [1297, 261] width 162 height 23
type input "Ro"
type input "Road"
type input "Roc"
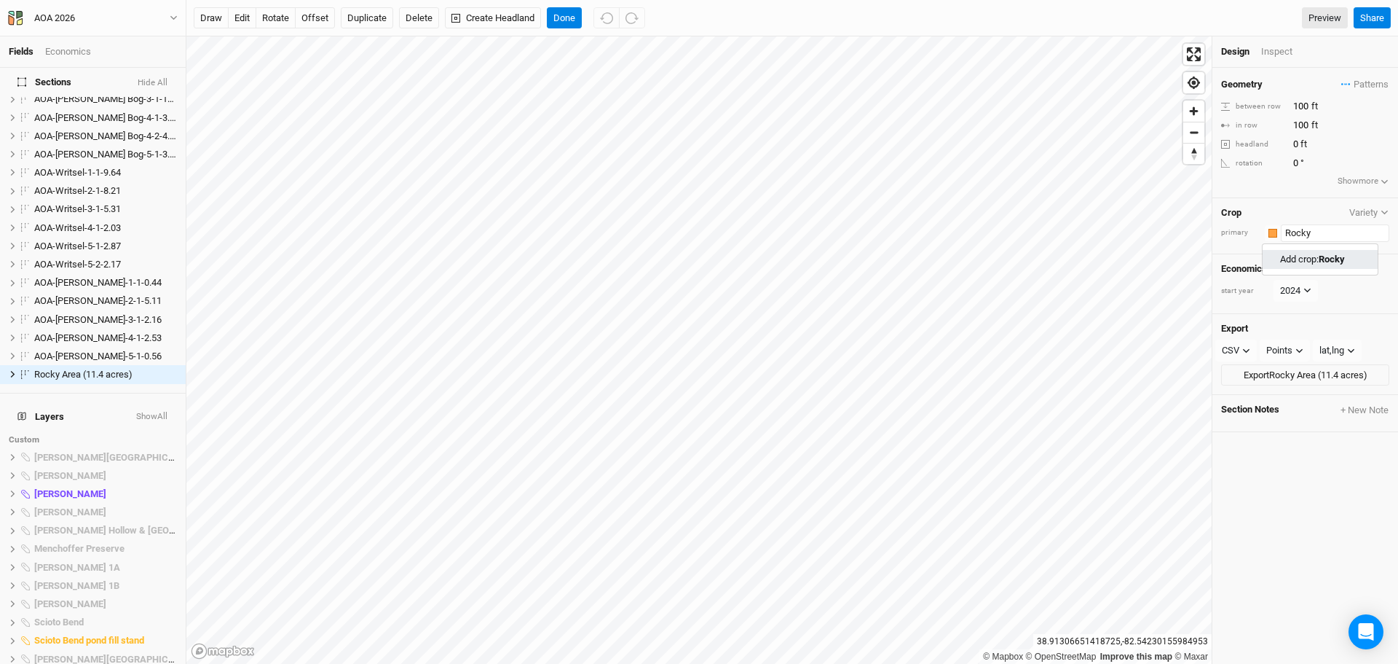
click at [1330, 258] on mark "Rocky" at bounding box center [1332, 258] width 26 height 11
type input "Rocky"
type input "20"
type input "30"
click at [1280, 49] on div "Inspect" at bounding box center [1287, 51] width 52 height 13
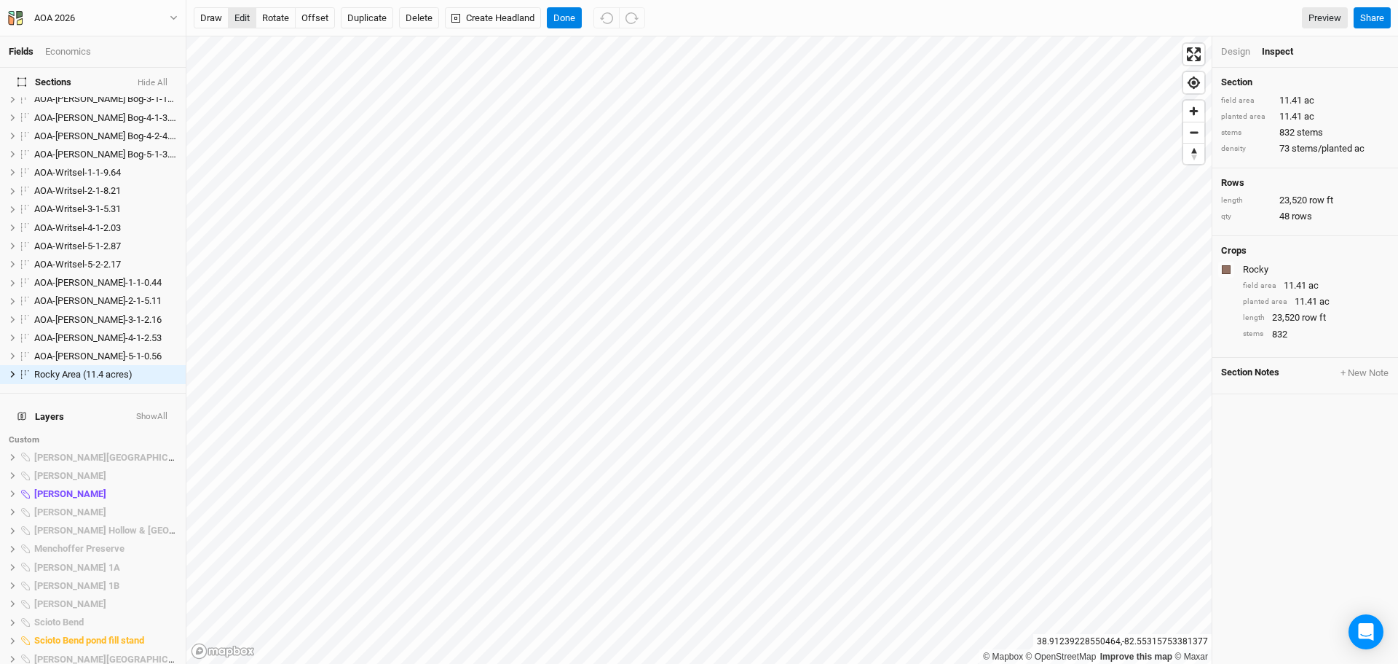
click at [246, 12] on button "edit" at bounding box center [242, 18] width 28 height 22
click at [566, 11] on button "Done" at bounding box center [564, 18] width 35 height 22
click at [149, 366] on span "hide" at bounding box center [157, 375] width 16 height 18
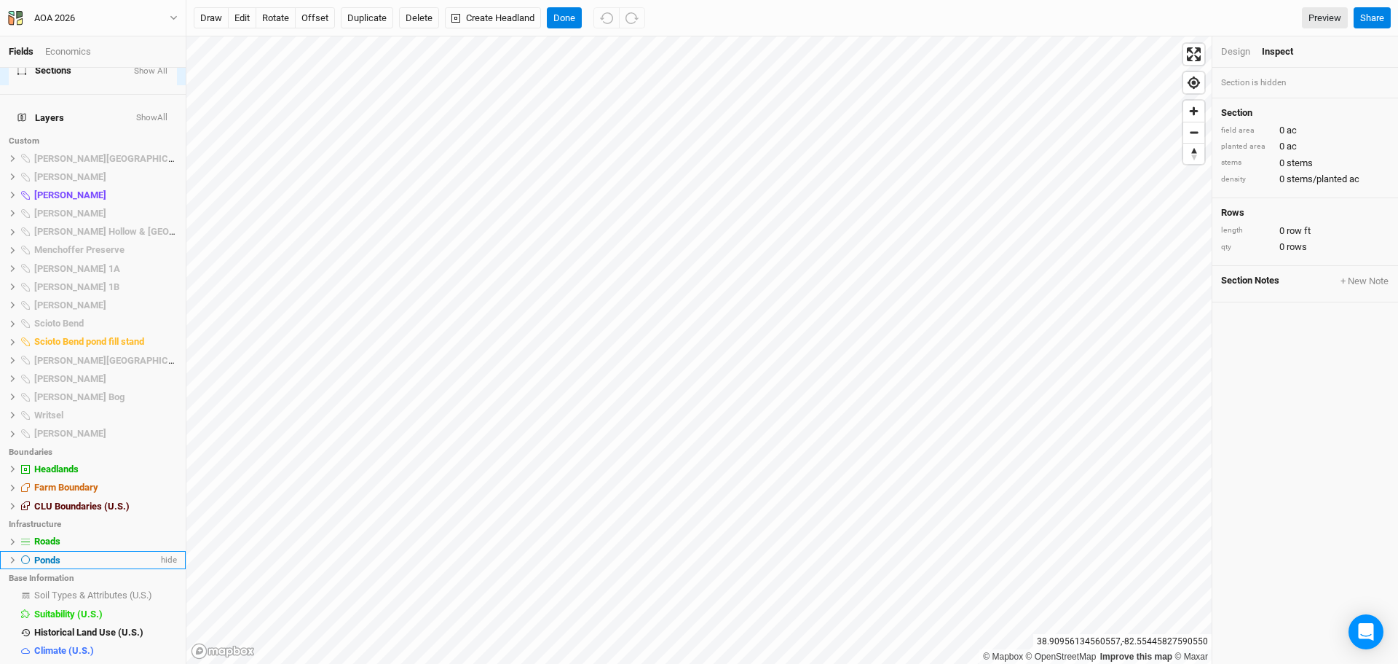
scroll to position [1274, 0]
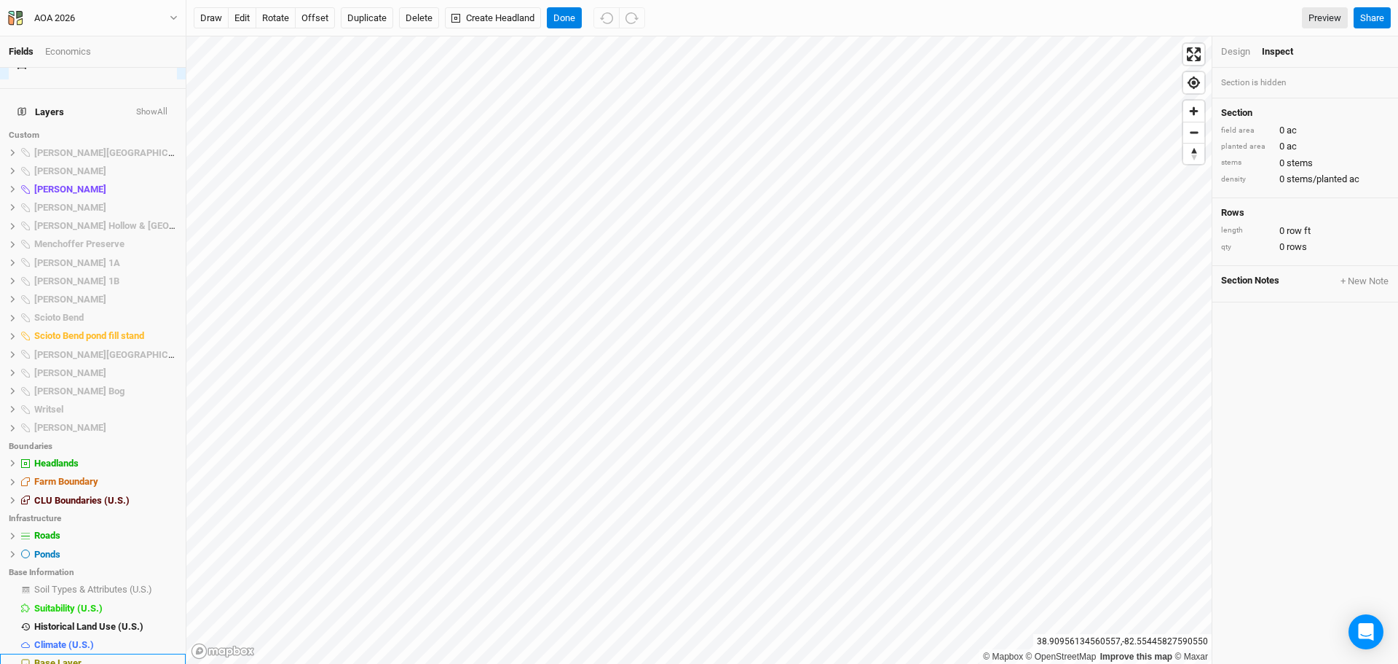
click at [63, 657] on span "Base Layer" at bounding box center [57, 662] width 47 height 11
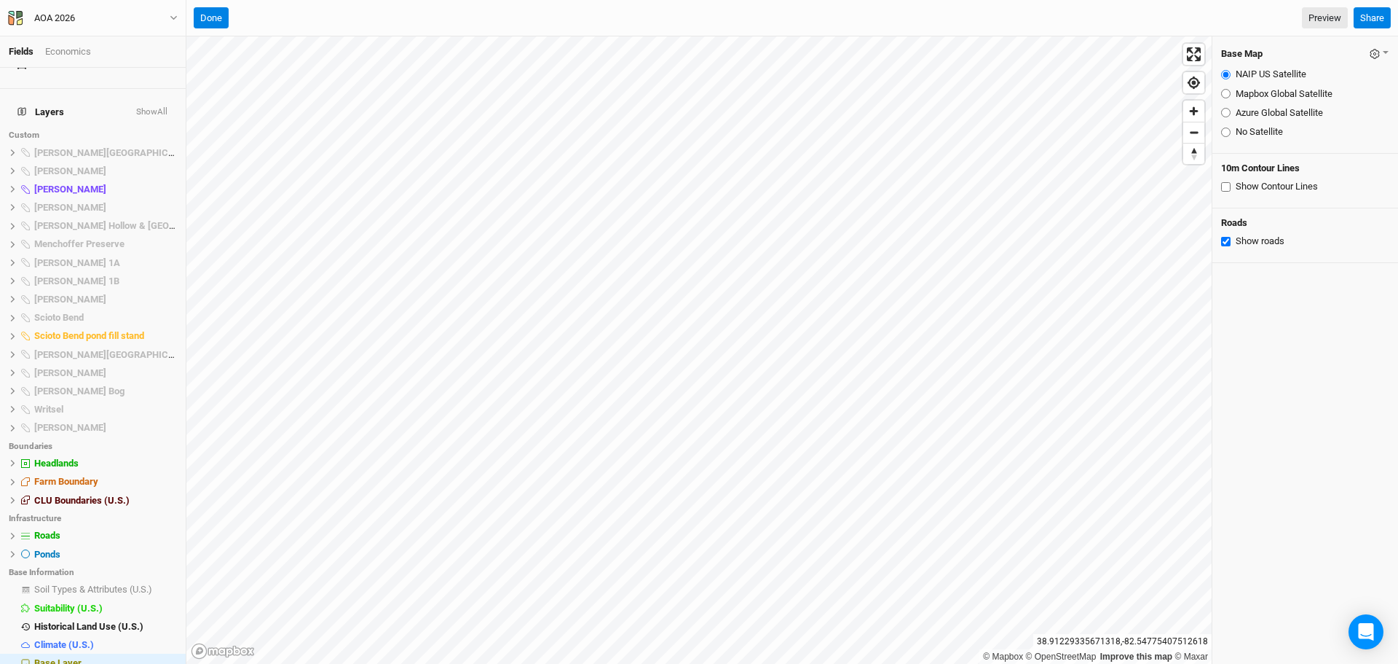
click at [1229, 111] on input "Azure Global Satellite" at bounding box center [1225, 112] width 9 height 9
radio input "true"
click at [158, 545] on span "hide" at bounding box center [167, 554] width 19 height 18
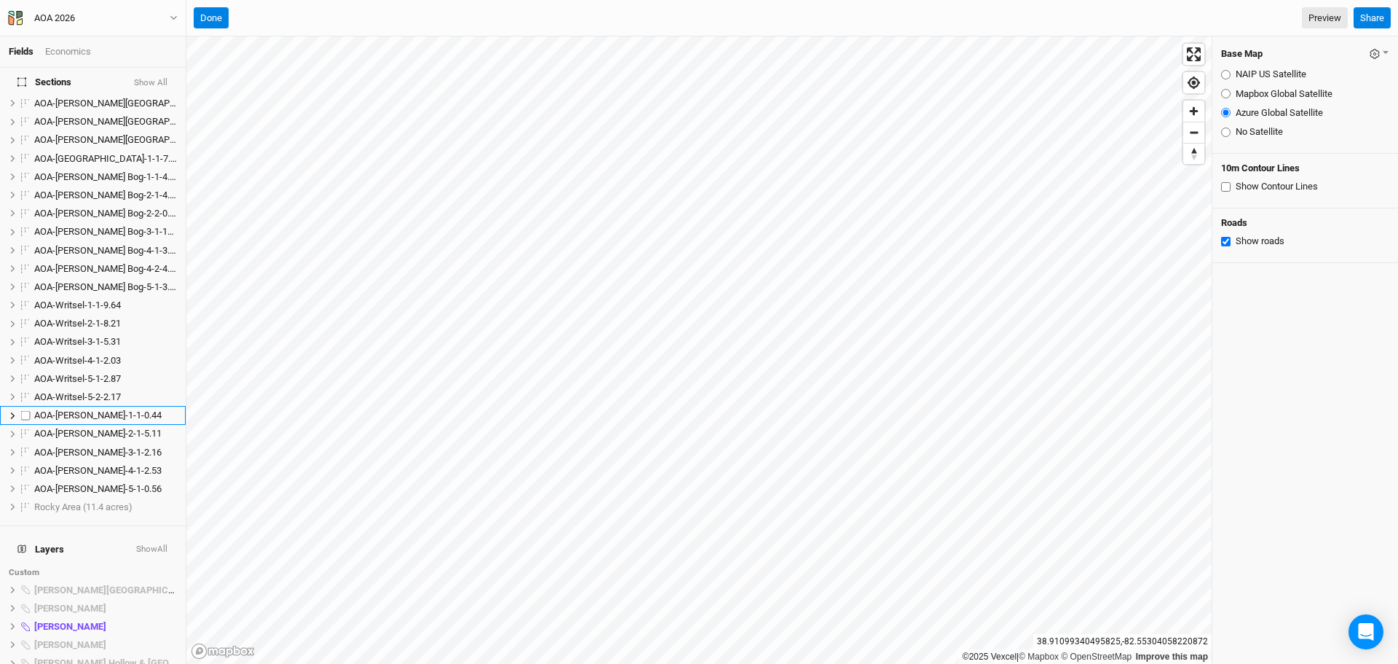
scroll to position [983, 0]
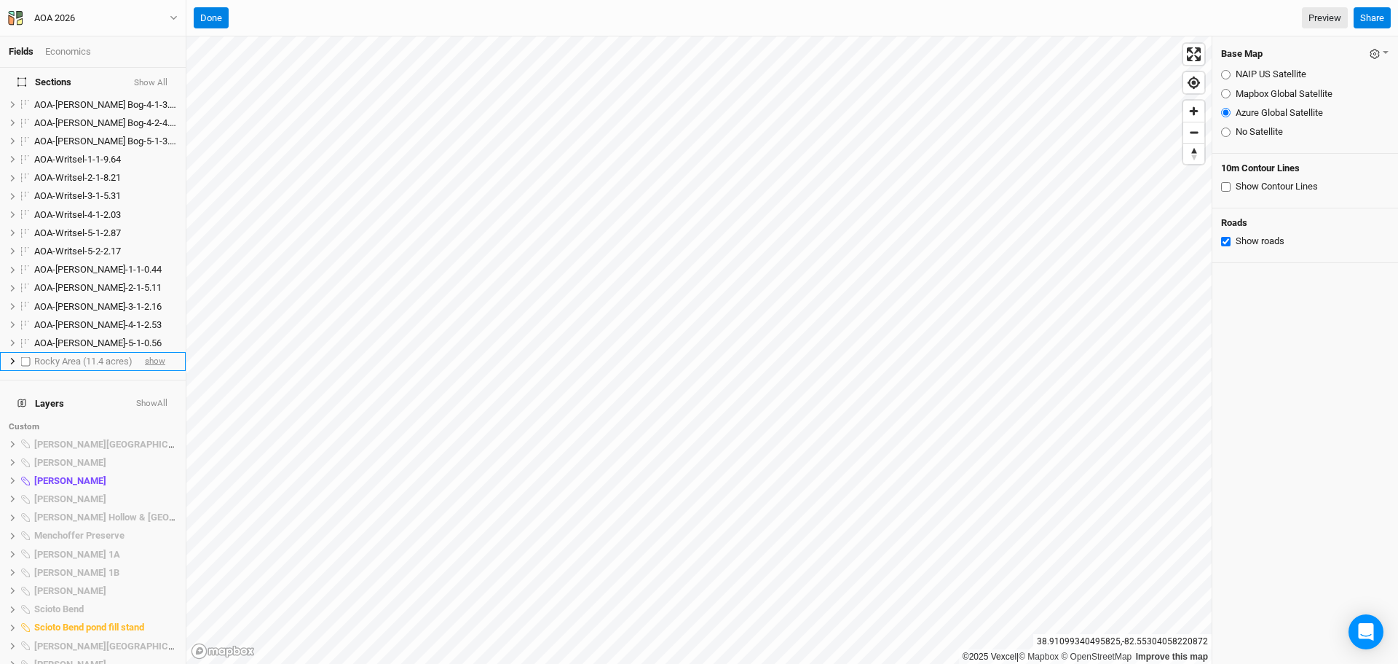
click at [148, 353] on span "show" at bounding box center [155, 362] width 20 height 18
click at [204, 15] on button "Done" at bounding box center [211, 18] width 35 height 22
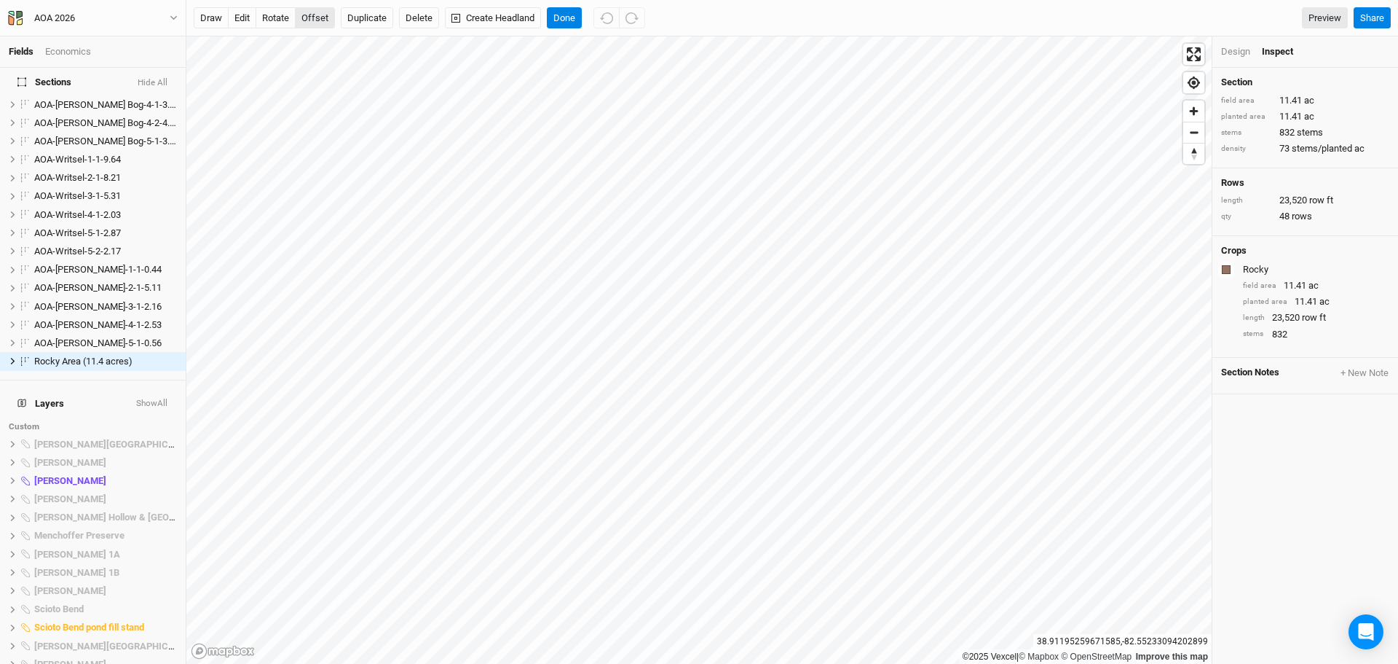
scroll to position [969, 0]
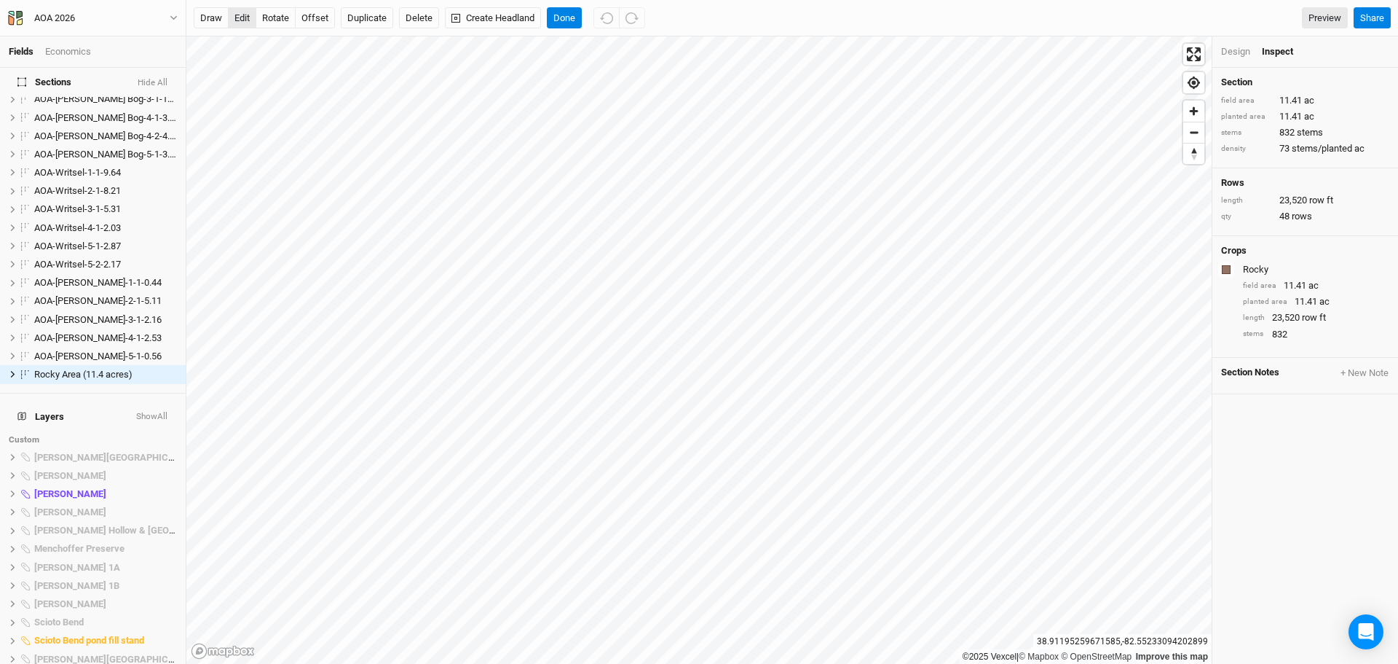
click at [241, 15] on button "edit" at bounding box center [242, 18] width 28 height 22
click at [559, 12] on button "Done" at bounding box center [564, 18] width 35 height 22
click at [79, 369] on span "Rocky Area (11.4 acres)" at bounding box center [83, 374] width 98 height 11
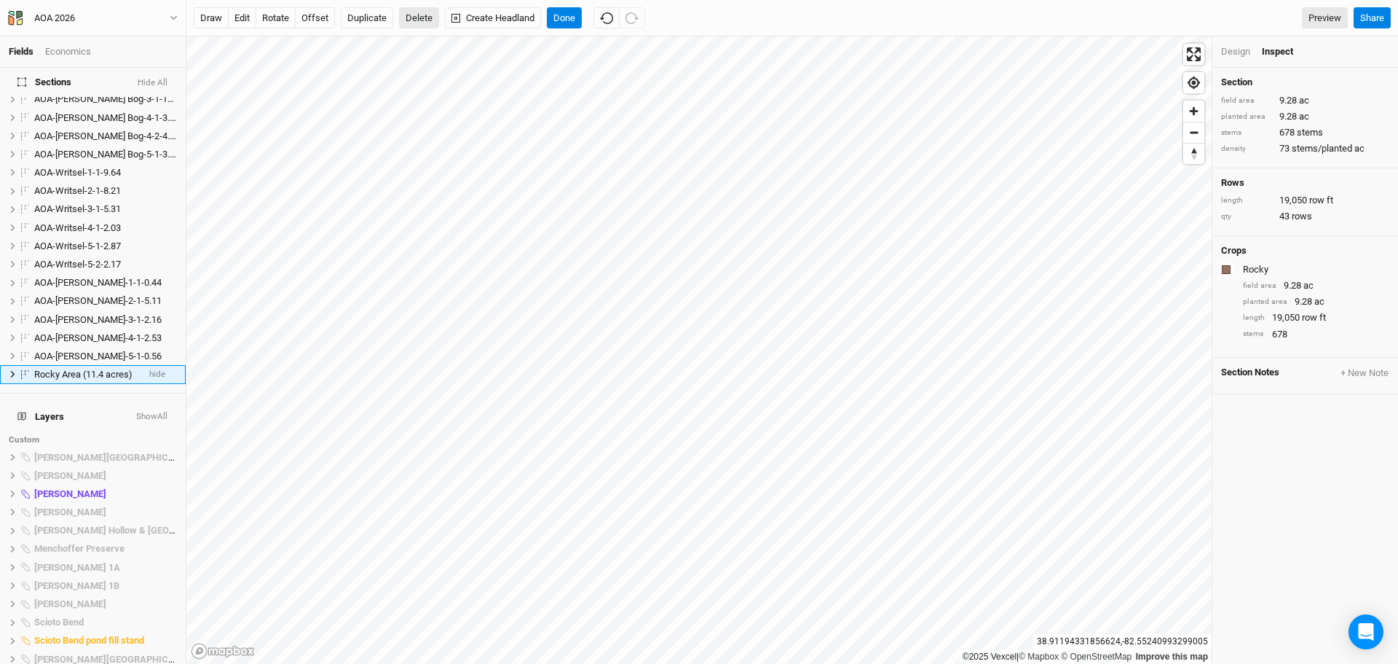
click at [422, 17] on button "Delete" at bounding box center [419, 18] width 40 height 22
click at [512, 9] on button "Confirm" at bounding box center [504, 18] width 45 height 22
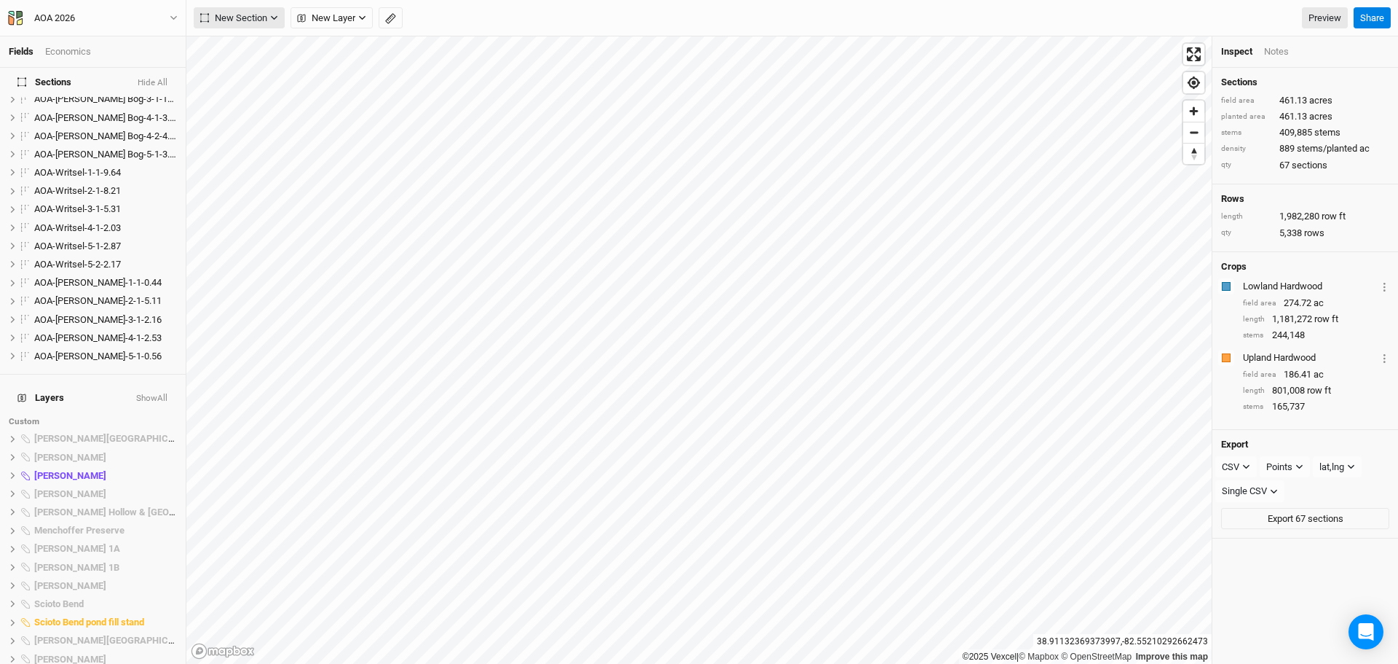
click at [248, 23] on span "New Section" at bounding box center [233, 18] width 67 height 15
click at [246, 47] on div "Grid" at bounding box center [236, 47] width 22 height 17
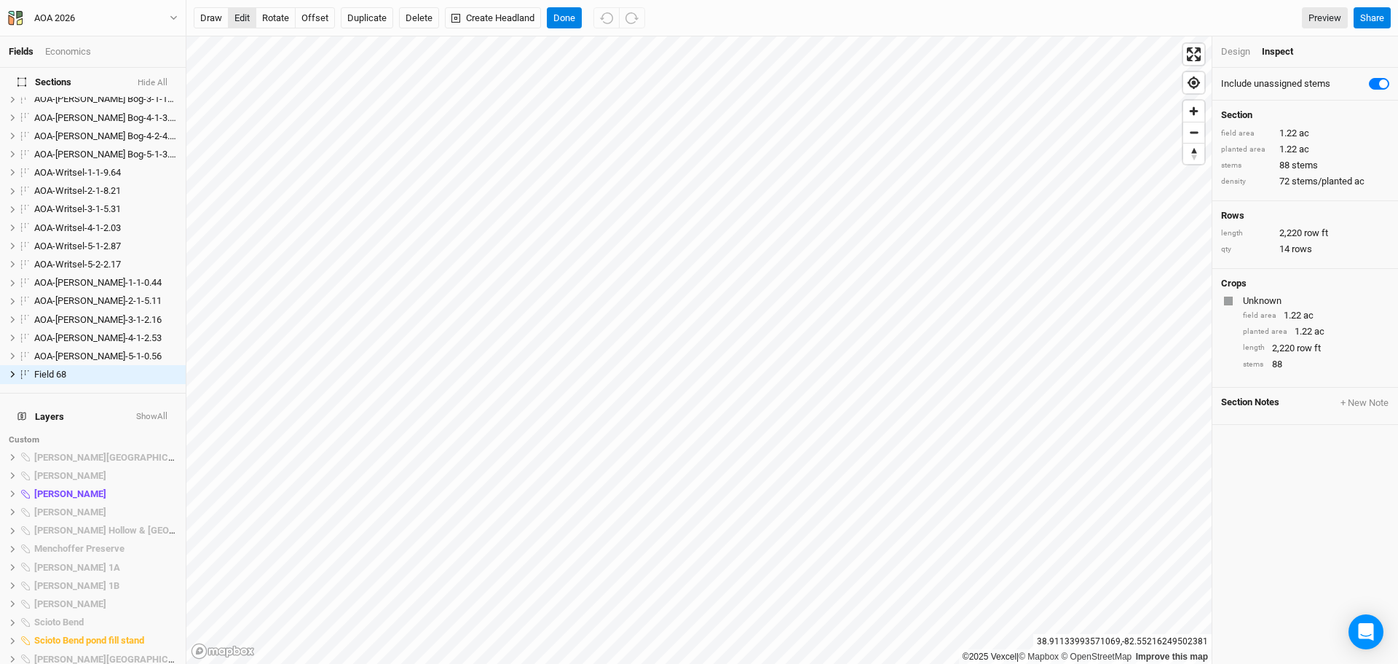
click at [239, 17] on button "edit" at bounding box center [242, 18] width 28 height 22
click at [564, 15] on button "Done" at bounding box center [564, 18] width 35 height 22
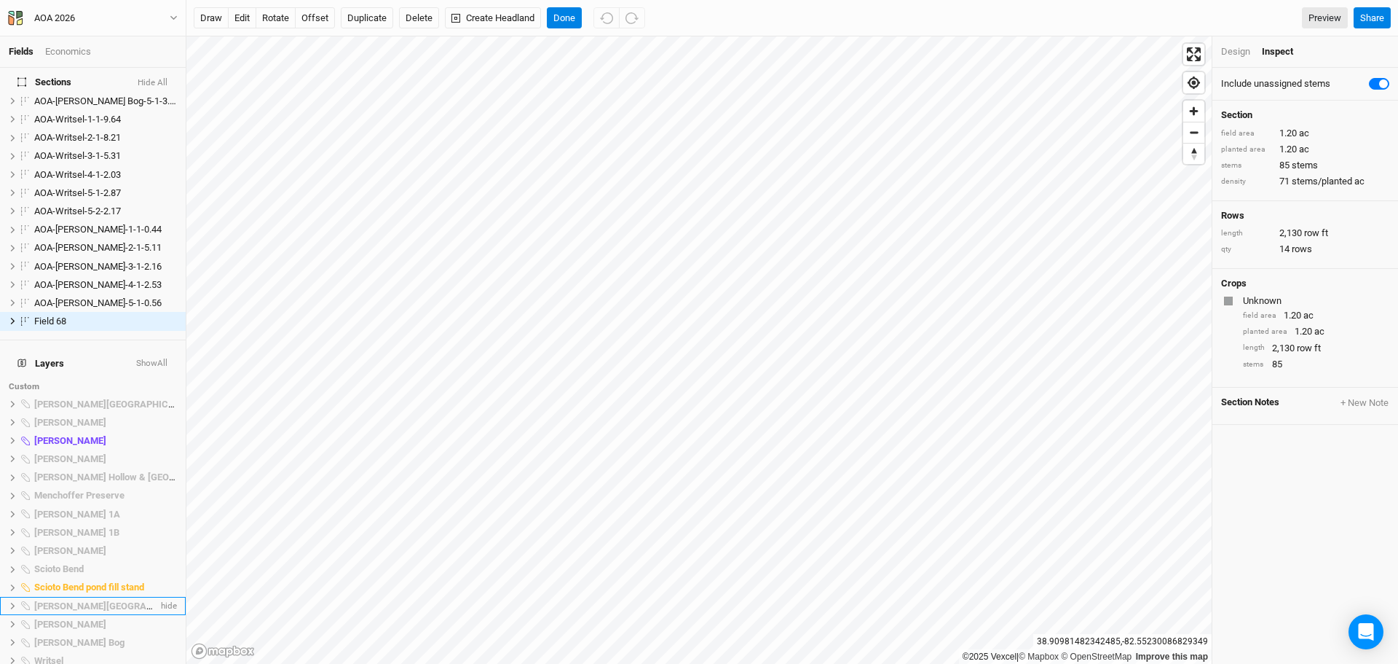
scroll to position [837, 0]
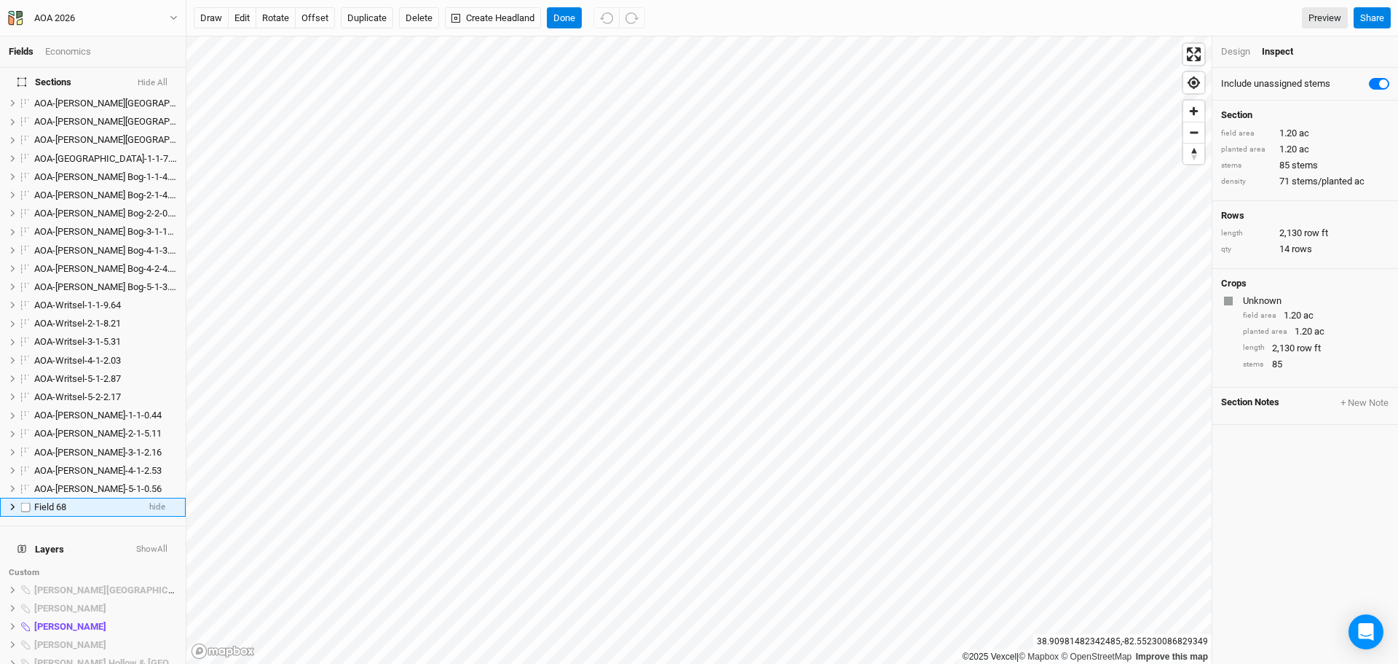
click at [60, 501] on span "Field 68" at bounding box center [50, 506] width 32 height 11
type input "AOA-[PERSON_NAME] Swamp-3-1-1.2"
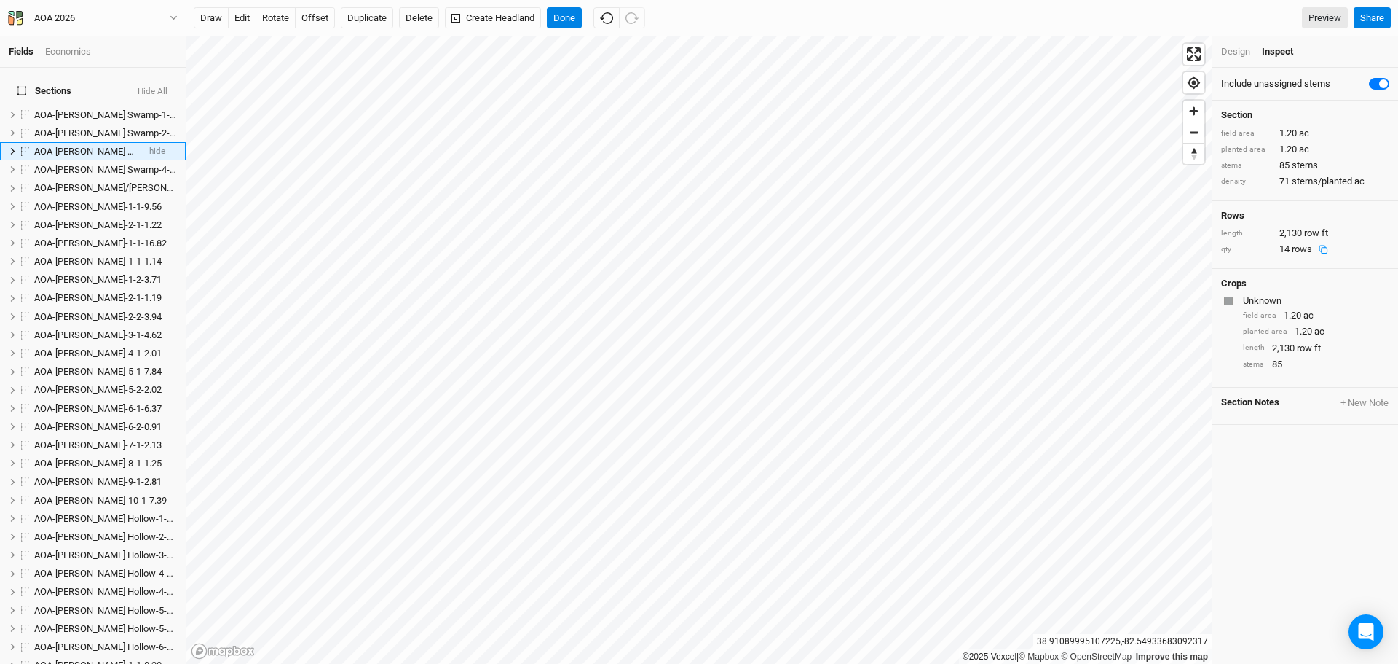
click at [1224, 50] on div "Design" at bounding box center [1235, 51] width 29 height 13
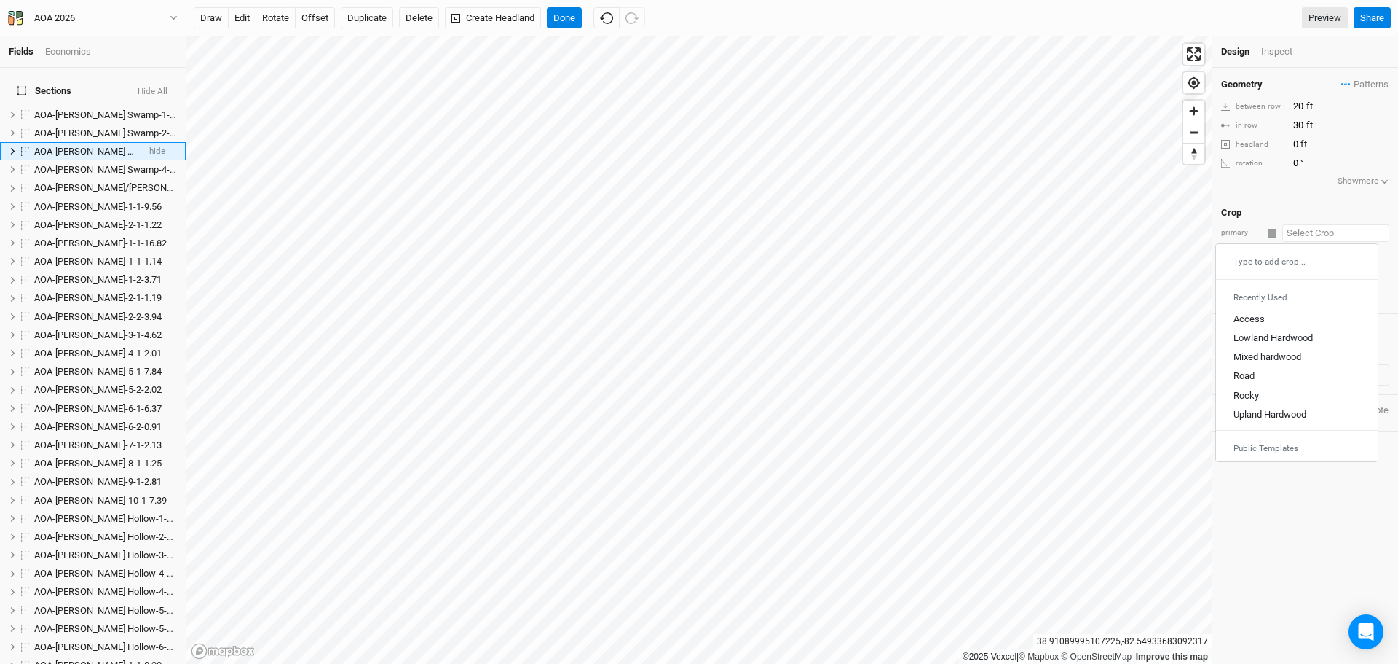
click at [1308, 231] on input "text" at bounding box center [1336, 232] width 107 height 17
click at [1282, 412] on div "Upland Hardwood" at bounding box center [1270, 413] width 73 height 13
type input "Upland Hardwood"
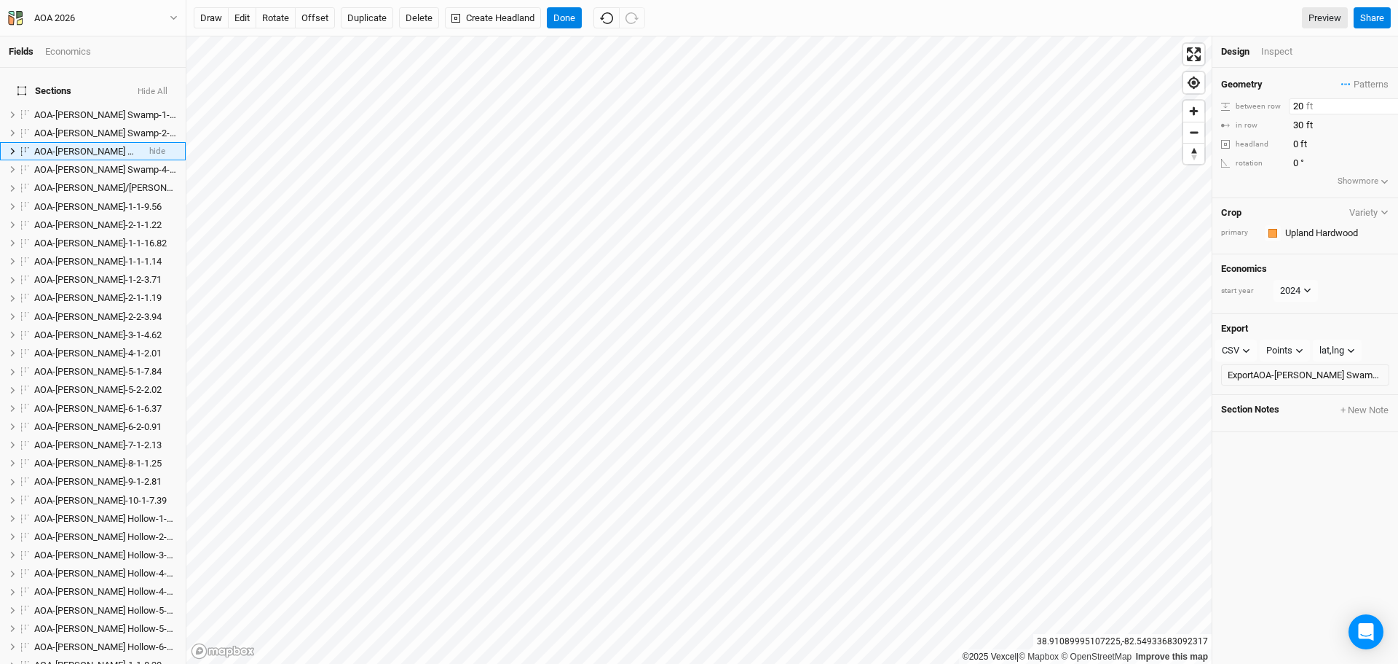
drag, startPoint x: 1293, startPoint y: 104, endPoint x: 1312, endPoint y: 104, distance: 18.9
click at [1312, 104] on input "20" at bounding box center [1352, 106] width 127 height 16
type input "10"
drag, startPoint x: 1294, startPoint y: 125, endPoint x: 1314, endPoint y: 127, distance: 20.5
click at [1314, 127] on input "30" at bounding box center [1352, 125] width 127 height 16
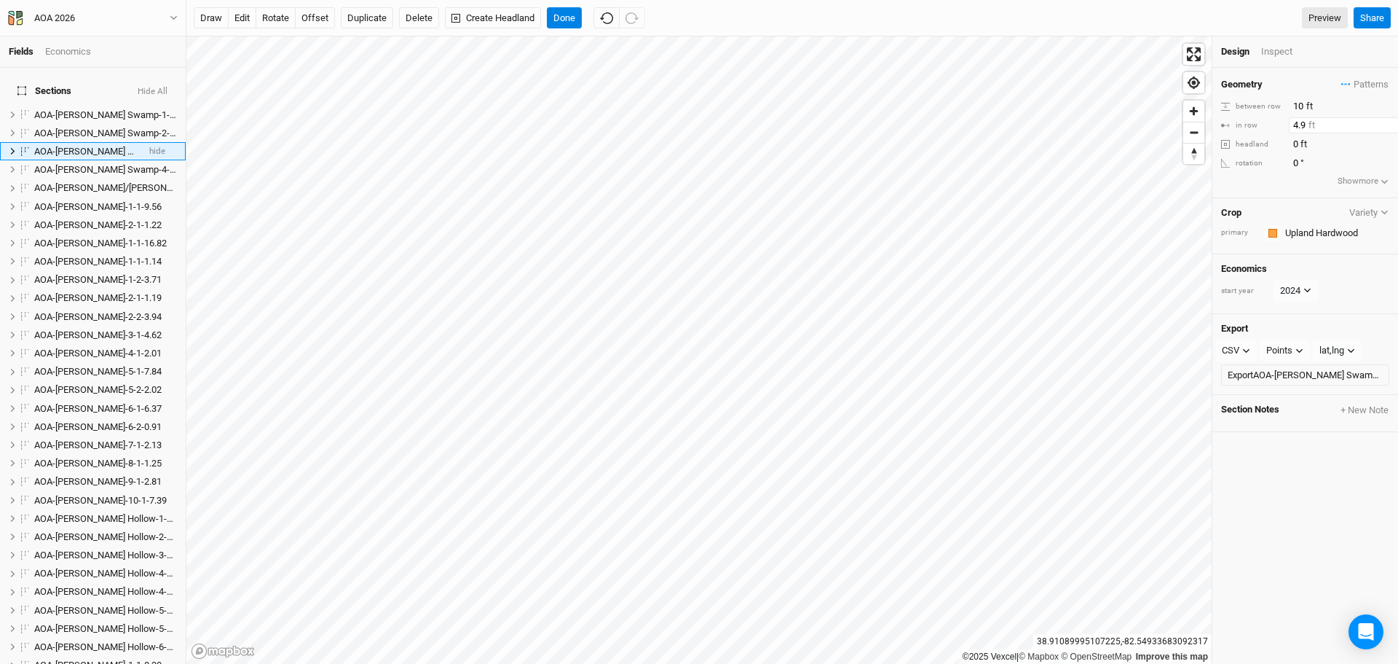
type input "4.9"
click at [1298, 465] on div "Geometry Patterns ＋ New in-row pattern between row 10 ft in row 4.9 ft headland…" at bounding box center [1306, 366] width 186 height 596
click at [564, 15] on button "Done" at bounding box center [564, 18] width 35 height 22
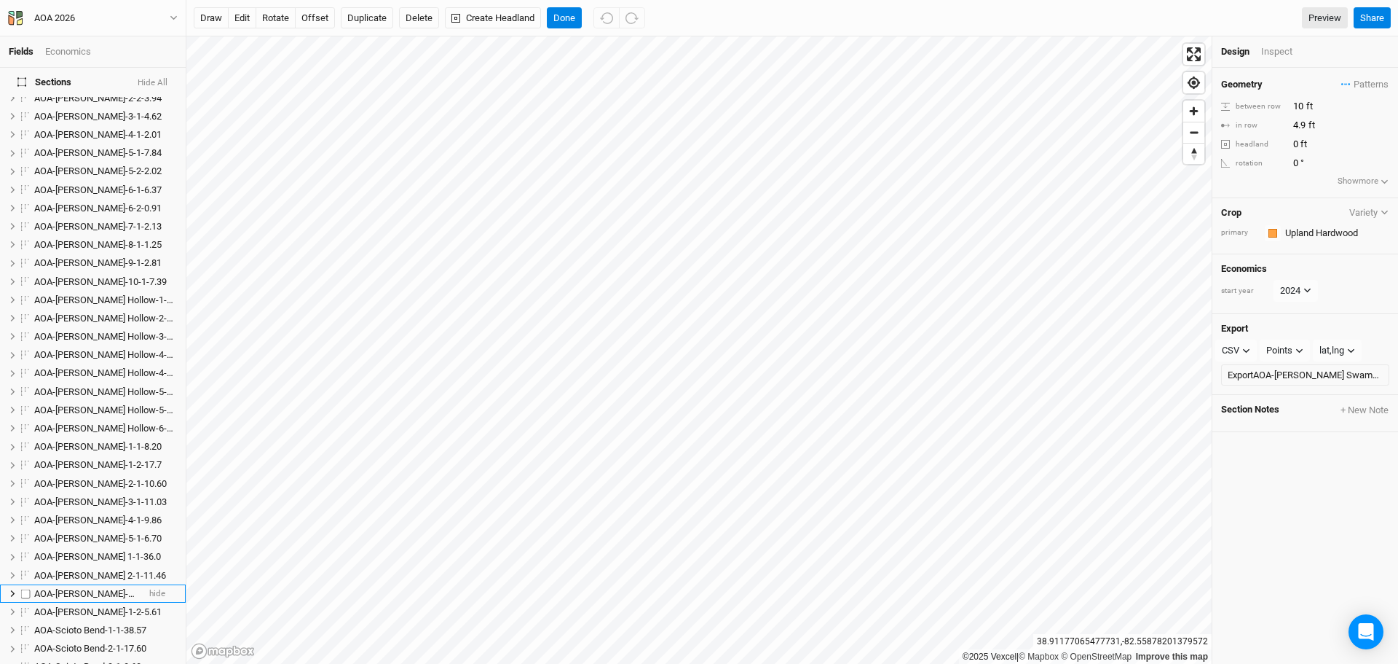
scroll to position [437, 0]
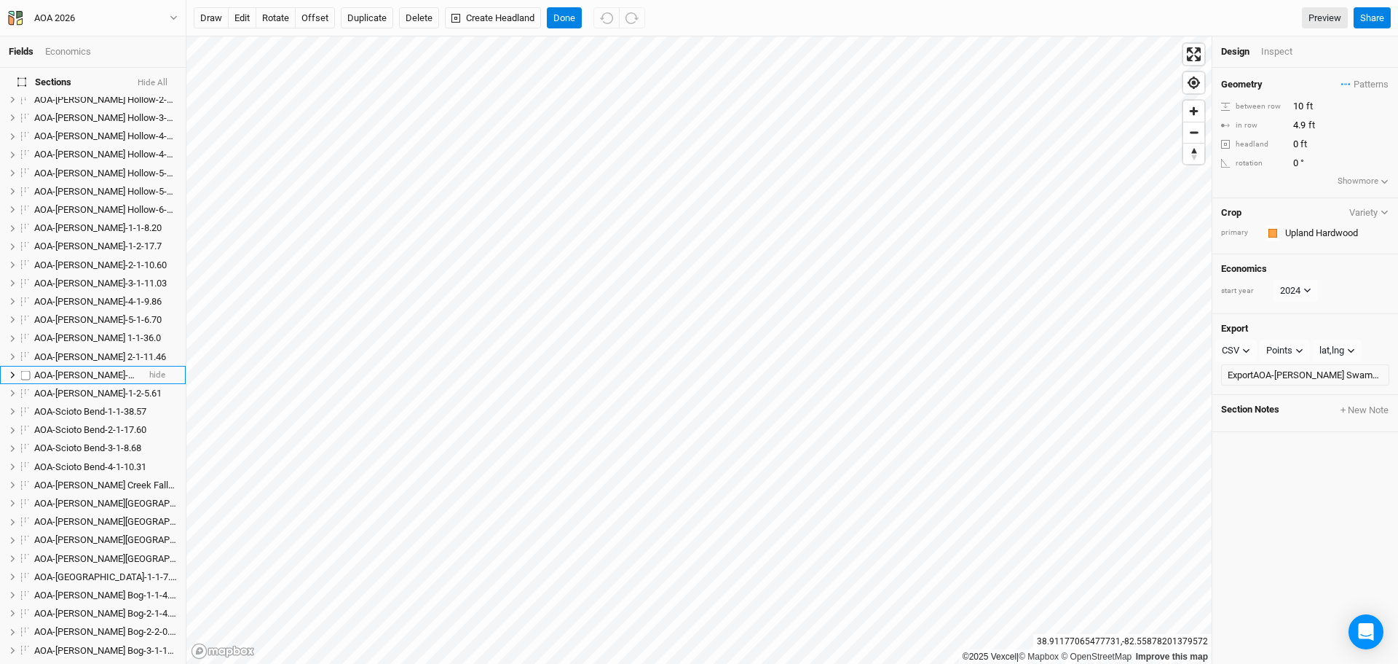
click at [95, 369] on span "AOA-[PERSON_NAME]-1-1-7.15" at bounding box center [97, 374] width 127 height 11
click at [562, 14] on button "Done" at bounding box center [564, 18] width 35 height 22
